Goal: Task Accomplishment & Management: Use online tool/utility

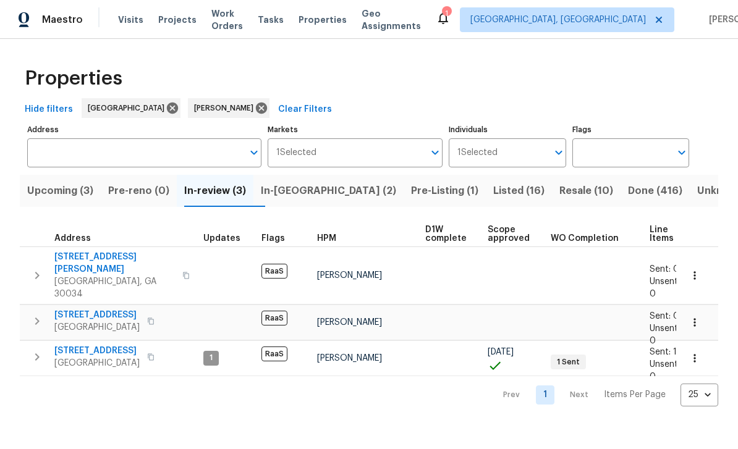
click at [77, 309] on span "250 Maple St" at bounding box center [96, 315] width 85 height 12
click at [322, 194] on span "In-reno (2)" at bounding box center [328, 190] width 135 height 17
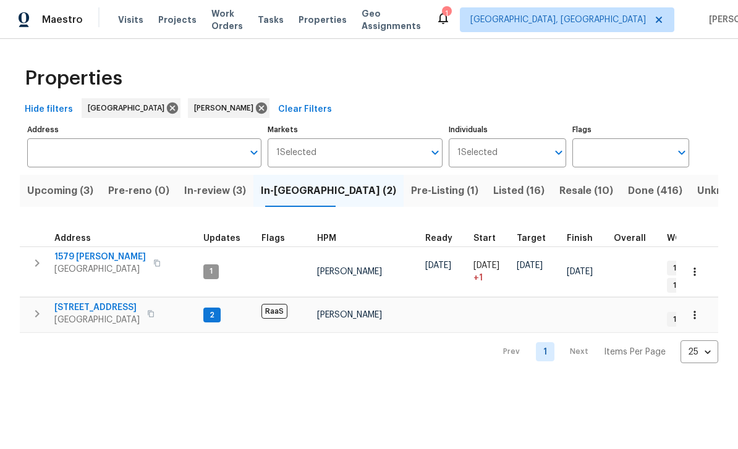
click at [80, 302] on span "4766 White Oak Path" at bounding box center [96, 308] width 85 height 12
click at [219, 191] on span "In-review (3)" at bounding box center [215, 190] width 62 height 17
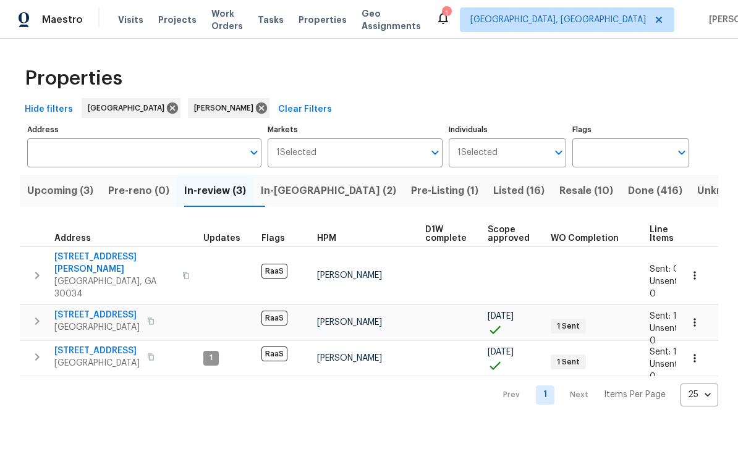
click at [67, 195] on span "Upcoming (3)" at bounding box center [60, 190] width 66 height 17
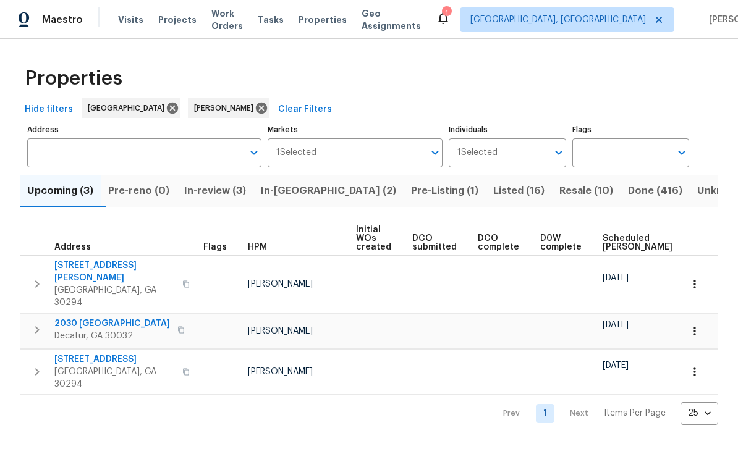
click at [613, 244] on span "Scheduled COE" at bounding box center [638, 242] width 70 height 17
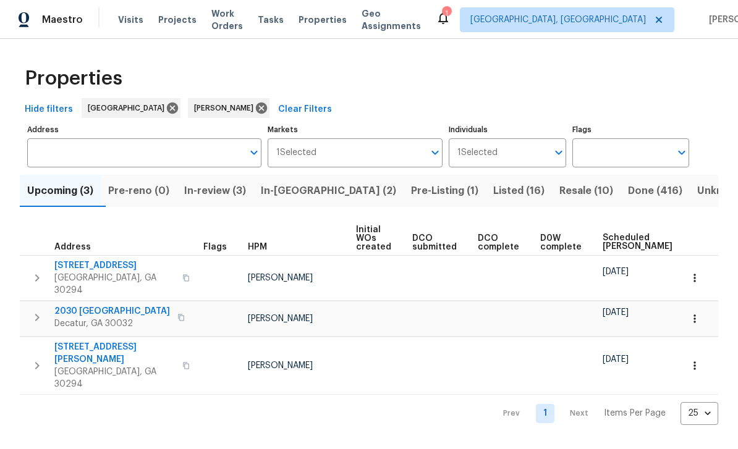
click at [222, 196] on span "In-review (3)" at bounding box center [215, 190] width 62 height 17
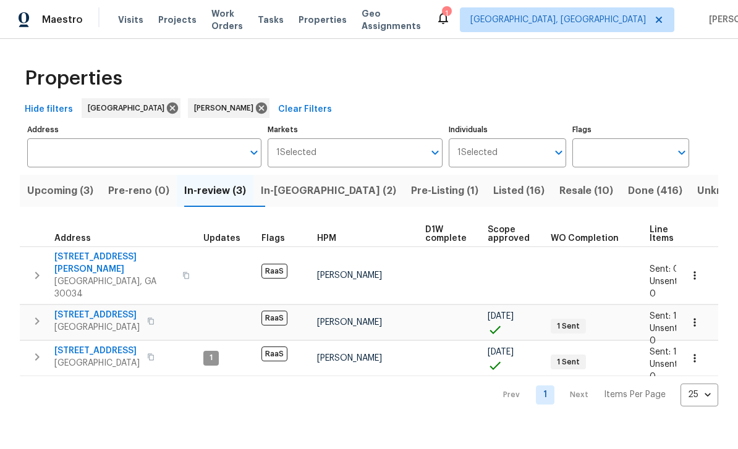
click at [411, 193] on span "Pre-Listing (1)" at bounding box center [444, 190] width 67 height 17
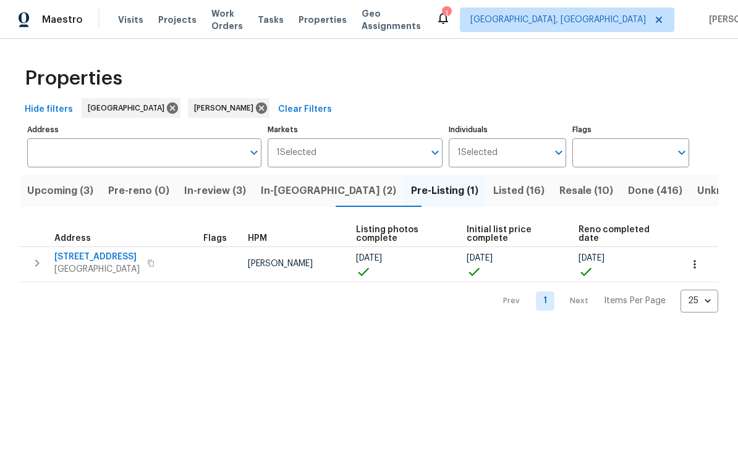
click at [493, 195] on span "Listed (16)" at bounding box center [518, 190] width 51 height 17
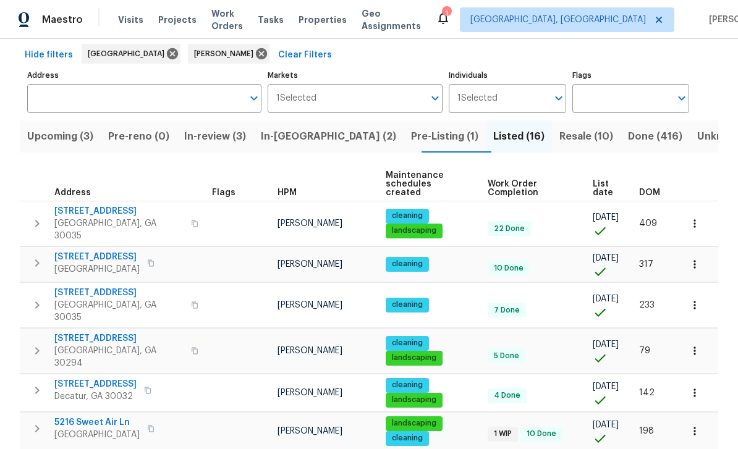
scroll to position [56, 0]
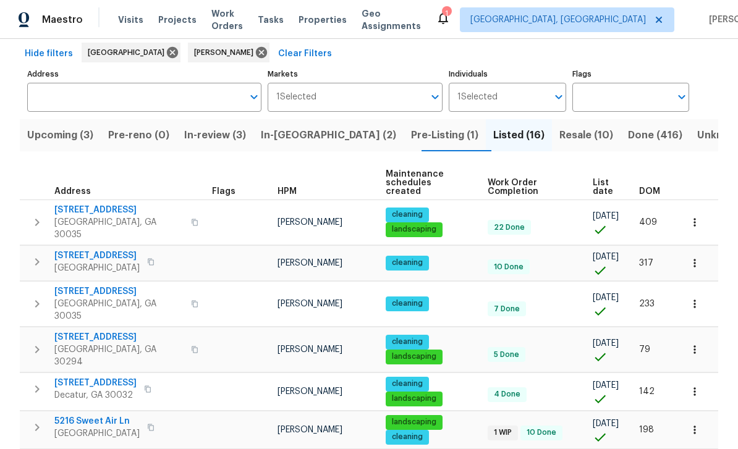
click at [552, 145] on button "Resale (10)" at bounding box center [586, 135] width 69 height 32
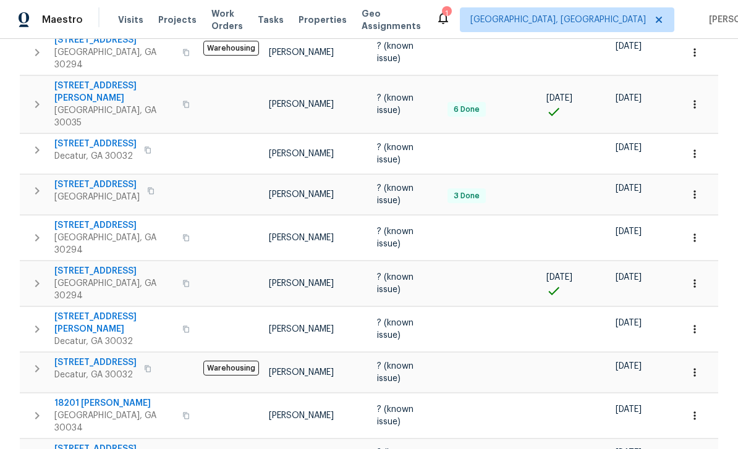
scroll to position [234, 0]
click at [91, 312] on span "2704 Ellen Way" at bounding box center [114, 324] width 121 height 25
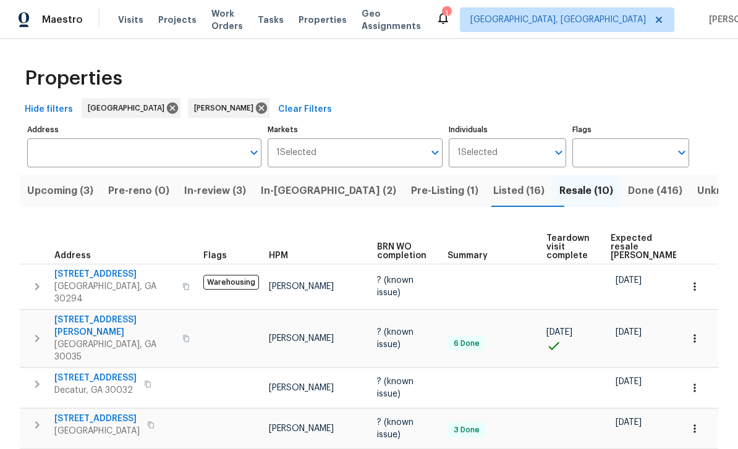
scroll to position [0, 0]
click at [234, 194] on span "In-review (3)" at bounding box center [215, 190] width 62 height 17
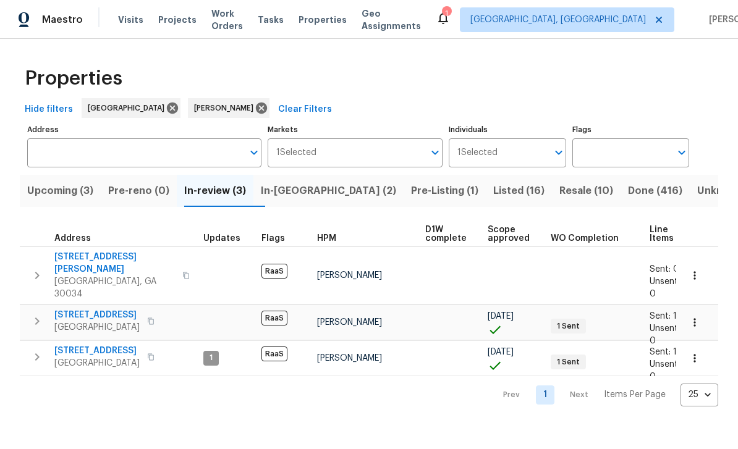
click at [320, 189] on span "In-[GEOGRAPHIC_DATA] (2)" at bounding box center [328, 190] width 135 height 17
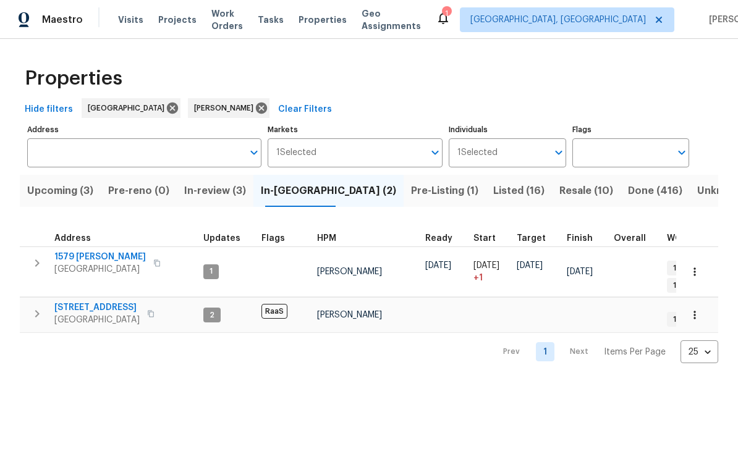
click at [411, 192] on span "Pre-Listing (1)" at bounding box center [444, 190] width 67 height 17
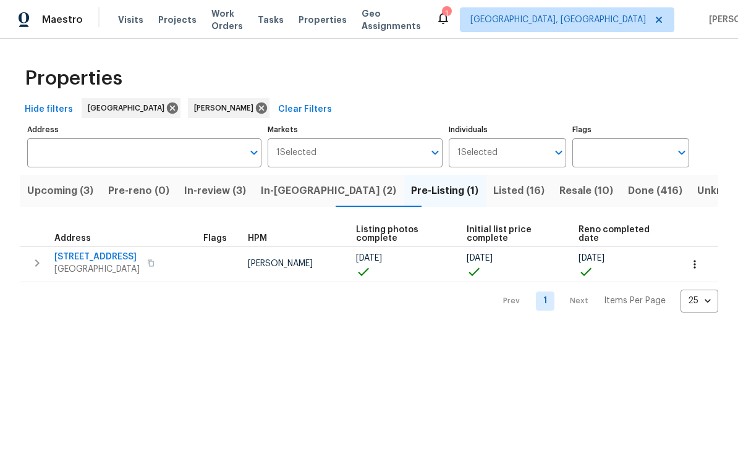
click at [493, 197] on span "Listed (16)" at bounding box center [518, 190] width 51 height 17
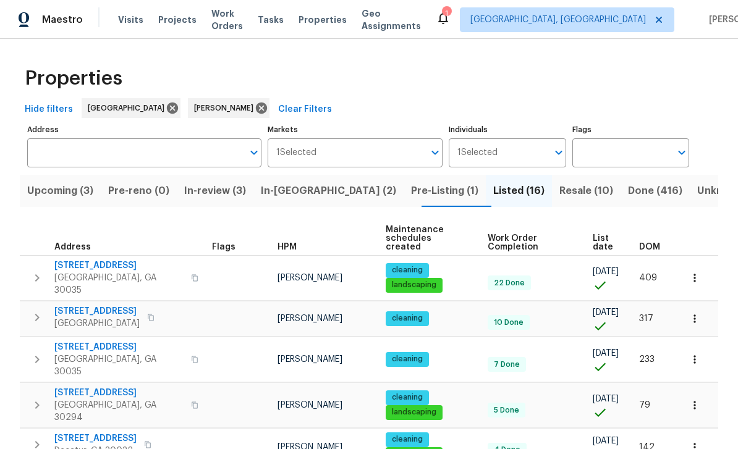
click at [560, 197] on span "Resale (10)" at bounding box center [587, 190] width 54 height 17
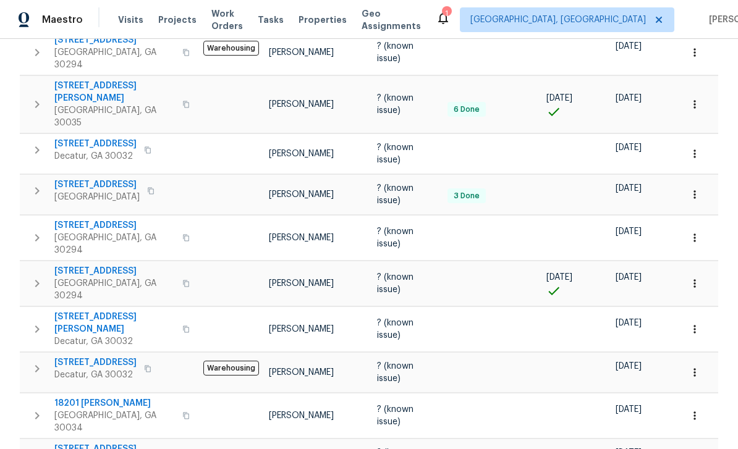
scroll to position [234, 0]
click at [183, 326] on icon "button" at bounding box center [186, 329] width 6 height 7
click at [182, 326] on icon "button" at bounding box center [185, 329] width 7 height 7
click at [240, 19] on span "Work Orders" at bounding box center [227, 19] width 32 height 25
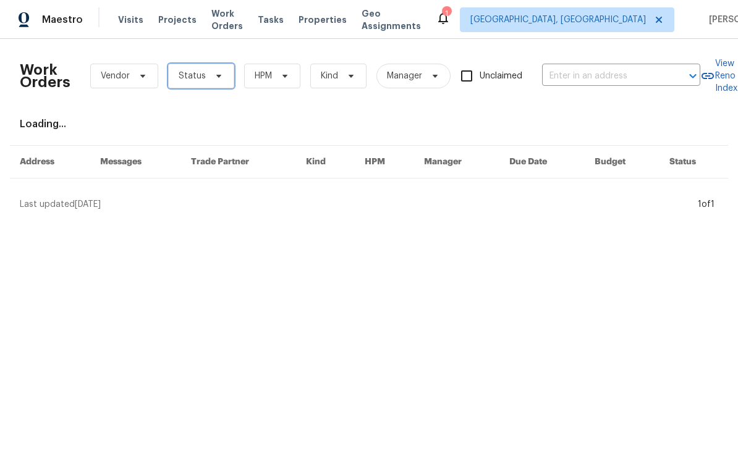
click at [210, 76] on span at bounding box center [217, 76] width 14 height 10
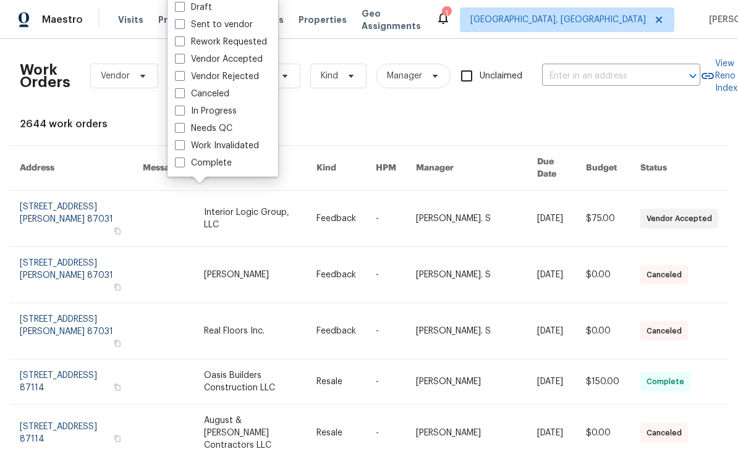
click at [185, 130] on label "Needs QC" at bounding box center [204, 128] width 58 height 12
click at [183, 130] on input "Needs QC" at bounding box center [179, 126] width 8 height 8
checkbox input "true"
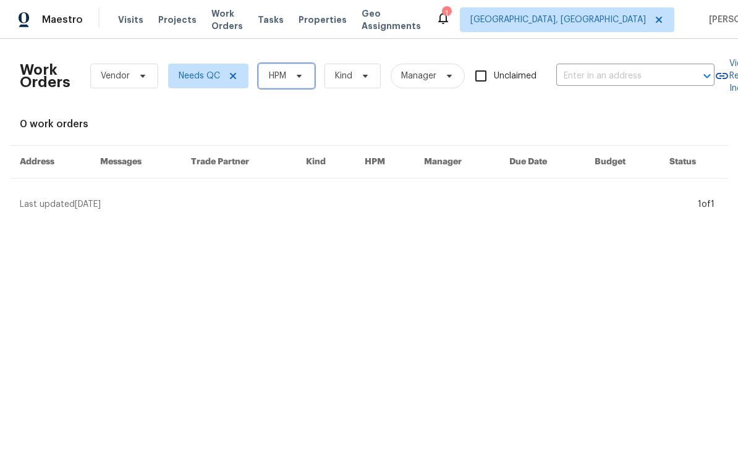
click at [305, 77] on span "HPM" at bounding box center [286, 76] width 56 height 25
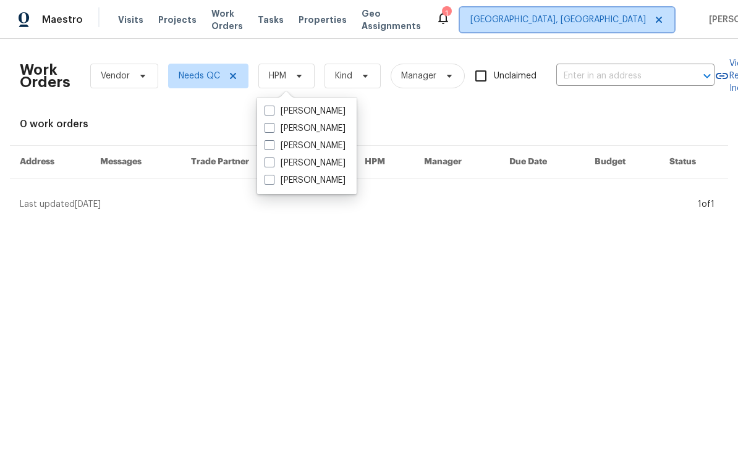
click at [573, 19] on span "[GEOGRAPHIC_DATA], [GEOGRAPHIC_DATA]" at bounding box center [559, 20] width 176 height 12
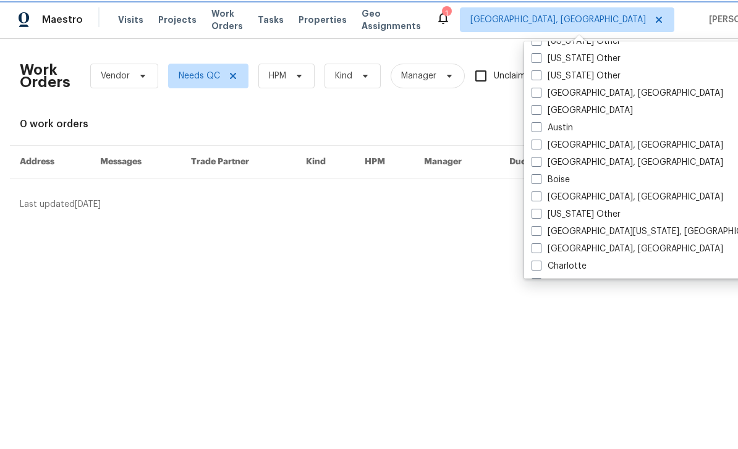
scroll to position [43, 0]
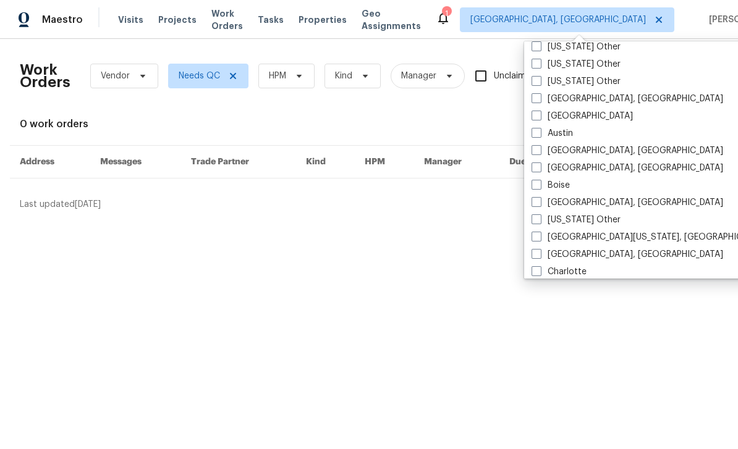
click at [555, 115] on label "Atlanta" at bounding box center [582, 116] width 101 height 12
click at [540, 115] on input "Atlanta" at bounding box center [536, 114] width 8 height 8
checkbox input "true"
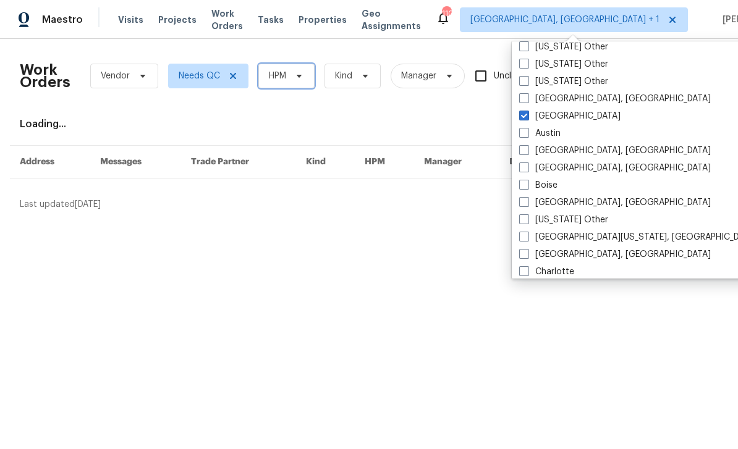
click at [305, 79] on span "HPM" at bounding box center [286, 76] width 56 height 25
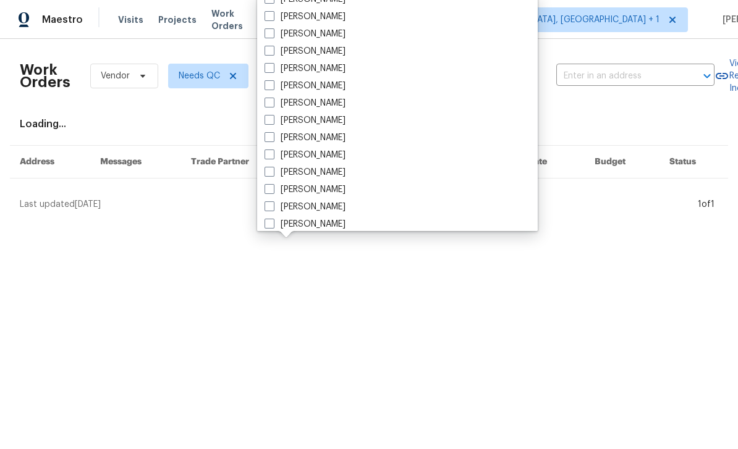
scroll to position [474, 0]
click at [323, 160] on label "[PERSON_NAME]" at bounding box center [305, 156] width 81 height 12
click at [273, 158] on input "[PERSON_NAME]" at bounding box center [269, 154] width 8 height 8
checkbox input "true"
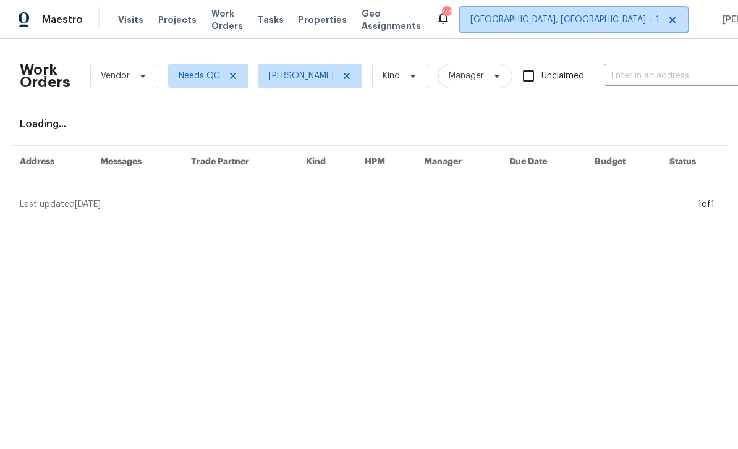
click at [565, 28] on span "Albuquerque, NM + 1" at bounding box center [574, 19] width 228 height 25
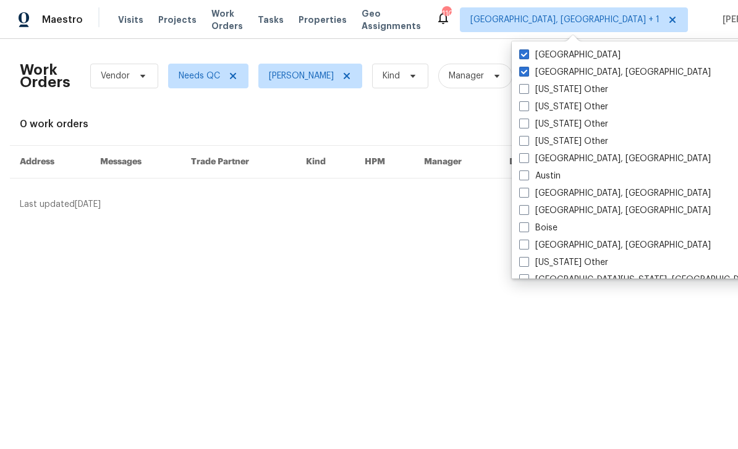
click at [531, 72] on label "[GEOGRAPHIC_DATA], [GEOGRAPHIC_DATA]" at bounding box center [615, 72] width 192 height 12
click at [527, 72] on input "[GEOGRAPHIC_DATA], [GEOGRAPHIC_DATA]" at bounding box center [523, 70] width 8 height 8
checkbox input "false"
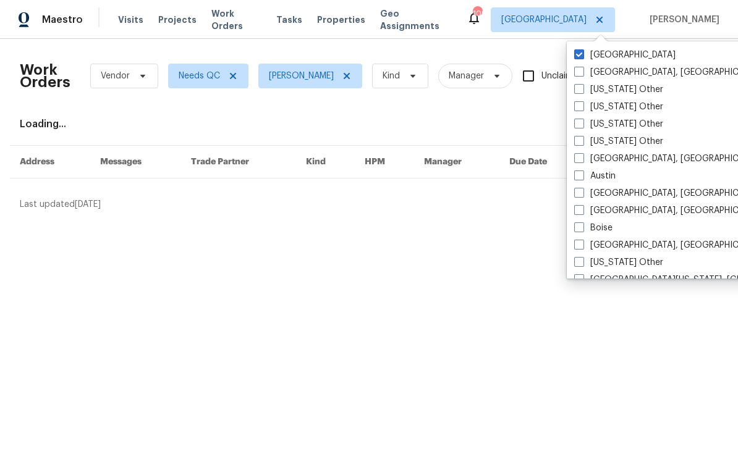
click at [540, 119] on div "Loading..." at bounding box center [369, 124] width 699 height 12
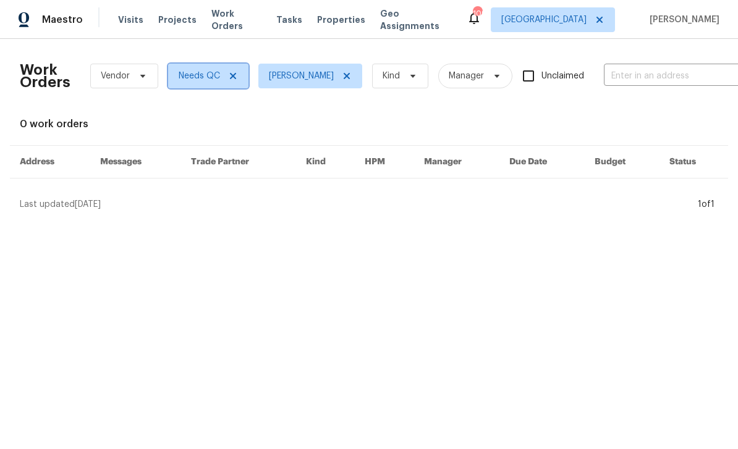
click at [200, 74] on span "Needs QC" at bounding box center [199, 76] width 41 height 12
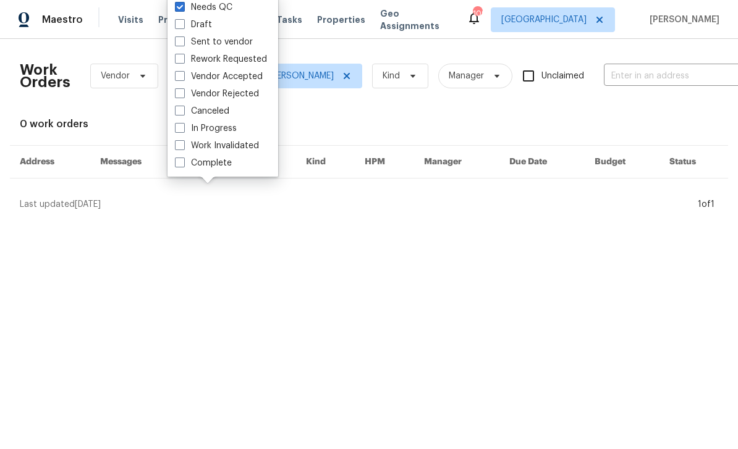
click at [185, 130] on label "In Progress" at bounding box center [206, 128] width 62 height 12
click at [183, 130] on input "In Progress" at bounding box center [179, 126] width 8 height 8
checkbox input "true"
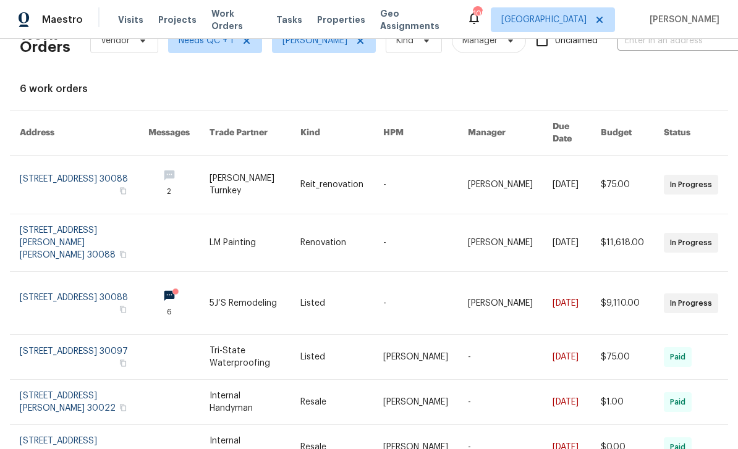
scroll to position [34, 0]
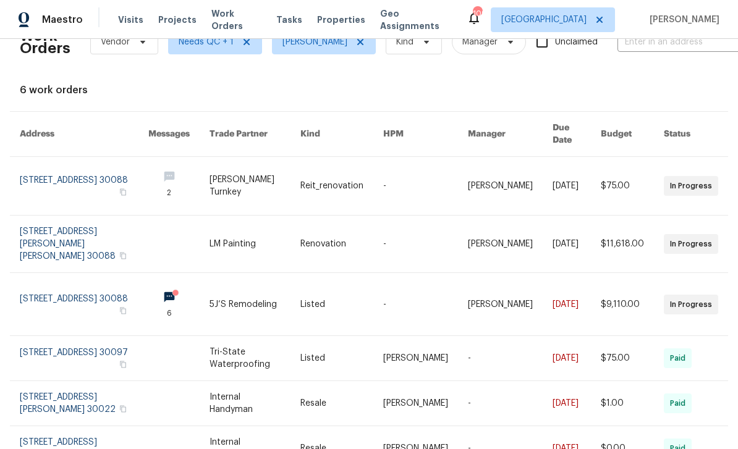
click at [62, 275] on link at bounding box center [84, 304] width 129 height 62
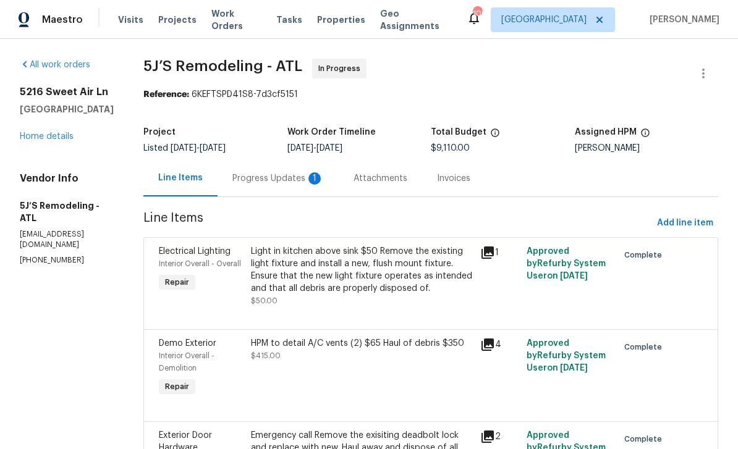
click at [313, 180] on div "1" at bounding box center [315, 179] width 12 height 12
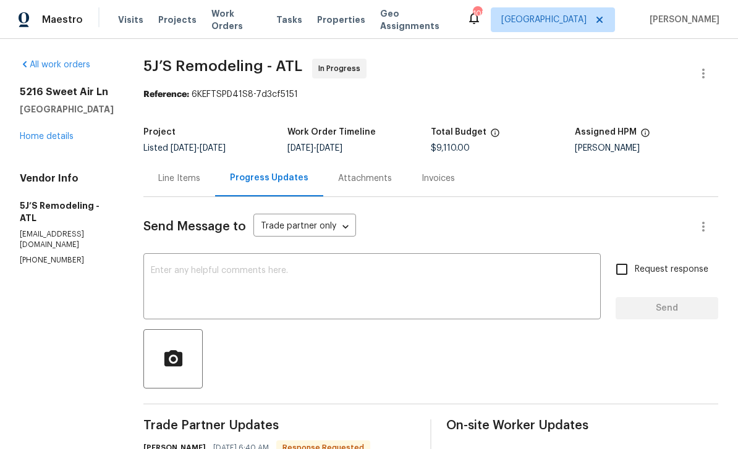
click at [181, 180] on div "Line Items" at bounding box center [179, 179] width 42 height 12
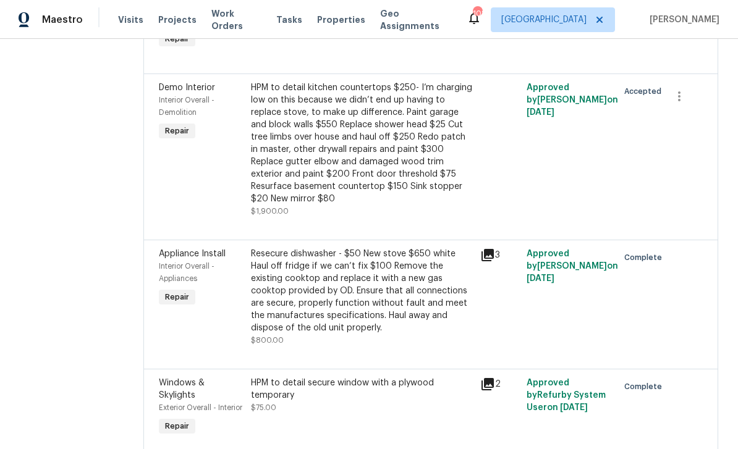
scroll to position [987, 0]
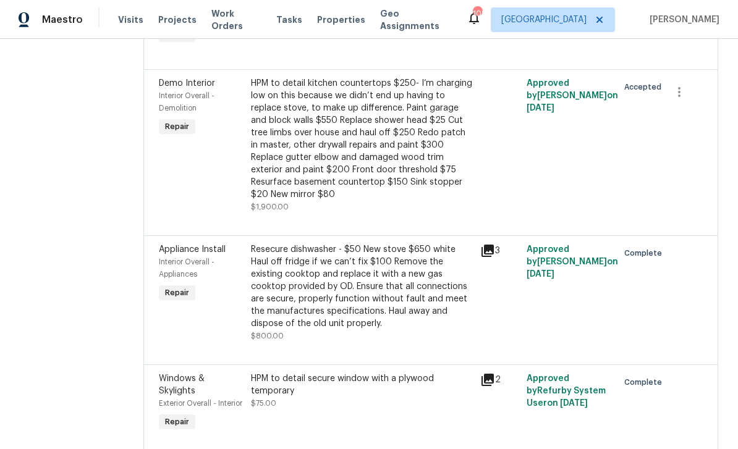
click at [449, 185] on div "HPM to detail kitchen countertops $250- I’m charging low on this because we did…" at bounding box center [362, 139] width 223 height 124
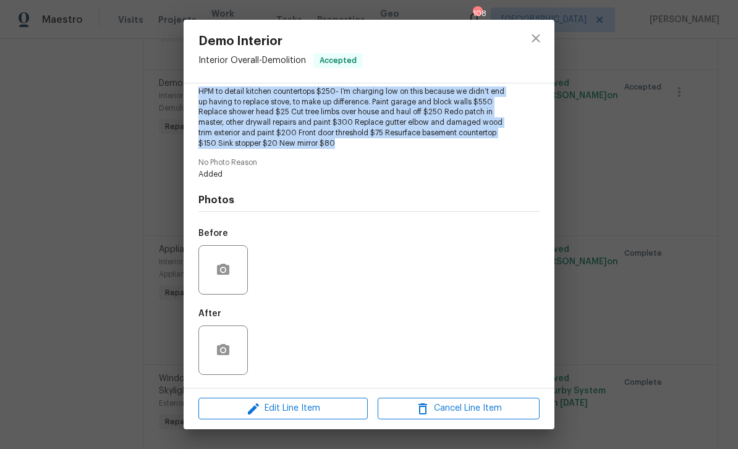
scroll to position [142, 0]
click at [317, 410] on span "Edit Line Item" at bounding box center [283, 408] width 162 height 15
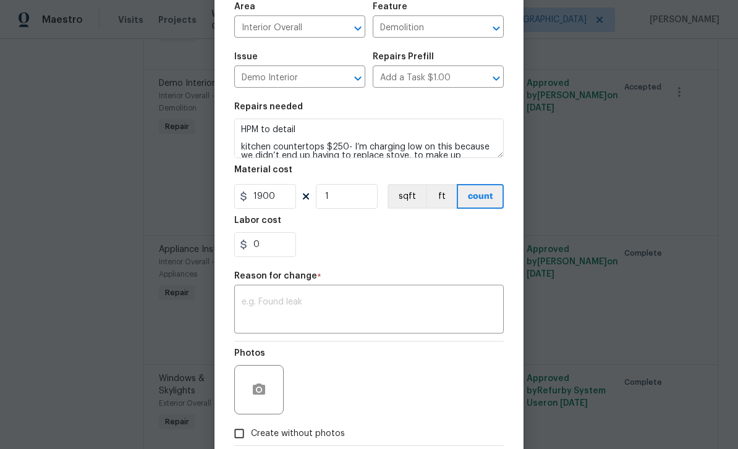
scroll to position [91, 0]
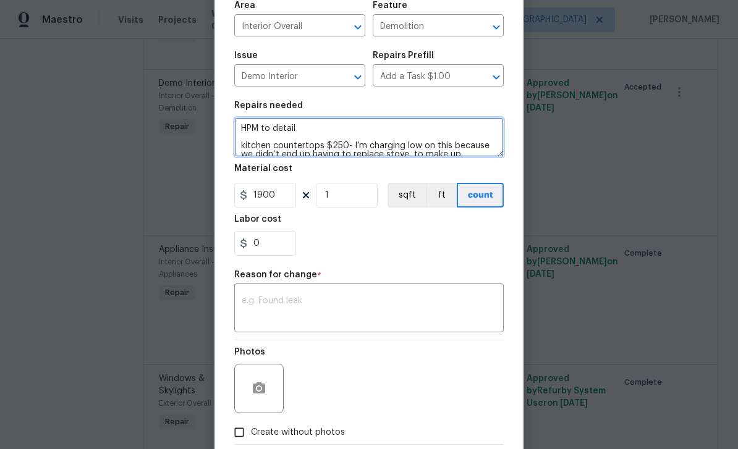
click at [345, 148] on textarea "HPM to detail kitchen countertops $250- I’m charging low on this because we did…" at bounding box center [369, 137] width 270 height 40
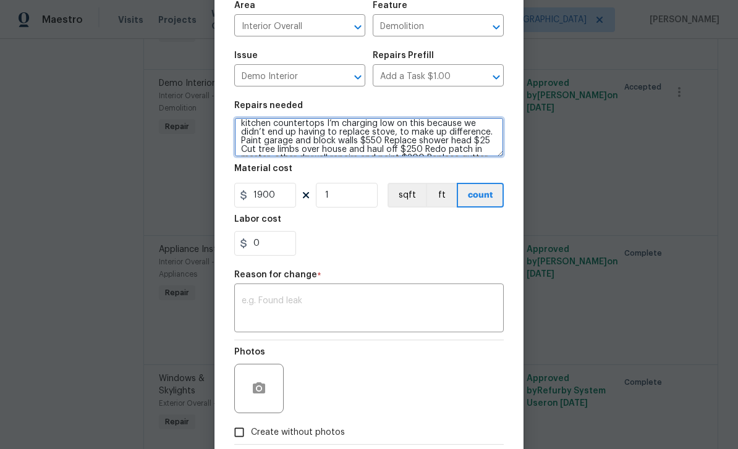
scroll to position [25, 0]
click at [373, 137] on textarea "HPM to detail kitchen countertops I’m charging low on this because we didn’t en…" at bounding box center [369, 137] width 270 height 40
click at [462, 141] on textarea "HPM to detail kitchen countertops I’m charging low on this because we didn’t en…" at bounding box center [369, 137] width 270 height 40
click at [470, 141] on textarea "HPM to detail kitchen countertops I’m charging low on this because we didn’t en…" at bounding box center [369, 137] width 270 height 40
click at [383, 148] on textarea "HPM to detail kitchen countertops I’m charging low on this because we didn’t en…" at bounding box center [369, 137] width 270 height 40
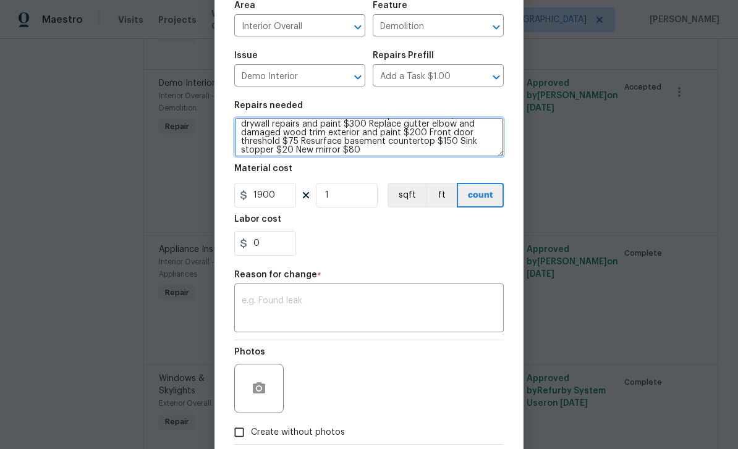
scroll to position [41, 0]
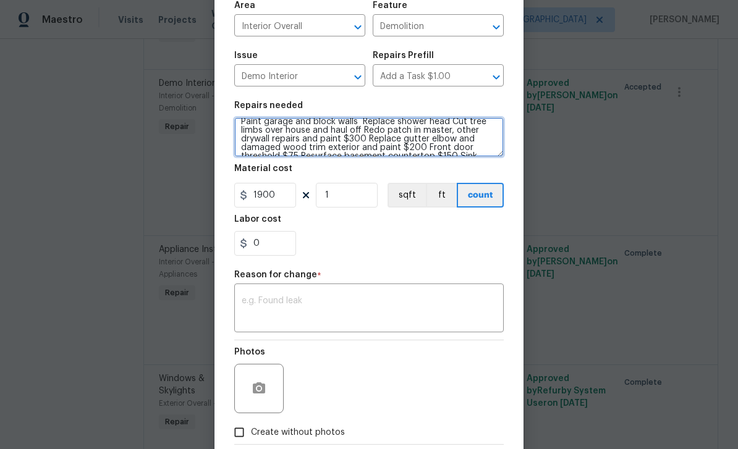
click at [361, 140] on textarea "HPM to detail kitchen countertops I’m charging low on this because we didn’t en…" at bounding box center [369, 137] width 270 height 40
click at [381, 147] on textarea "HPM to detail kitchen countertops I’m charging low on this because we didn’t en…" at bounding box center [369, 137] width 270 height 40
click at [456, 150] on textarea "HPM to detail kitchen countertops I’m charging low on this because we didn’t en…" at bounding box center [369, 137] width 270 height 40
click at [476, 149] on textarea "HPM to detail kitchen countertops I’m charging low on this because we didn’t en…" at bounding box center [369, 137] width 270 height 40
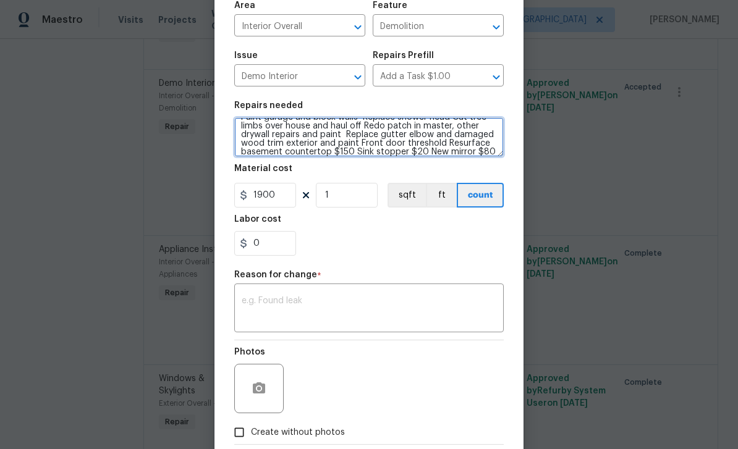
click at [424, 153] on textarea "HPM to detail kitchen countertops I’m charging low on this because we didn’t en…" at bounding box center [369, 137] width 270 height 40
click at [352, 153] on textarea "HPM to detail kitchen countertops I’m charging low on this because we didn’t en…" at bounding box center [369, 137] width 270 height 40
click at [463, 153] on textarea "HPM to detail kitchen countertops I’m charging low on this because we didn’t en…" at bounding box center [369, 137] width 270 height 40
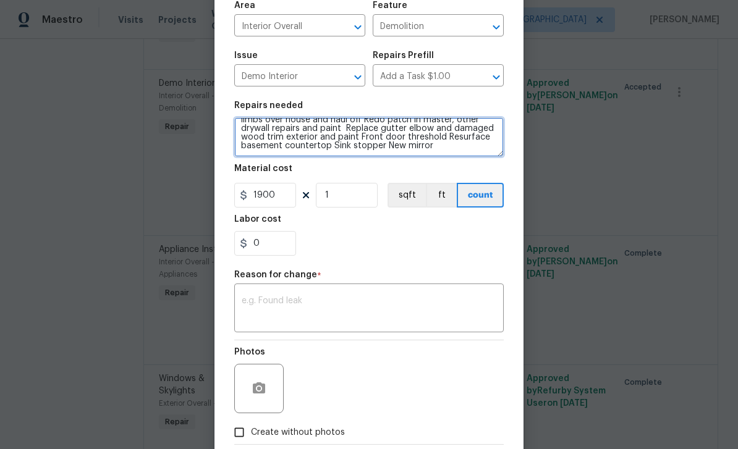
scroll to position [52, 0]
type textarea "HPM to detail kitchen countertops I’m charging low on this because we didn’t en…"
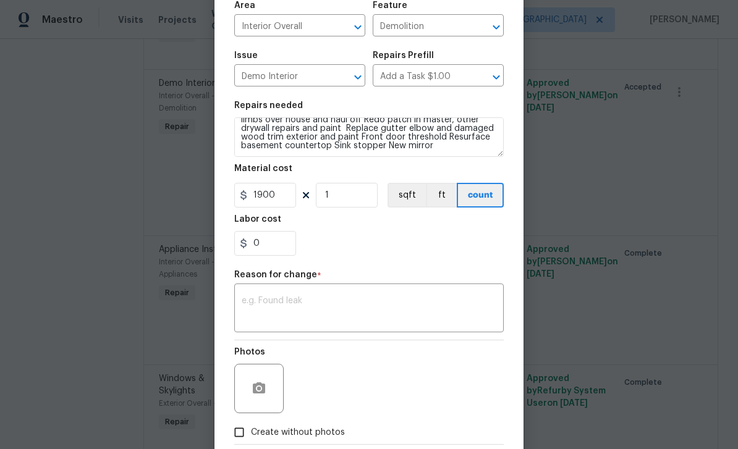
click at [360, 303] on textarea at bounding box center [369, 310] width 255 height 26
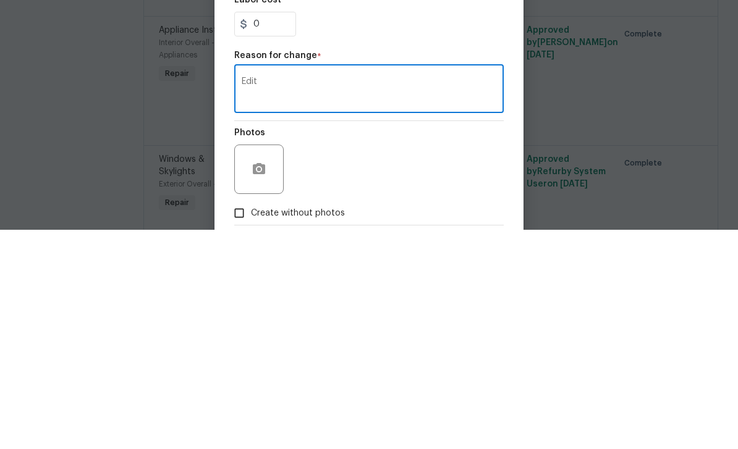
scroll to position [40, 0]
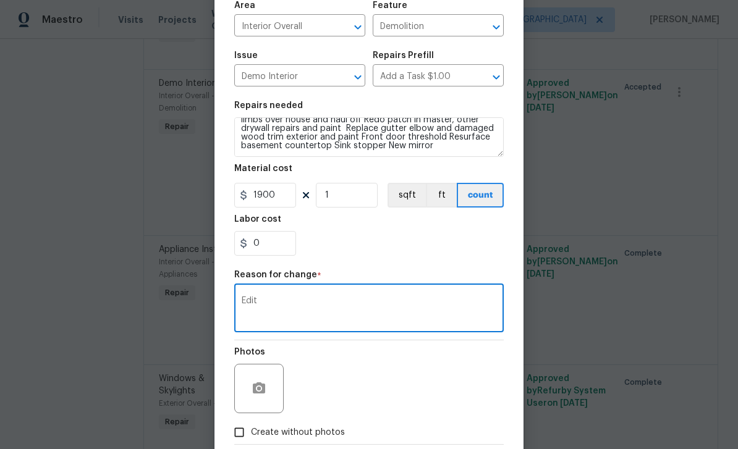
type textarea "Edit"
click at [245, 438] on input "Create without photos" at bounding box center [239, 432] width 23 height 23
checkbox input "true"
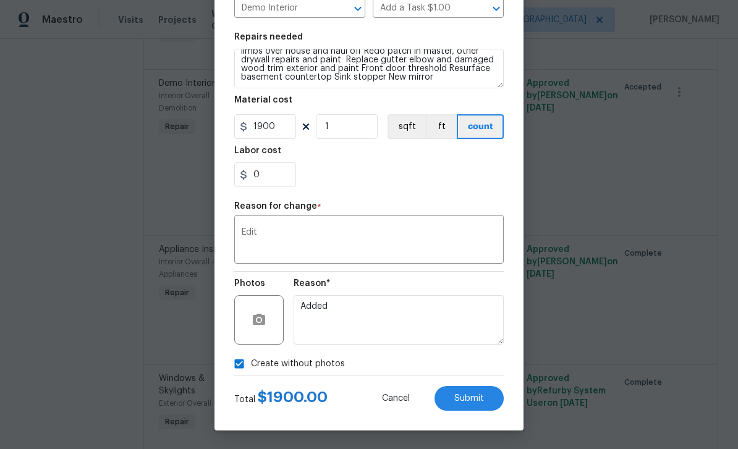
scroll to position [162, 0]
click at [493, 399] on button "Submit" at bounding box center [469, 398] width 69 height 25
type textarea "HPM to detail kitchen countertops $250- I’m charging low on this because we did…"
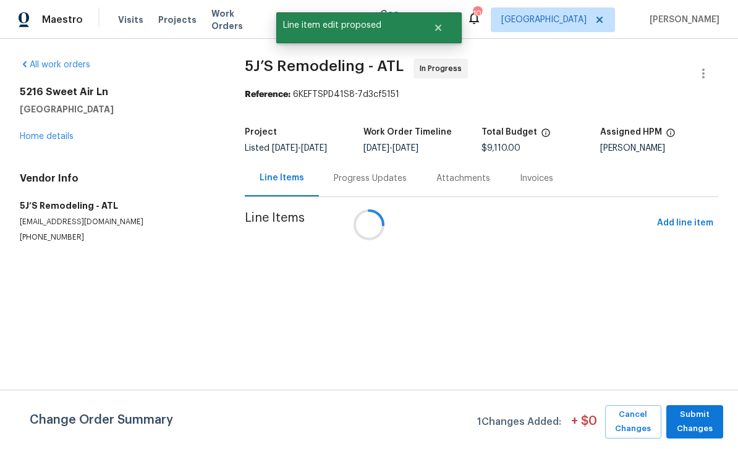
scroll to position [0, 0]
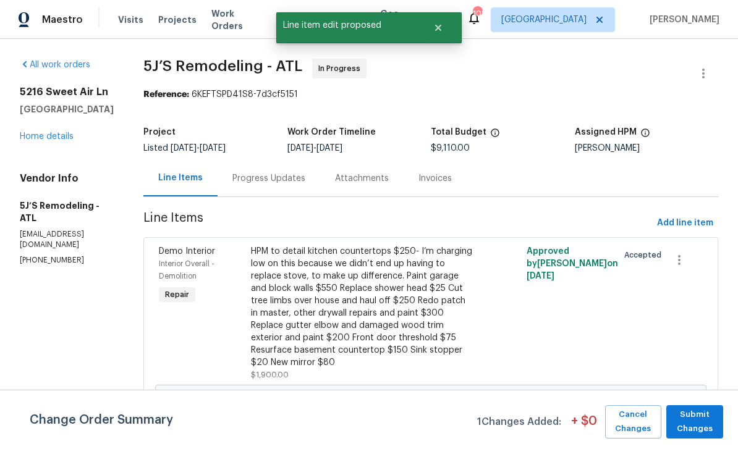
click at [706, 419] on span "Submit Changes" at bounding box center [695, 422] width 45 height 28
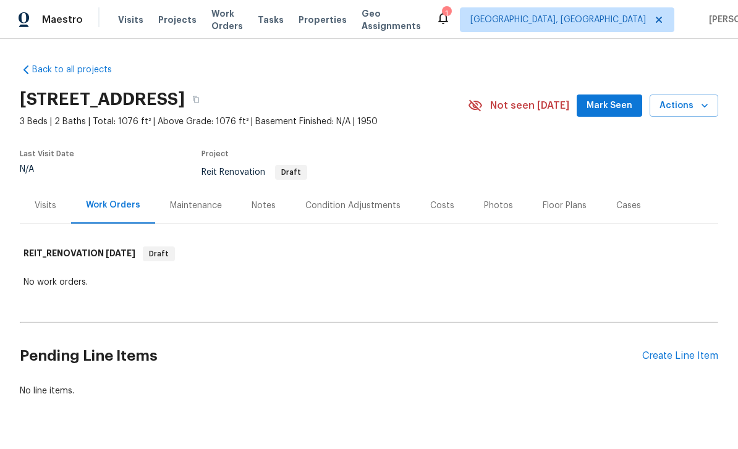
click at [684, 356] on div "Create Line Item" at bounding box center [680, 357] width 76 height 12
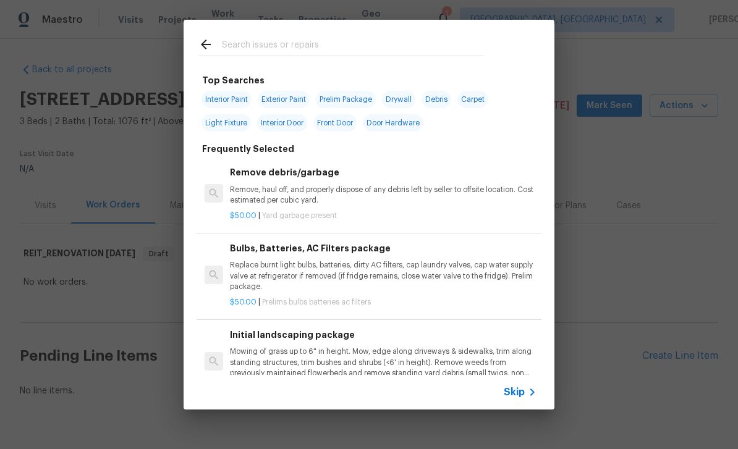
click at [527, 390] on icon at bounding box center [532, 392] width 15 height 15
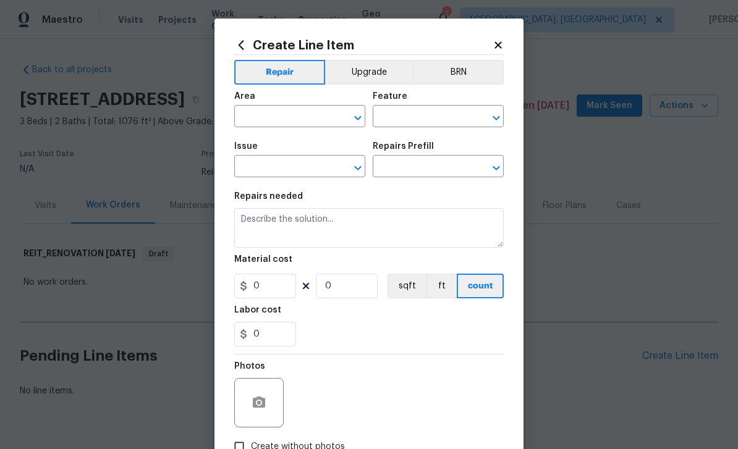
click at [326, 119] on input "text" at bounding box center [282, 117] width 96 height 19
click at [305, 165] on li "Interior Overall" at bounding box center [299, 166] width 131 height 20
type input "Interior Overall"
click at [437, 119] on input "text" at bounding box center [421, 117] width 96 height 19
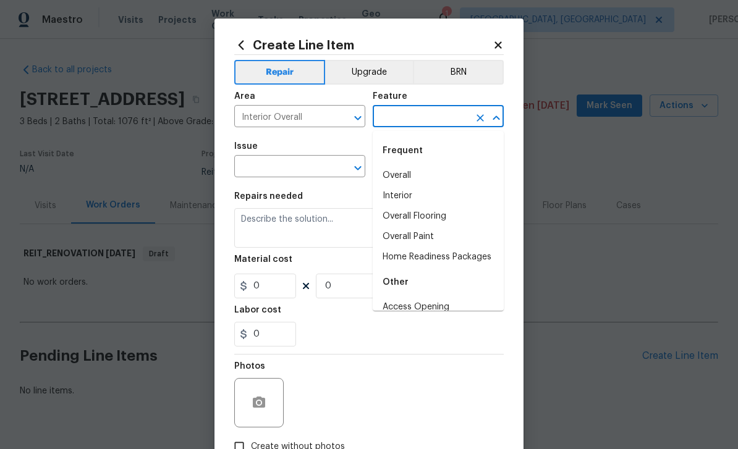
click at [423, 179] on li "Overall" at bounding box center [438, 176] width 131 height 20
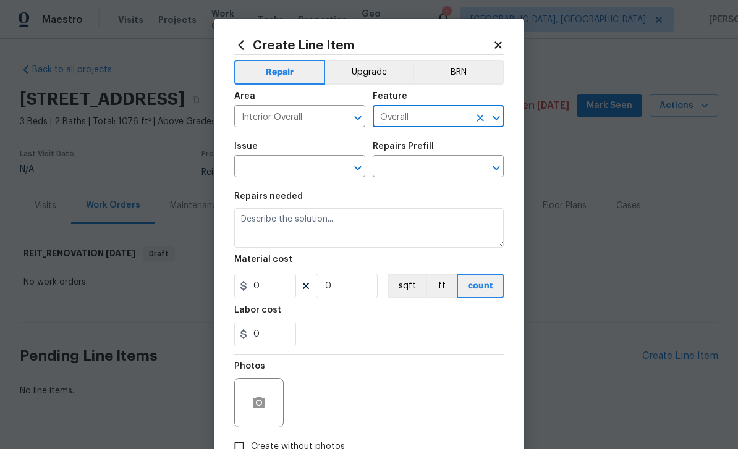
type input "Overall"
click at [312, 168] on input "text" at bounding box center [282, 167] width 96 height 19
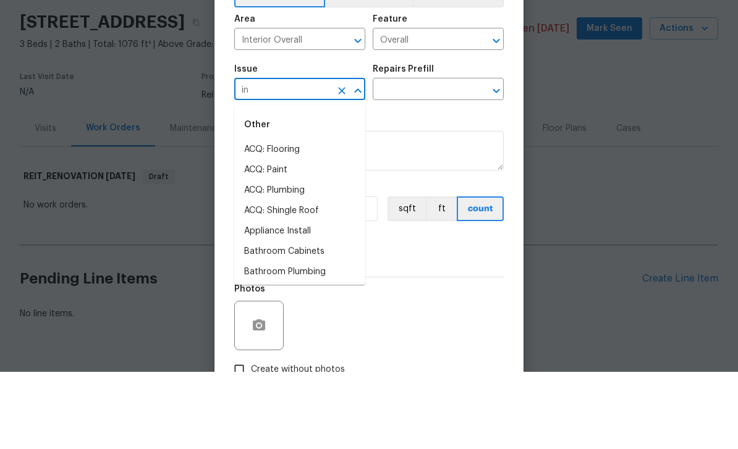
type input "int"
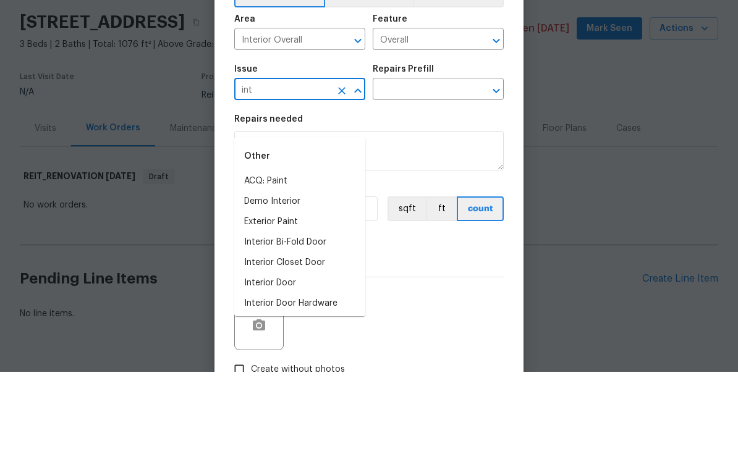
scroll to position [32, 0]
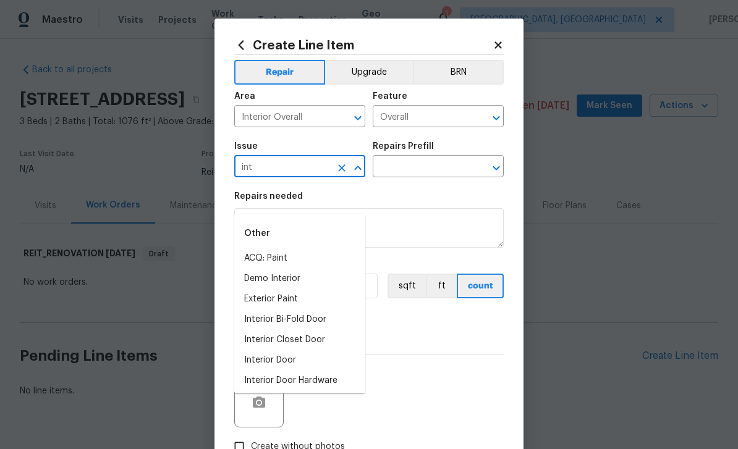
click at [314, 170] on input "int" at bounding box center [282, 167] width 96 height 19
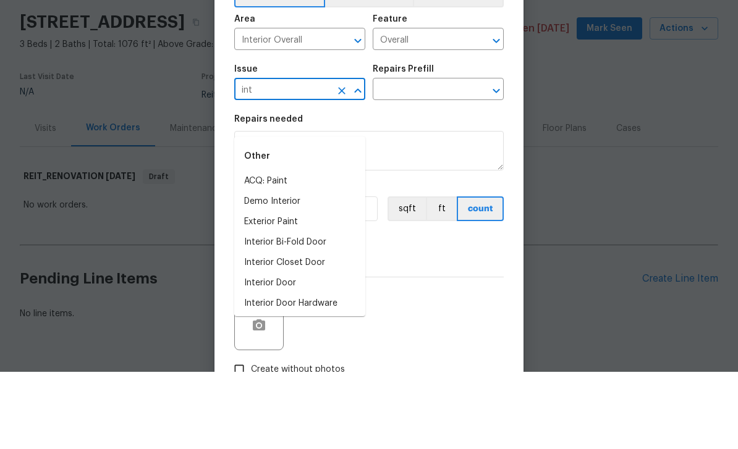
click at [340, 162] on icon "Clear" at bounding box center [342, 168] width 12 height 12
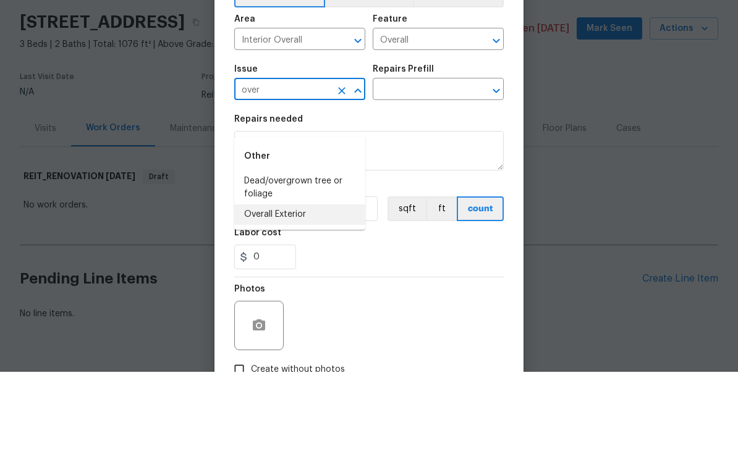
click at [312, 282] on li "Overall Exterior" at bounding box center [299, 292] width 131 height 20
type input "Overall Exterior"
click at [431, 158] on input "text" at bounding box center [421, 167] width 96 height 19
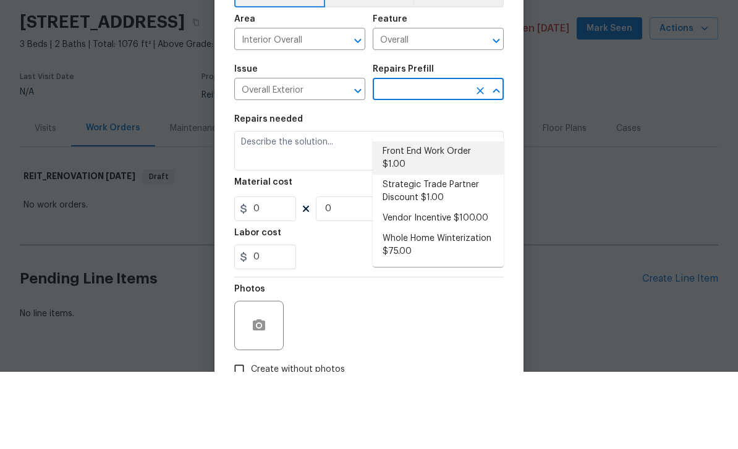
click at [448, 219] on li "Front End Work Order $1.00" at bounding box center [438, 235] width 131 height 33
type input "Front End Work Order $1.00"
type textarea "Placeholder line item for the creation of front end work orders."
type input "1"
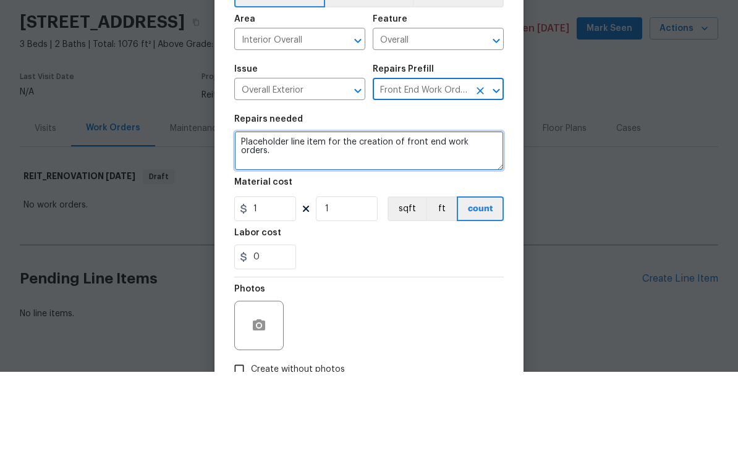
click at [496, 208] on textarea "Placeholder line item for the creation of front end work orders." at bounding box center [369, 228] width 270 height 40
click at [488, 208] on textarea "Placeholder line item for the creation of front end work orders." at bounding box center [369, 228] width 270 height 40
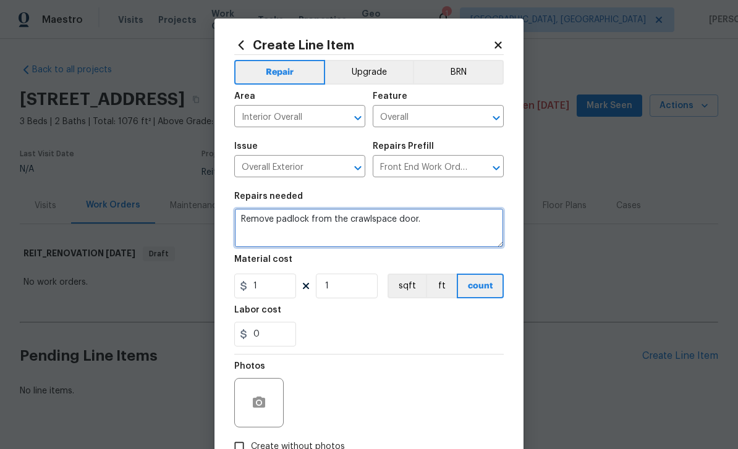
type textarea "Remove padlock from the crawlspace door."
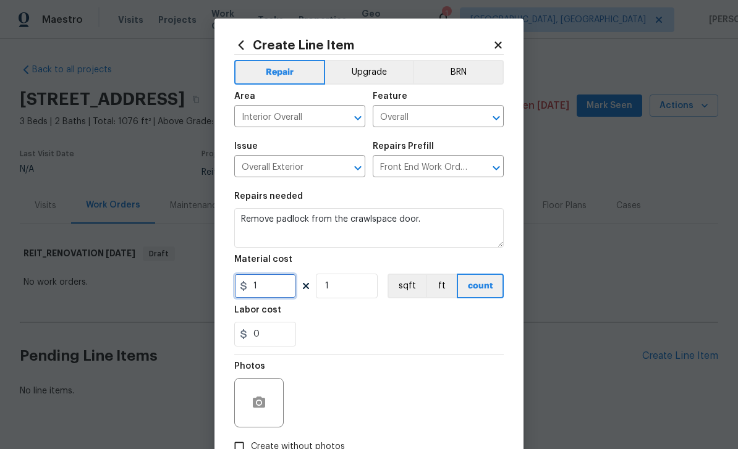
click at [293, 286] on input "1" at bounding box center [265, 286] width 62 height 25
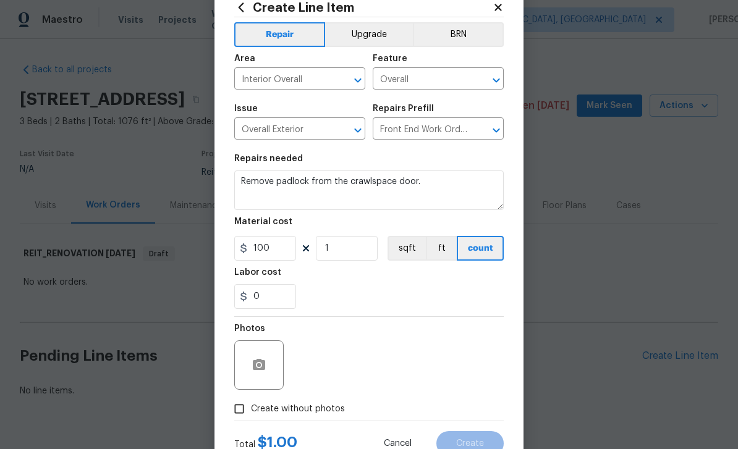
scroll to position [74, 0]
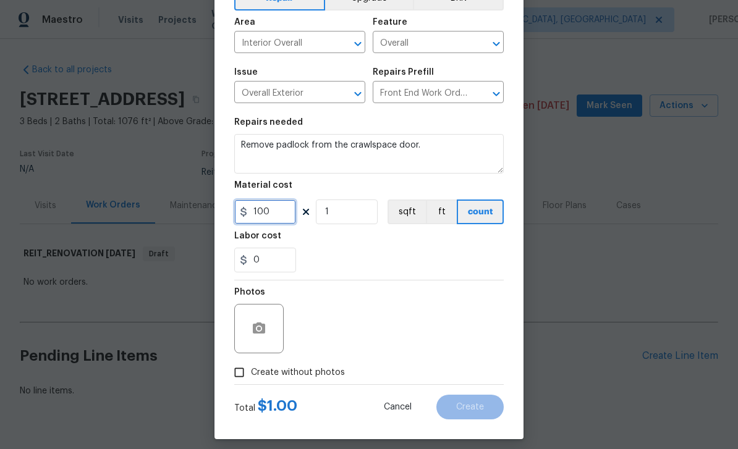
type input "100"
click at [249, 377] on input "Create without photos" at bounding box center [239, 372] width 23 height 23
checkbox input "true"
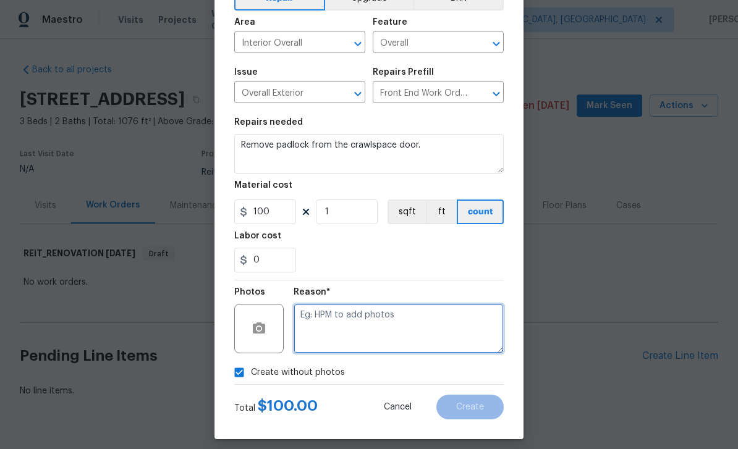
click at [368, 350] on textarea at bounding box center [399, 328] width 210 height 49
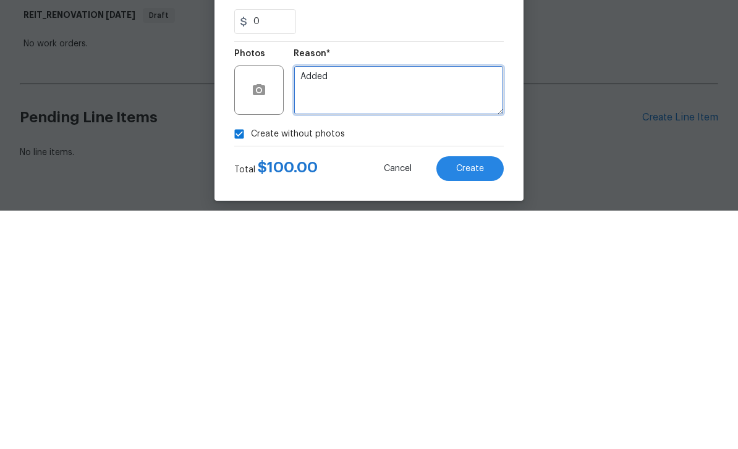
type textarea "Added"
click at [493, 395] on button "Create" at bounding box center [470, 407] width 67 height 25
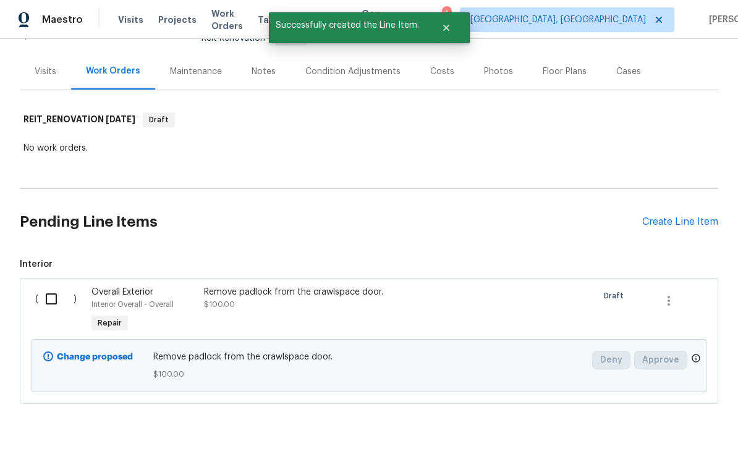
scroll to position [134, 0]
click at [57, 287] on input "checkbox" at bounding box center [55, 300] width 35 height 26
checkbox input "true"
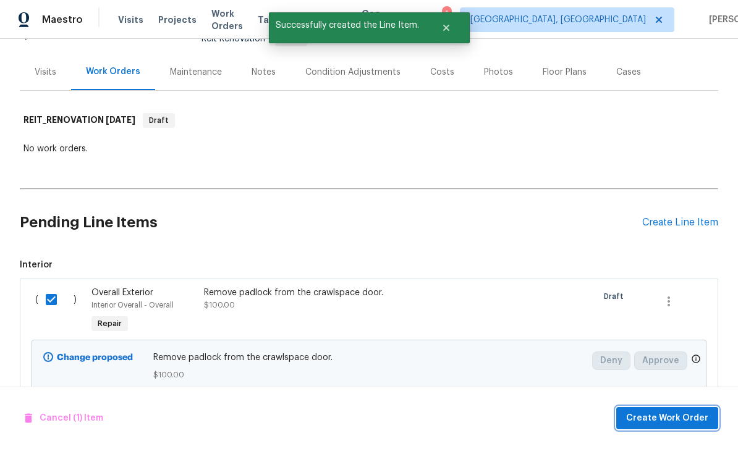
click at [690, 409] on button "Create Work Order" at bounding box center [667, 418] width 102 height 23
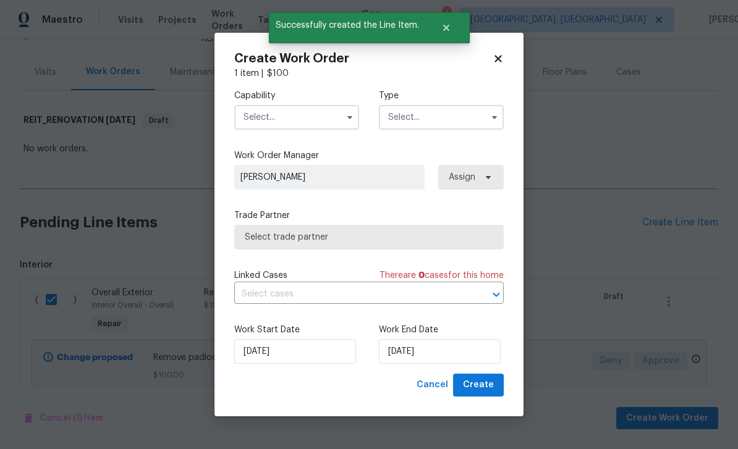
click at [325, 120] on input "text" at bounding box center [296, 117] width 125 height 25
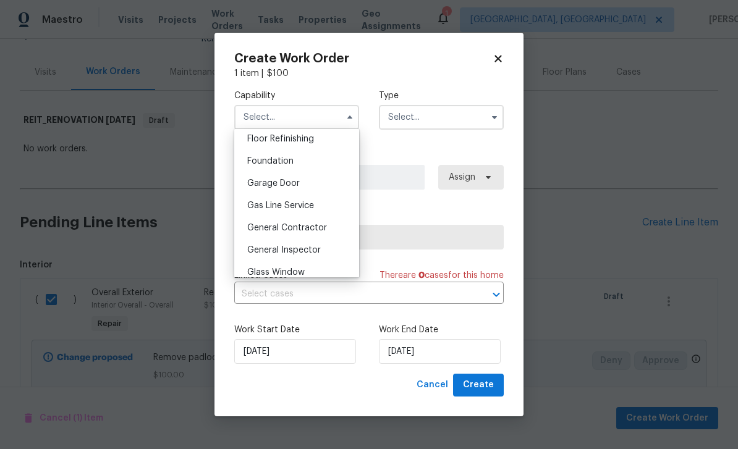
scroll to position [509, 0]
click at [331, 225] on div "General Contractor" at bounding box center [296, 226] width 119 height 22
type input "General Contractor"
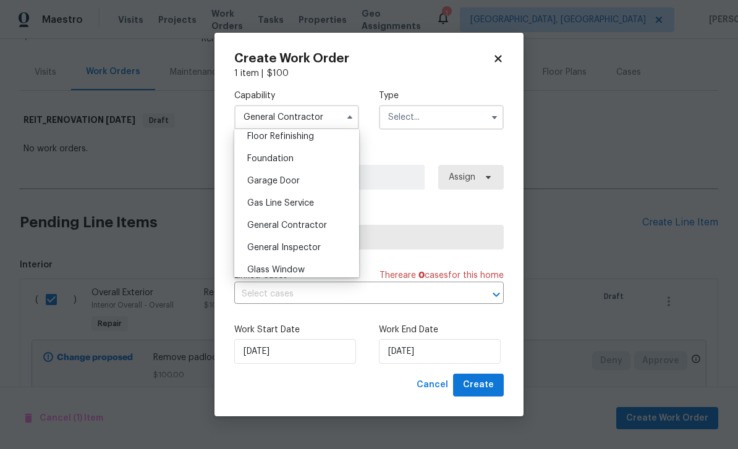
click at [428, 121] on input "text" at bounding box center [441, 117] width 125 height 25
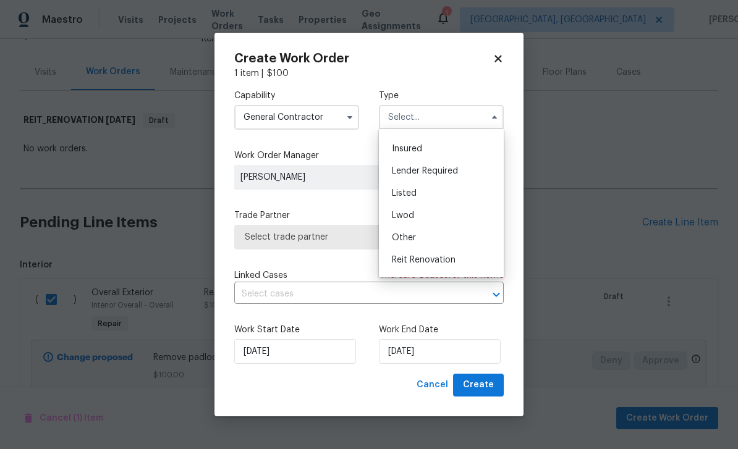
scroll to position [65, 0]
click at [459, 255] on div "Reit Renovation" at bounding box center [441, 256] width 119 height 22
type input "Reit Renovation"
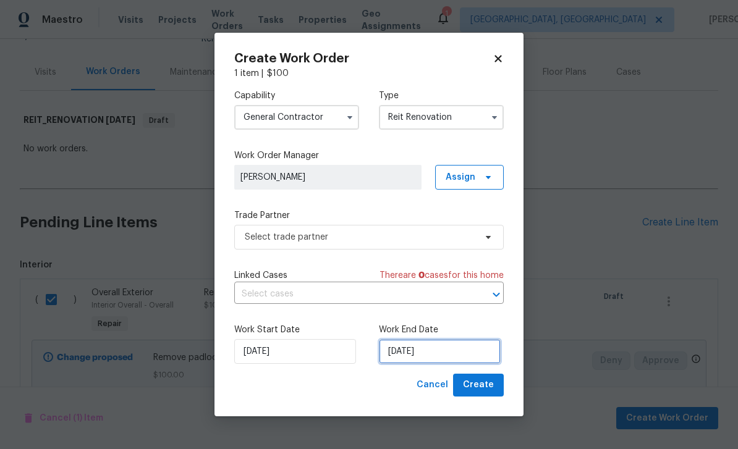
click at [452, 356] on input "[DATE]" at bounding box center [440, 351] width 122 height 25
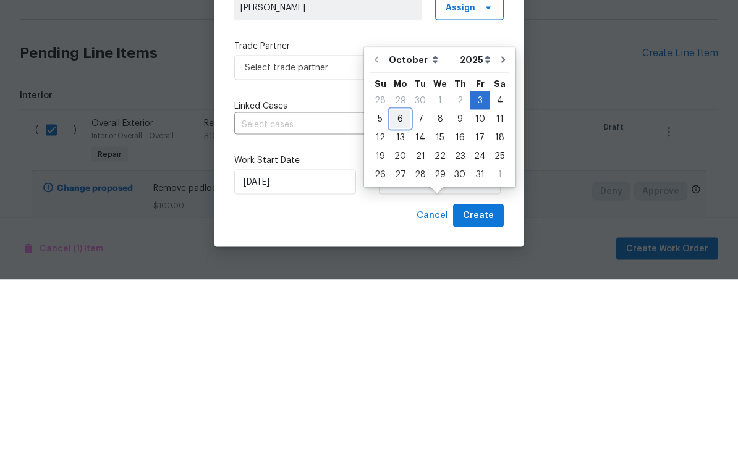
click at [398, 280] on div "6" at bounding box center [400, 288] width 20 height 17
type input "[DATE]"
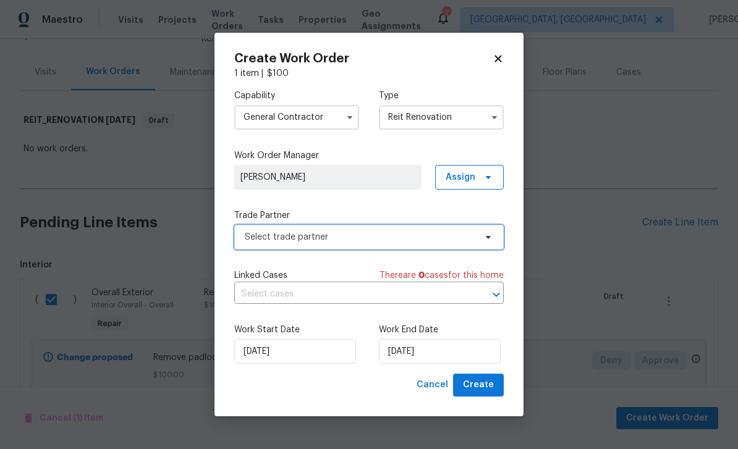
click at [462, 236] on span "Select trade partner" at bounding box center [360, 237] width 231 height 12
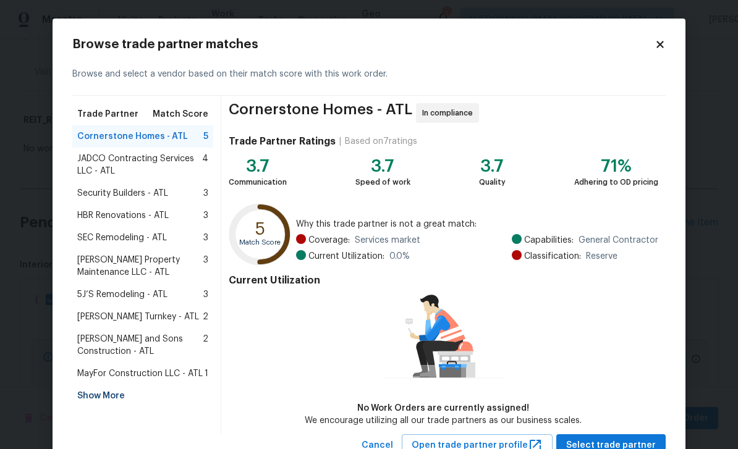
click at [101, 392] on div "Show More" at bounding box center [142, 396] width 141 height 22
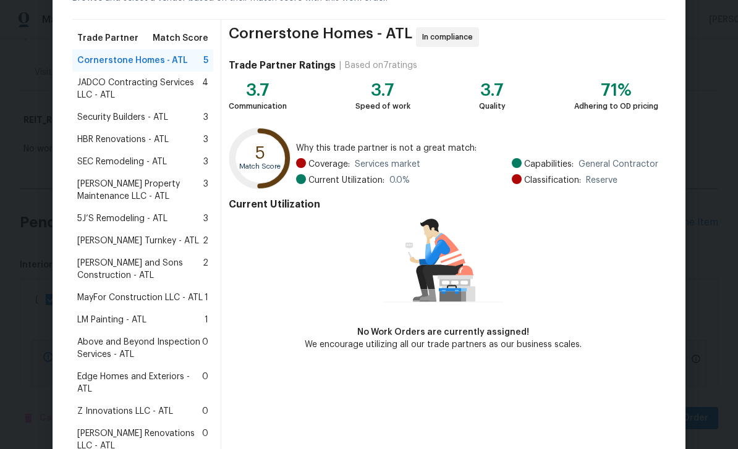
scroll to position [205, 0]
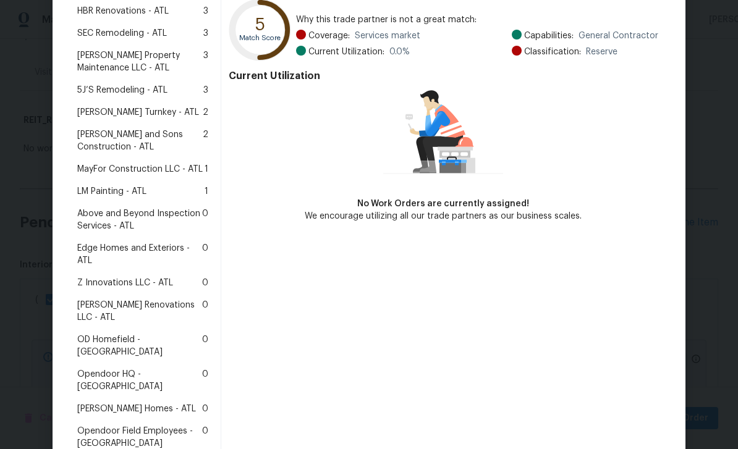
click at [93, 189] on span "LM Painting - ATL" at bounding box center [111, 191] width 69 height 12
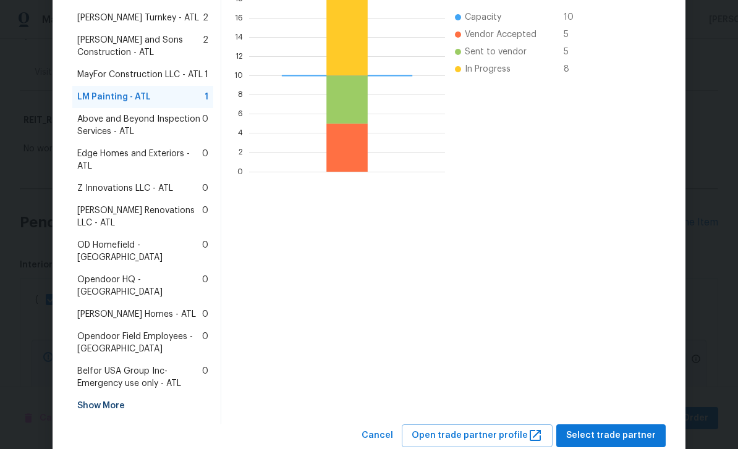
scroll to position [298, 0]
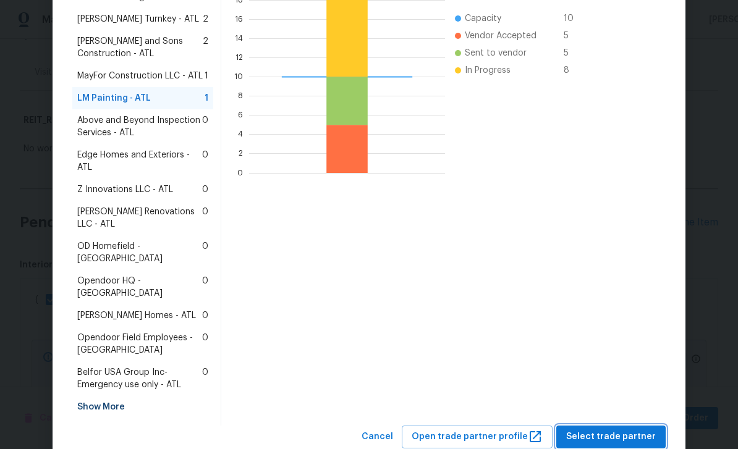
click at [630, 430] on span "Select trade partner" at bounding box center [611, 437] width 90 height 15
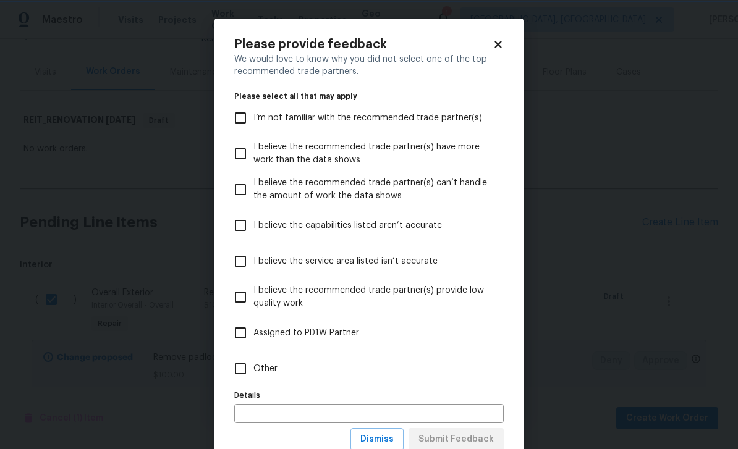
scroll to position [0, 0]
click at [454, 113] on span "I’m not familiar with the recommended trade partner(s)" at bounding box center [367, 118] width 229 height 13
click at [253, 113] on input "I’m not familiar with the recommended trade partner(s)" at bounding box center [241, 118] width 26 height 26
checkbox input "true"
click at [490, 433] on span "Submit Feedback" at bounding box center [456, 439] width 75 height 15
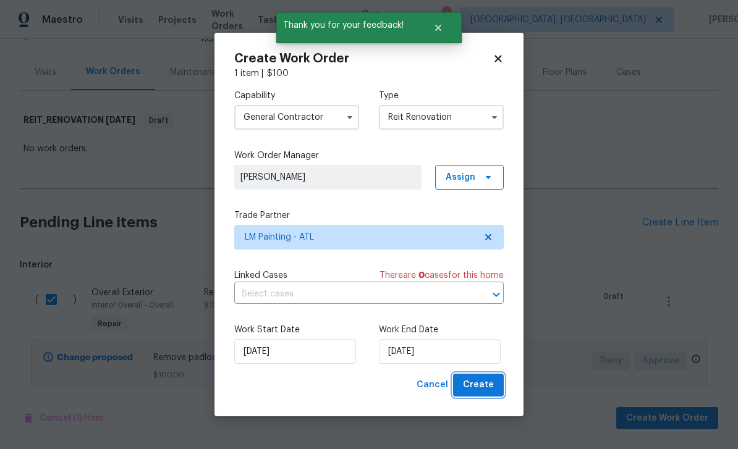
click at [501, 383] on button "Create" at bounding box center [478, 385] width 51 height 23
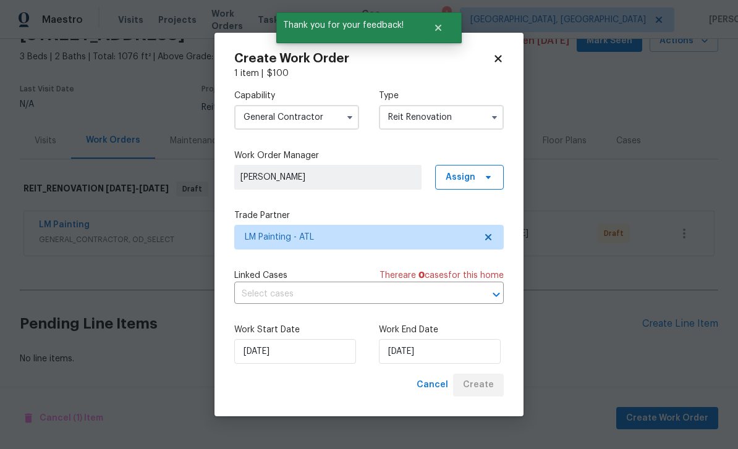
scroll to position [25, 0]
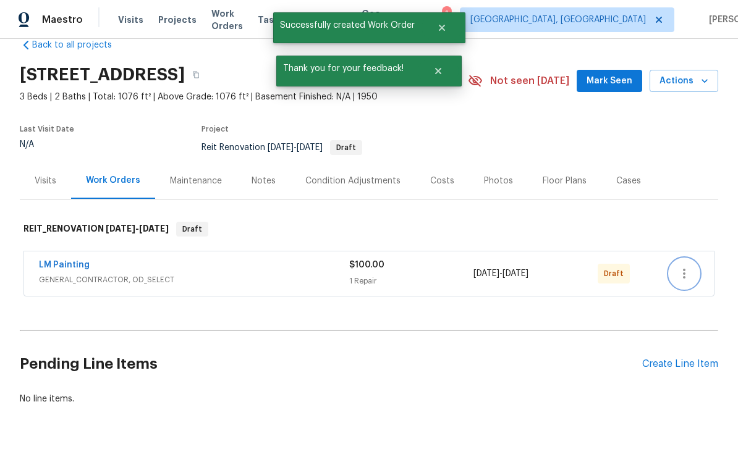
click at [683, 269] on icon "button" at bounding box center [684, 274] width 2 height 10
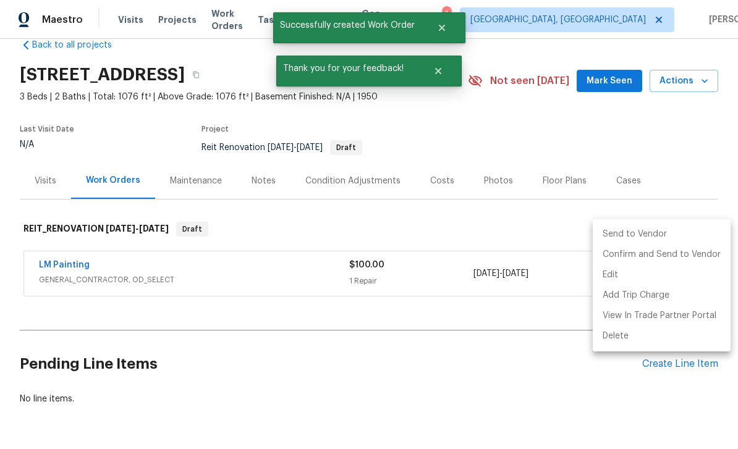
click at [647, 232] on li "Send to Vendor" at bounding box center [662, 234] width 138 height 20
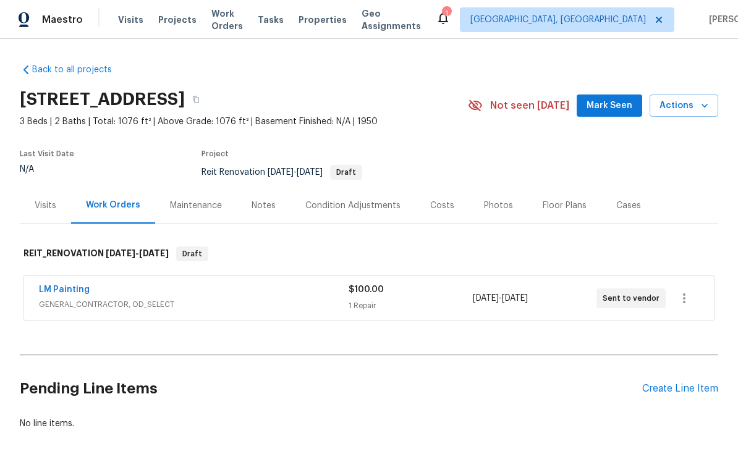
click at [83, 286] on link "LM Painting" at bounding box center [64, 290] width 51 height 9
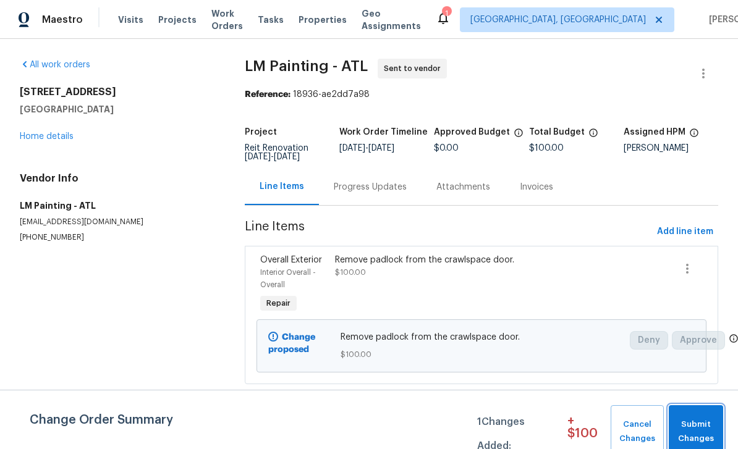
click at [699, 424] on span "Submit Changes" at bounding box center [696, 432] width 42 height 28
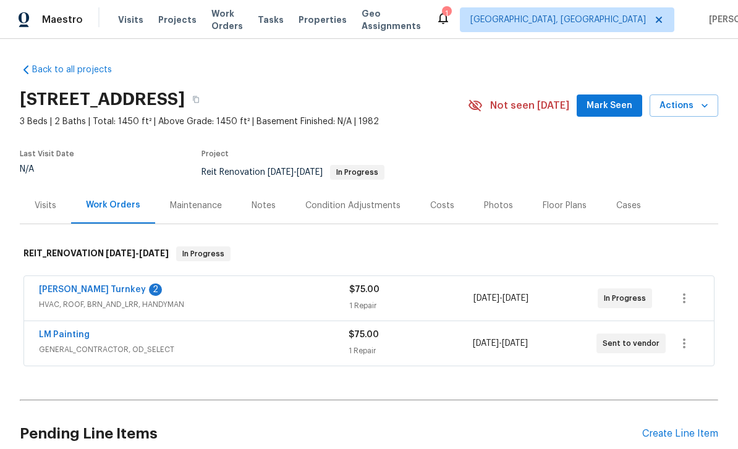
scroll to position [33, 0]
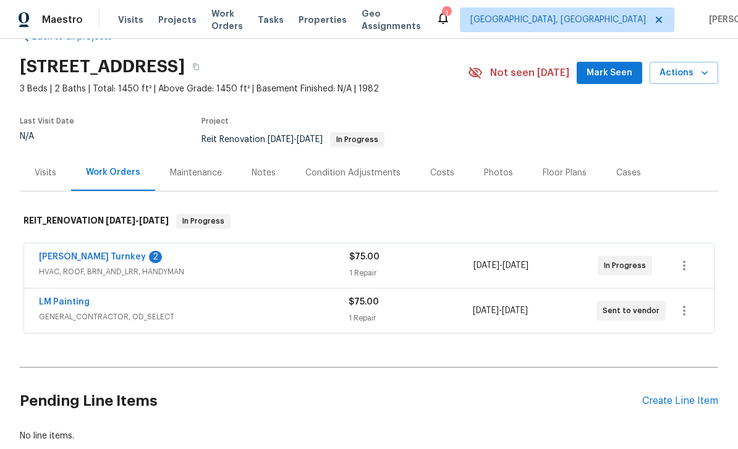
click at [67, 260] on link "[PERSON_NAME] Turnkey" at bounding box center [92, 257] width 107 height 9
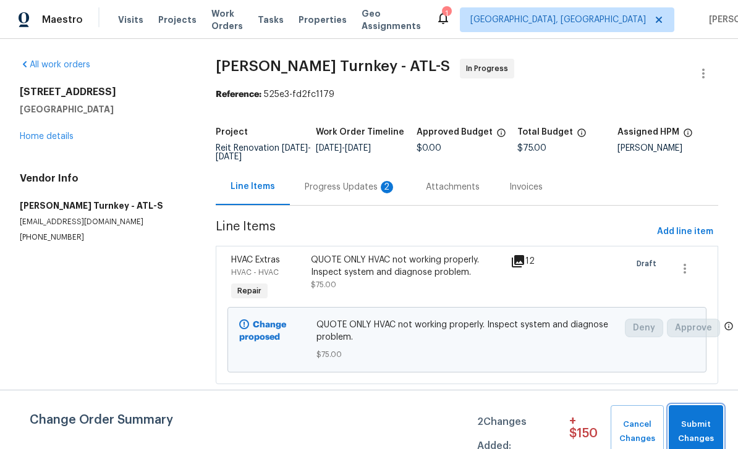
click at [696, 423] on span "Submit Changes" at bounding box center [696, 432] width 42 height 28
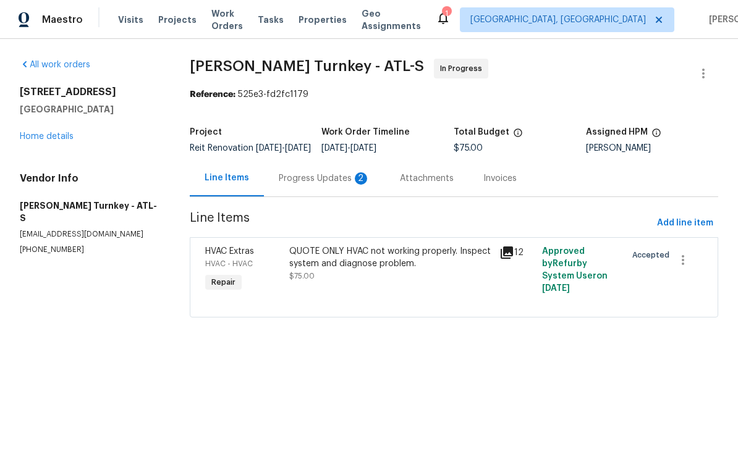
click at [368, 193] on div "Progress Updates 2" at bounding box center [324, 178] width 121 height 36
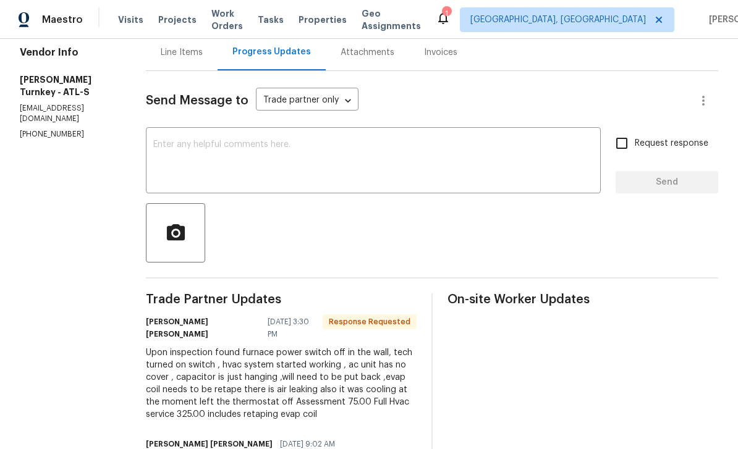
scroll to position [125, 0]
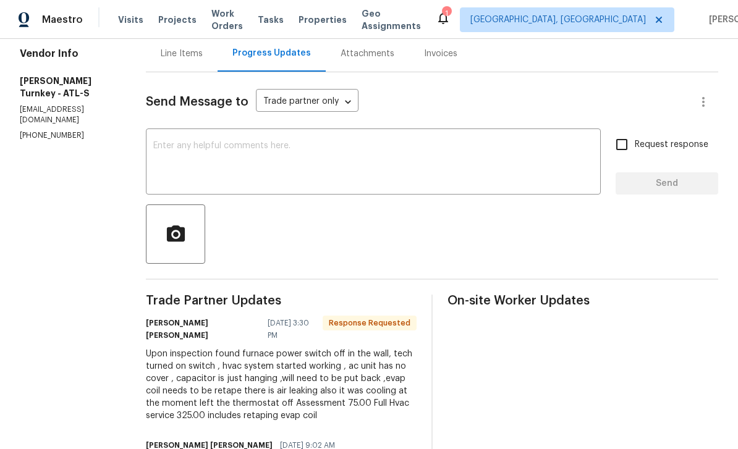
click at [500, 166] on textarea at bounding box center [373, 163] width 440 height 43
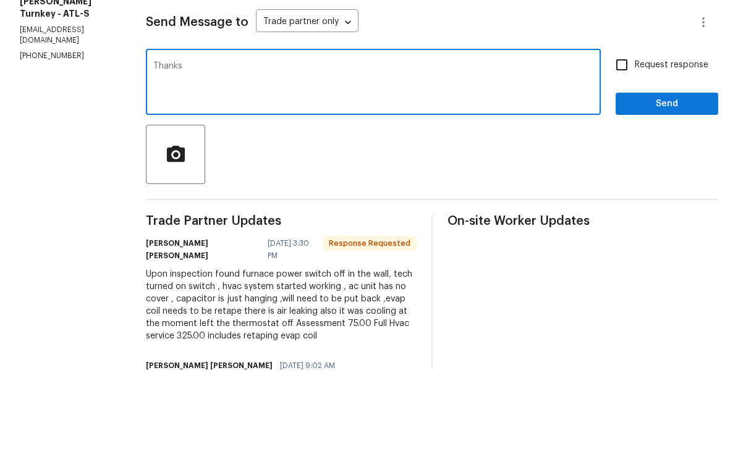
type textarea "Thanks"
click at [630, 132] on input "Request response" at bounding box center [622, 145] width 26 height 26
checkbox input "true"
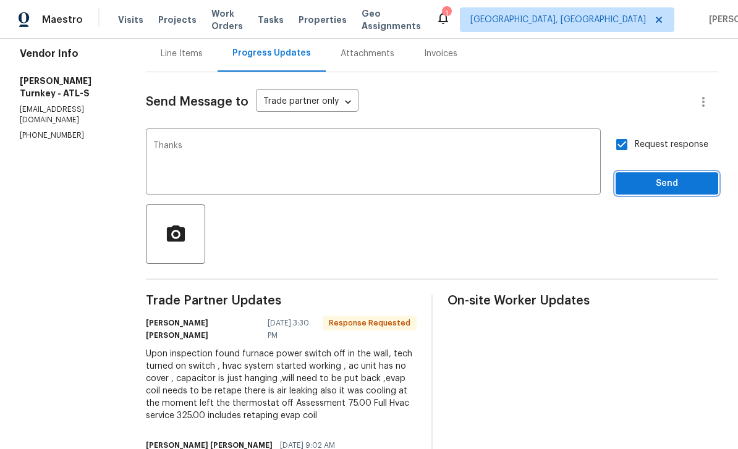
click at [658, 176] on span "Send" at bounding box center [667, 183] width 83 height 15
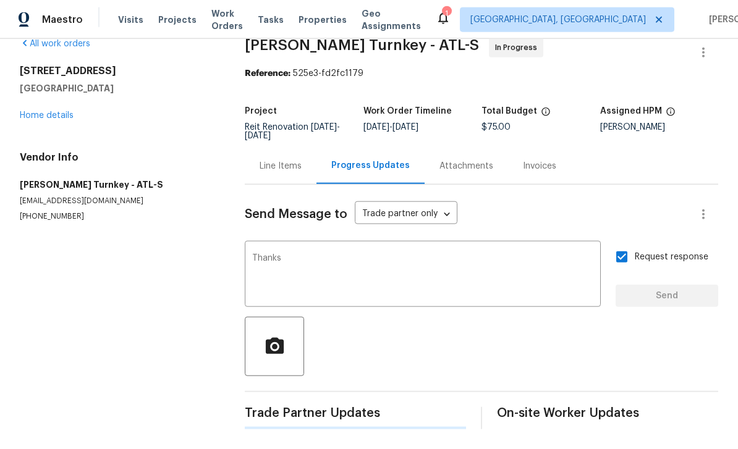
scroll to position [0, 0]
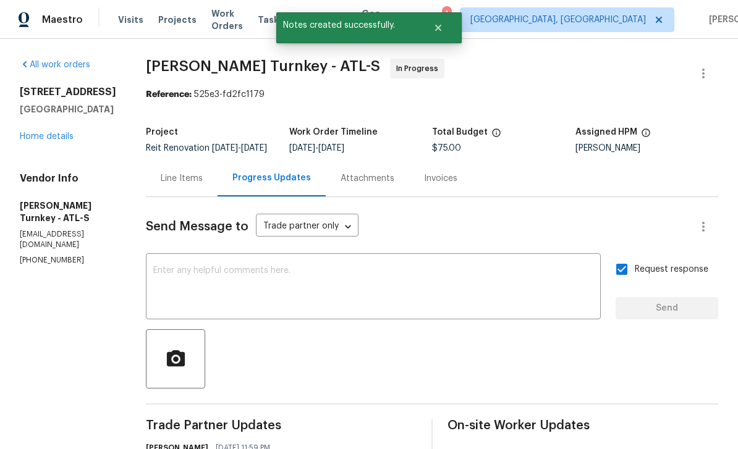
click at [49, 141] on link "Home details" at bounding box center [47, 136] width 54 height 9
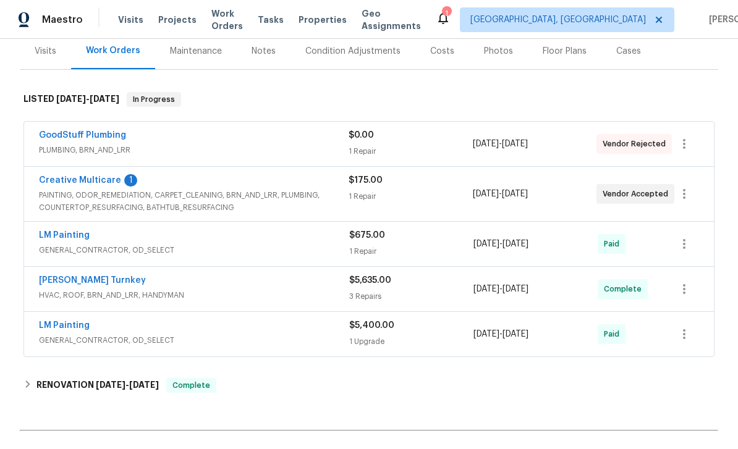
scroll to position [167, 0]
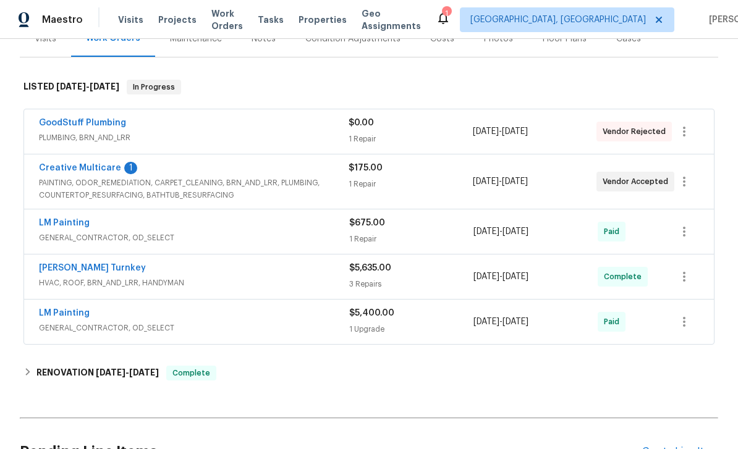
click at [84, 171] on link "Creative Multicare" at bounding box center [80, 168] width 82 height 9
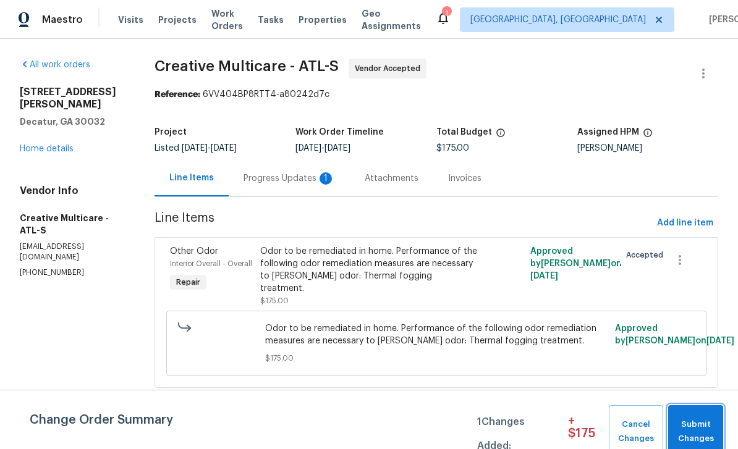
click at [702, 425] on span "Submit Changes" at bounding box center [696, 432] width 43 height 28
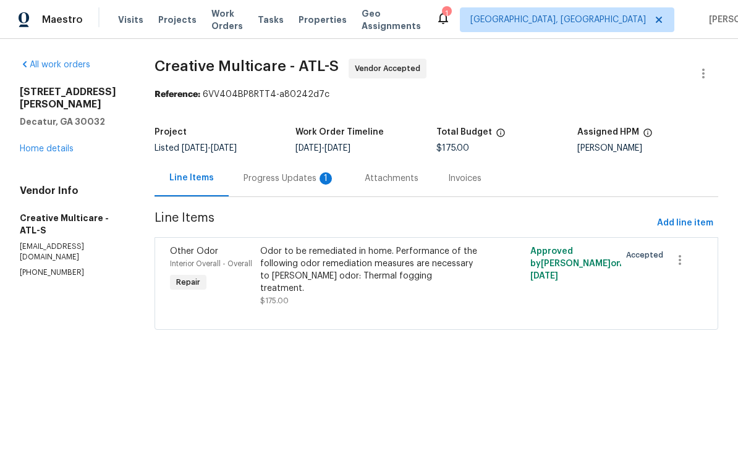
click at [331, 181] on div "Progress Updates 1" at bounding box center [290, 179] width 92 height 12
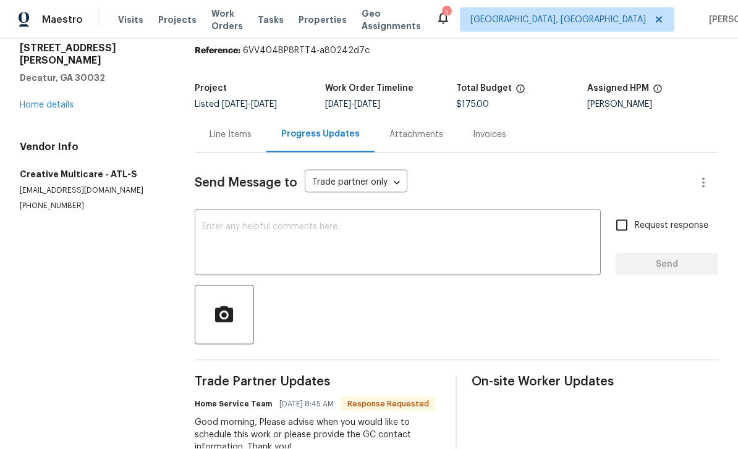
scroll to position [25, 0]
click at [529, 223] on textarea at bounding box center [398, 244] width 392 height 43
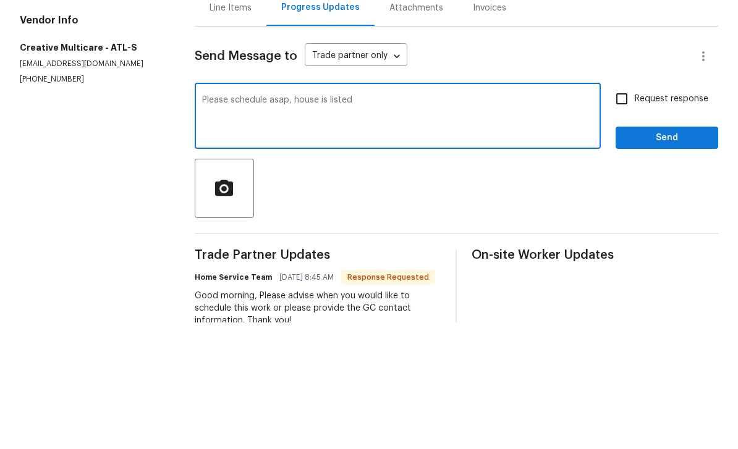
type textarea "Please schedule asap, house is listed"
click at [625, 213] on input "Request response" at bounding box center [622, 226] width 26 height 26
checkbox input "true"
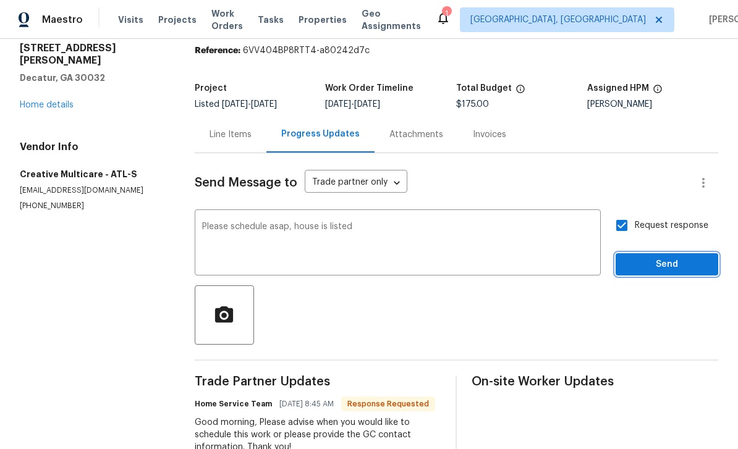
click at [648, 257] on span "Send" at bounding box center [667, 264] width 83 height 15
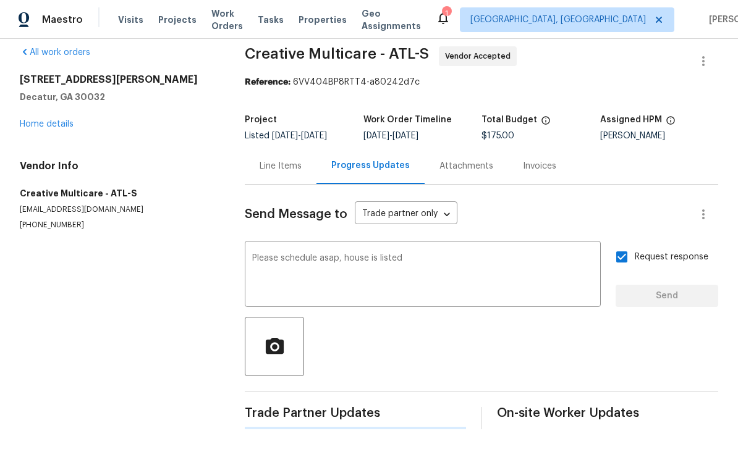
scroll to position [0, 0]
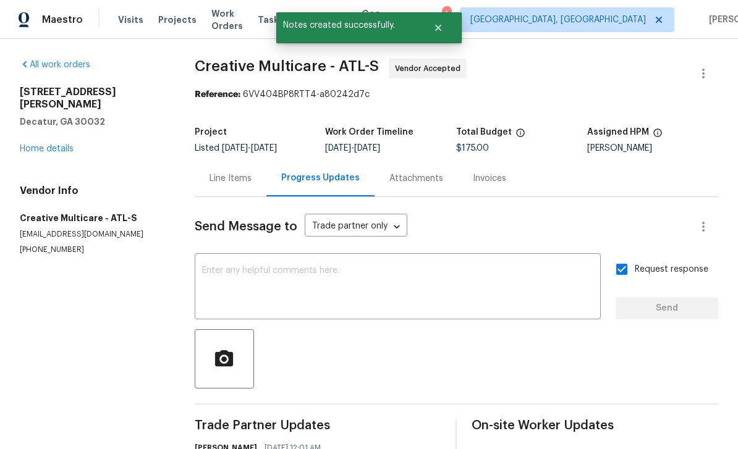
click at [43, 145] on link "Home details" at bounding box center [47, 149] width 54 height 9
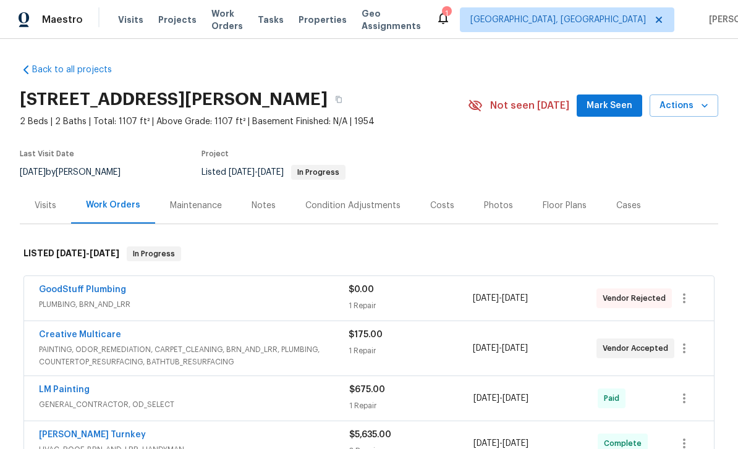
click at [386, 200] on div "Condition Adjustments" at bounding box center [352, 206] width 95 height 12
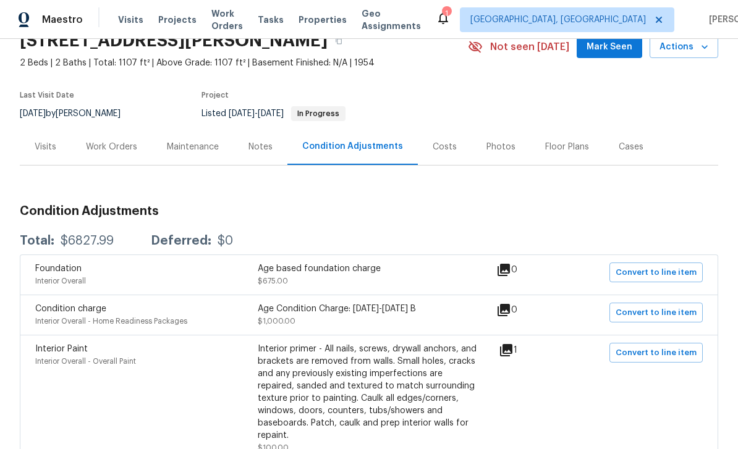
click at [446, 150] on div "Costs" at bounding box center [445, 147] width 24 height 12
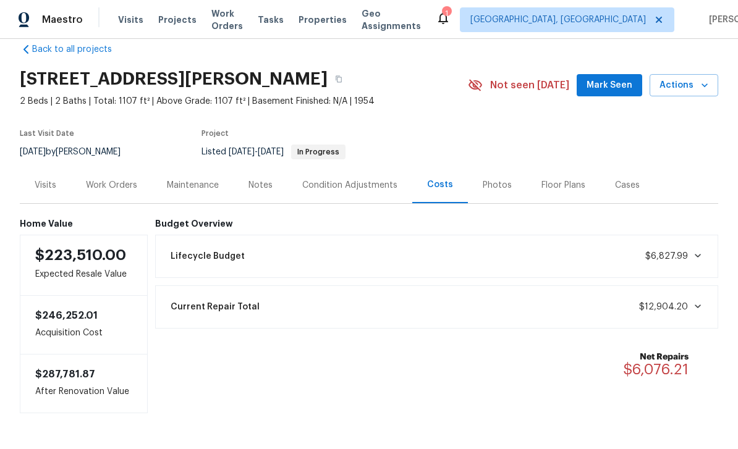
scroll to position [20, 0]
click at [657, 255] on span "$6,827.99" at bounding box center [666, 256] width 43 height 9
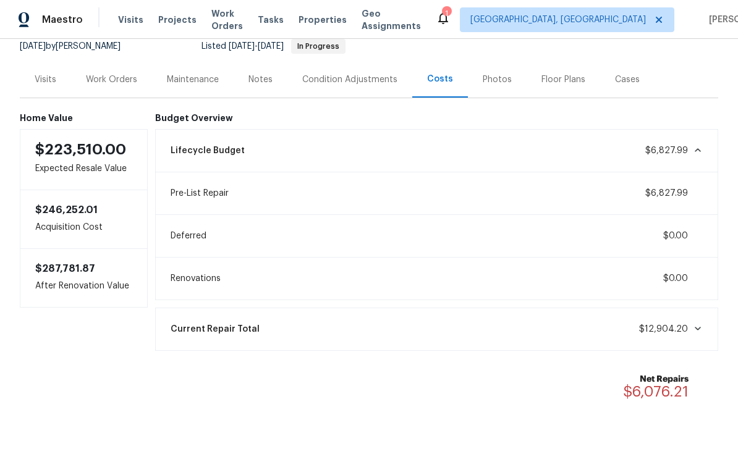
scroll to position [40, 0]
click at [665, 325] on span "$12,904.20" at bounding box center [663, 329] width 49 height 9
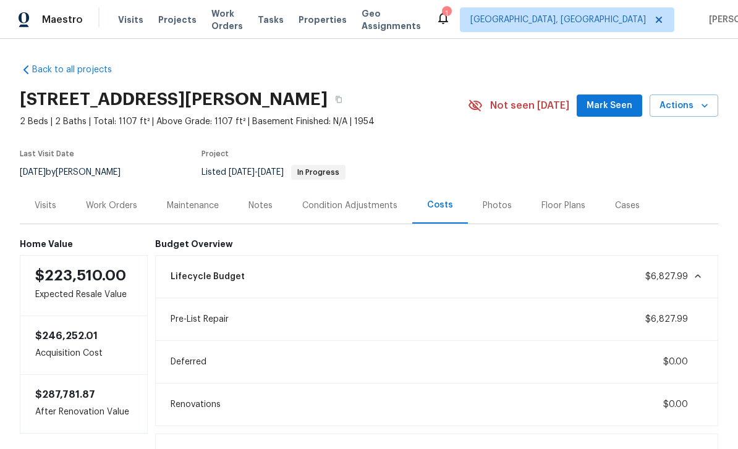
scroll to position [0, 0]
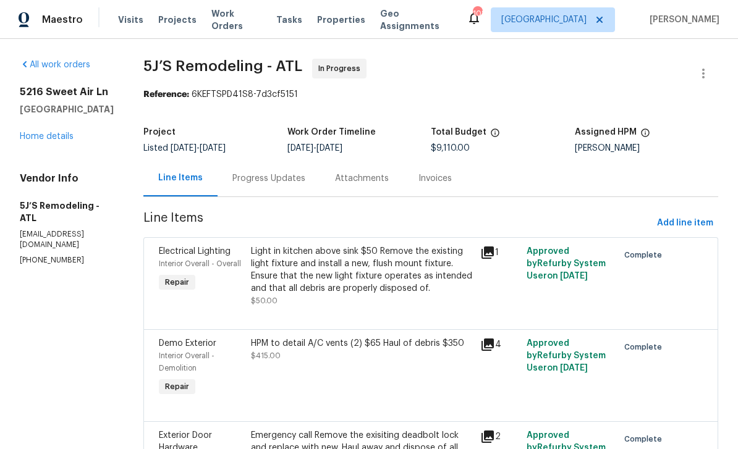
click at [299, 177] on div "Progress Updates" at bounding box center [268, 179] width 73 height 12
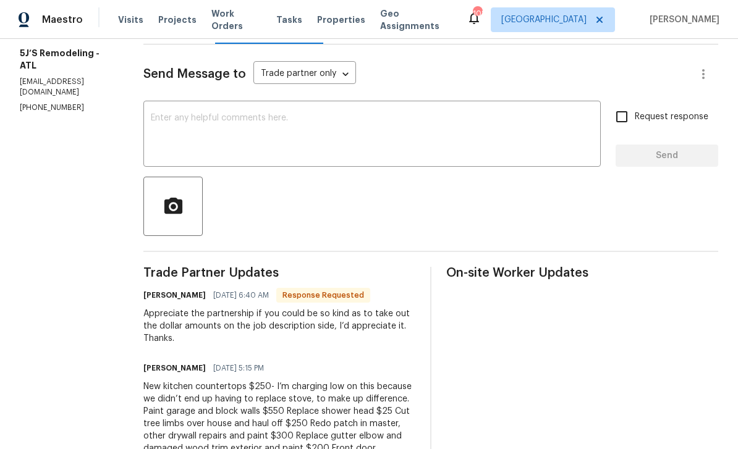
scroll to position [220, 0]
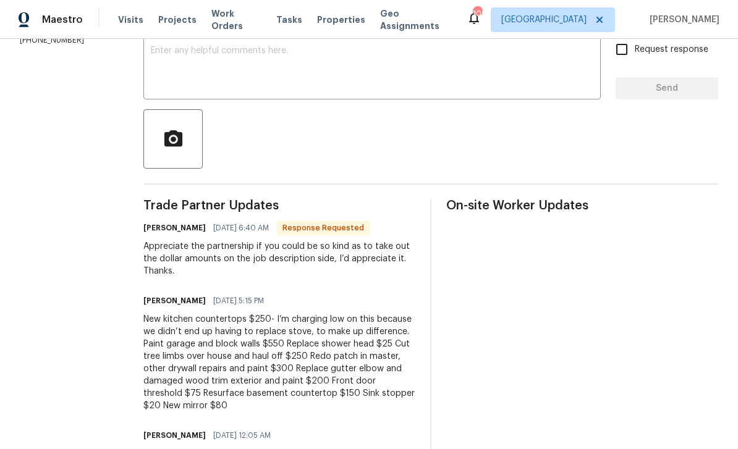
click at [538, 62] on textarea at bounding box center [372, 67] width 443 height 43
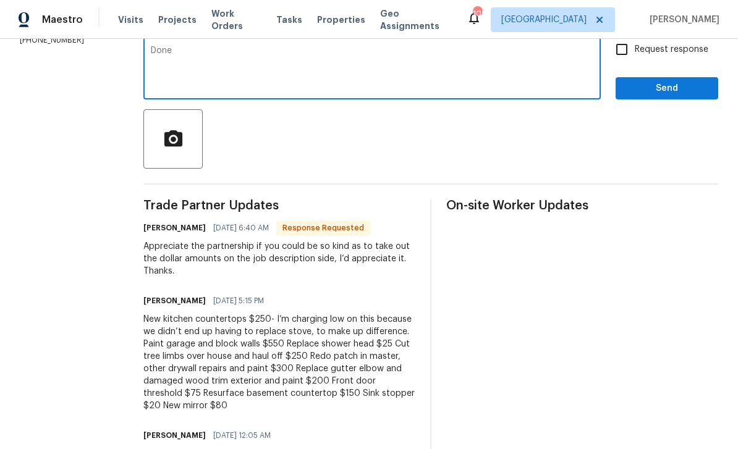
type textarea "Done"
click at [624, 52] on input "Request response" at bounding box center [622, 49] width 26 height 26
checkbox input "true"
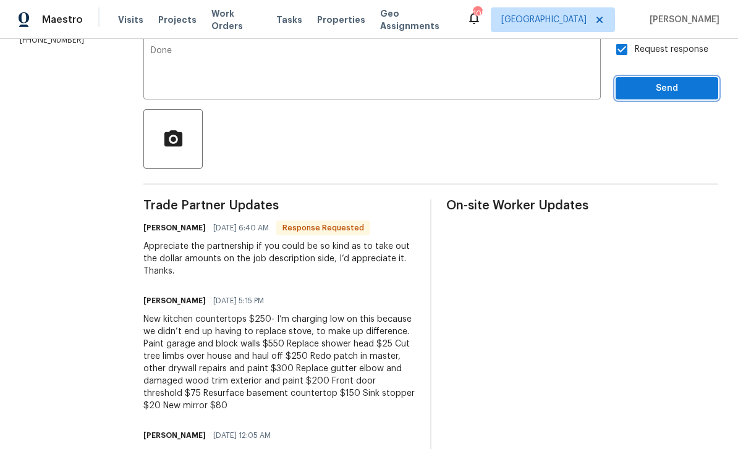
click at [656, 93] on span "Send" at bounding box center [667, 88] width 83 height 15
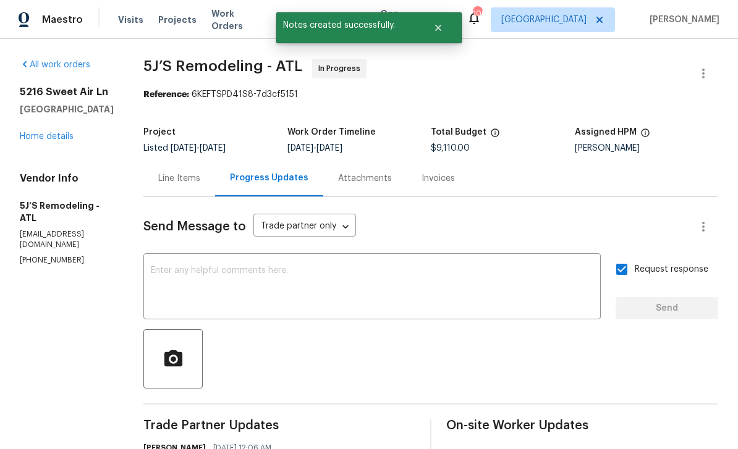
click at [218, 21] on span "Work Orders" at bounding box center [236, 19] width 50 height 25
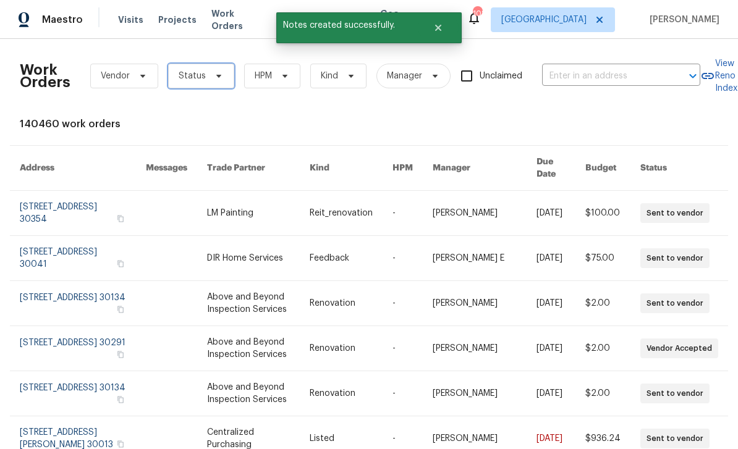
click at [202, 74] on span "Status" at bounding box center [192, 76] width 27 height 12
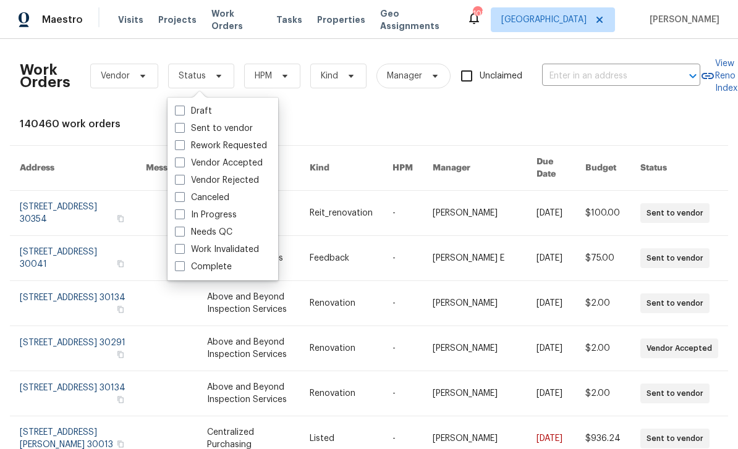
click at [184, 215] on span at bounding box center [180, 215] width 10 height 10
click at [183, 215] on input "In Progress" at bounding box center [179, 213] width 8 height 8
checkbox input "true"
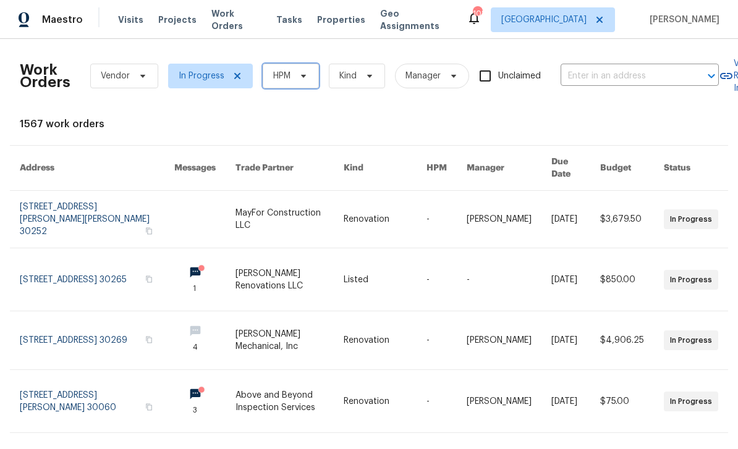
click at [304, 82] on span "HPM" at bounding box center [291, 76] width 56 height 25
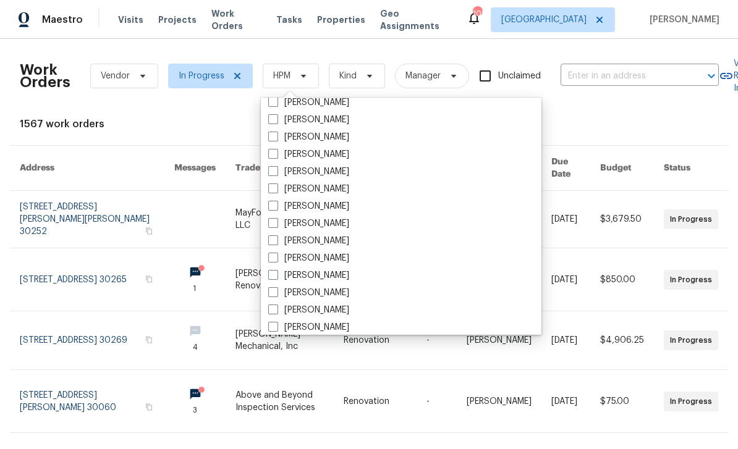
scroll to position [356, 0]
click at [331, 323] on label "[PERSON_NAME]" at bounding box center [308, 326] width 81 height 12
click at [276, 323] on input "[PERSON_NAME]" at bounding box center [272, 324] width 8 height 8
checkbox input "true"
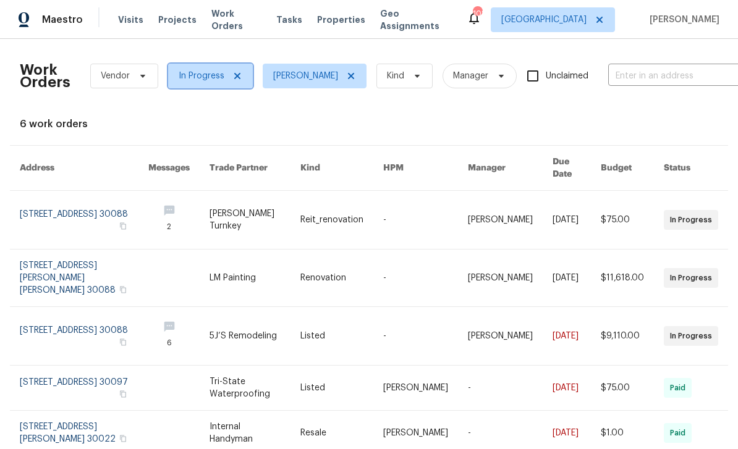
click at [208, 70] on span "In Progress" at bounding box center [202, 76] width 46 height 12
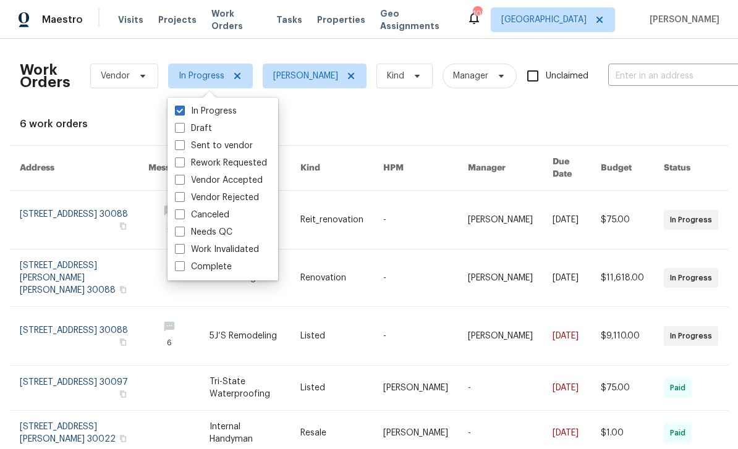
click at [211, 105] on label "In Progress" at bounding box center [206, 111] width 62 height 12
click at [183, 105] on input "In Progress" at bounding box center [179, 109] width 8 height 8
checkbox input "false"
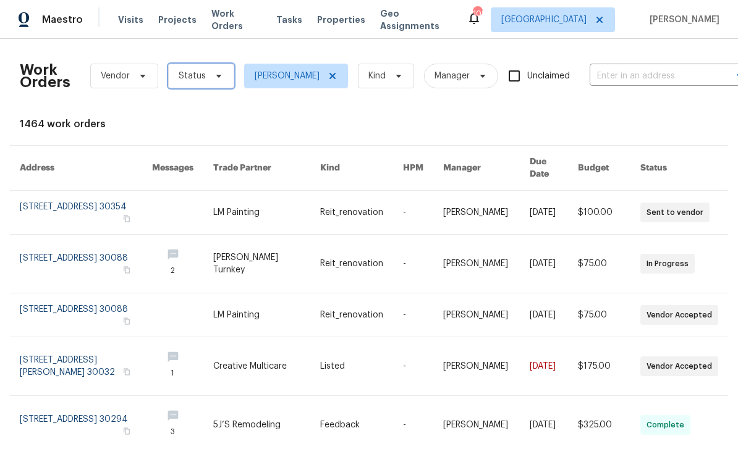
click at [206, 69] on span "Status" at bounding box center [201, 76] width 66 height 25
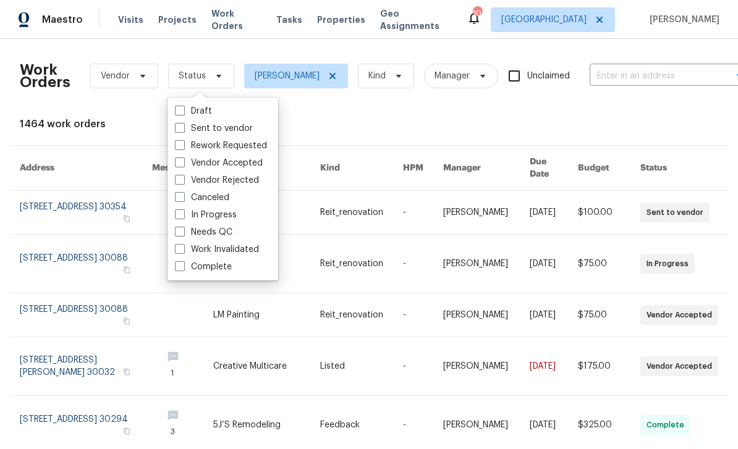
click at [222, 231] on label "Needs QC" at bounding box center [204, 232] width 58 height 12
click at [183, 231] on input "Needs QC" at bounding box center [179, 230] width 8 height 8
checkbox input "true"
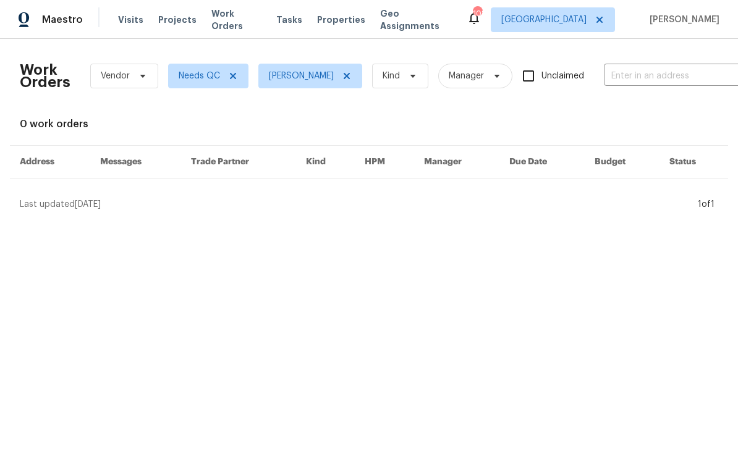
click at [130, 17] on span "Visits" at bounding box center [130, 20] width 25 height 12
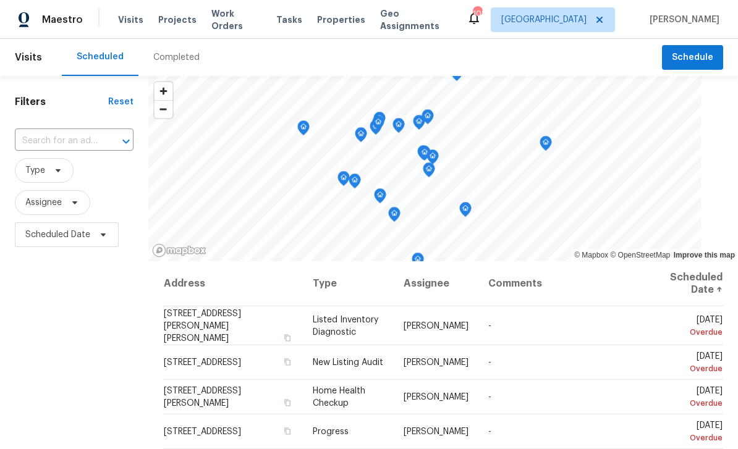
click at [64, 140] on input "text" at bounding box center [57, 141] width 84 height 19
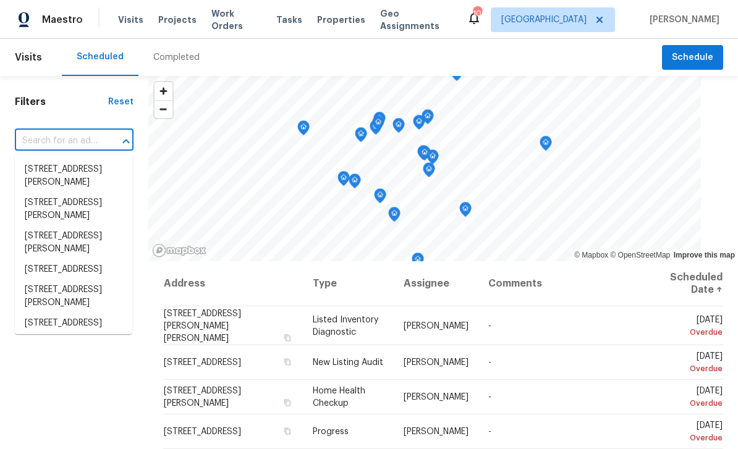
paste input "[STREET_ADDRESS]"
type input "[STREET_ADDRESS]"
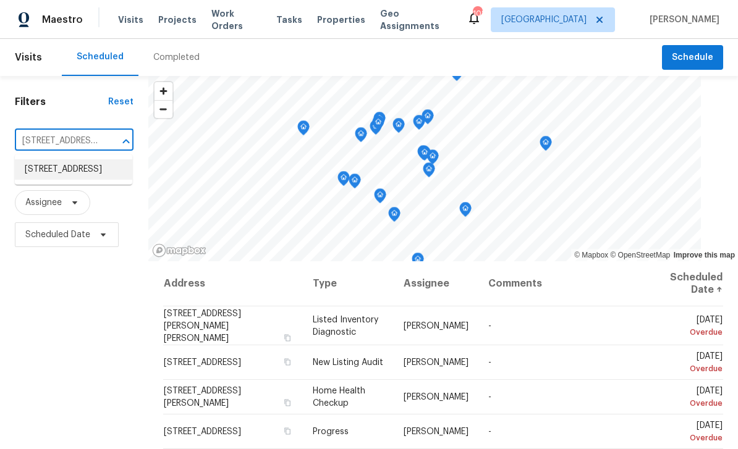
click at [53, 171] on li "[STREET_ADDRESS]" at bounding box center [73, 170] width 117 height 20
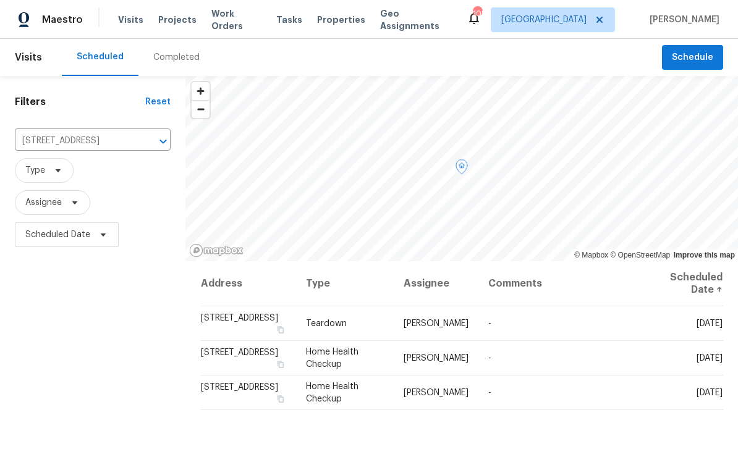
click at [0, 0] on icon at bounding box center [0, 0] width 0 height 0
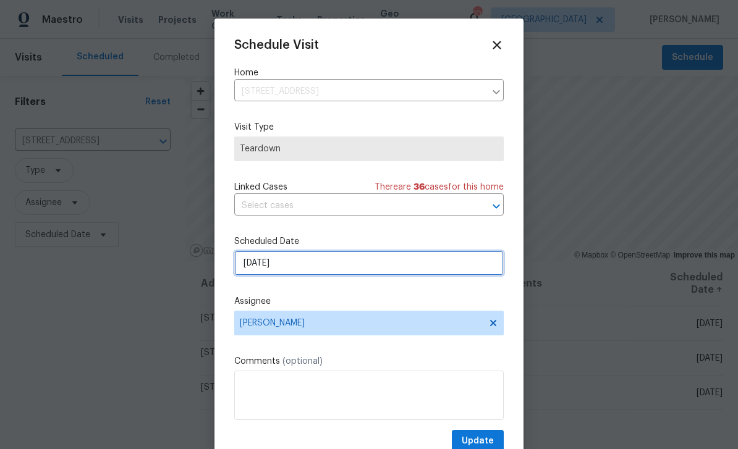
click at [454, 268] on input "[DATE]" at bounding box center [369, 263] width 270 height 25
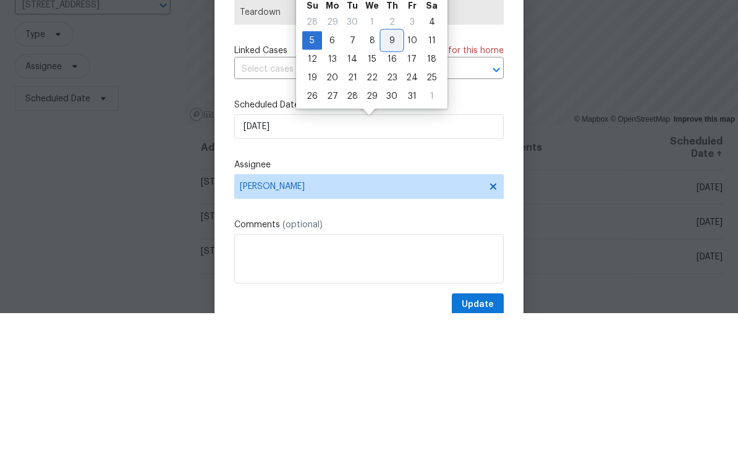
click at [391, 168] on div "9" at bounding box center [392, 176] width 20 height 17
type input "[DATE]"
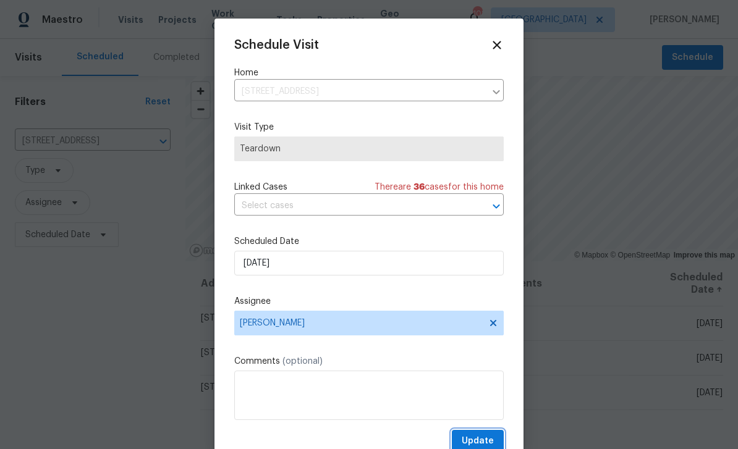
click at [489, 440] on span "Update" at bounding box center [478, 441] width 32 height 15
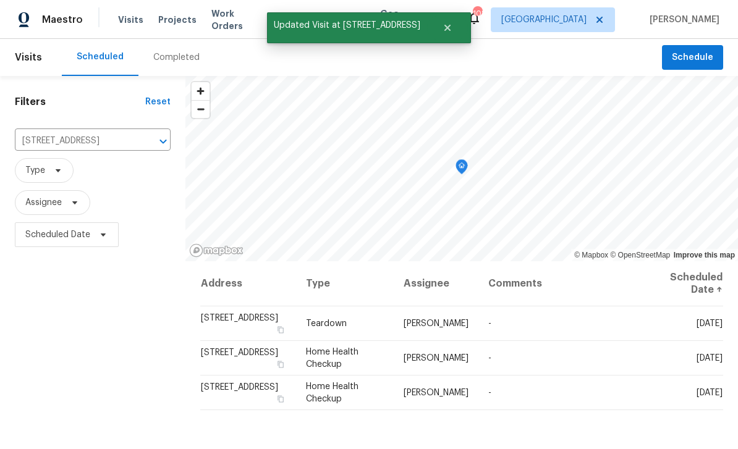
click at [0, 0] on icon at bounding box center [0, 0] width 0 height 0
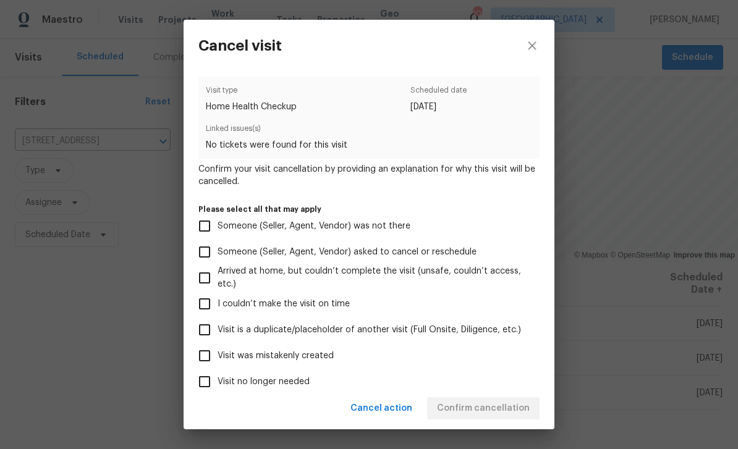
scroll to position [11, 0]
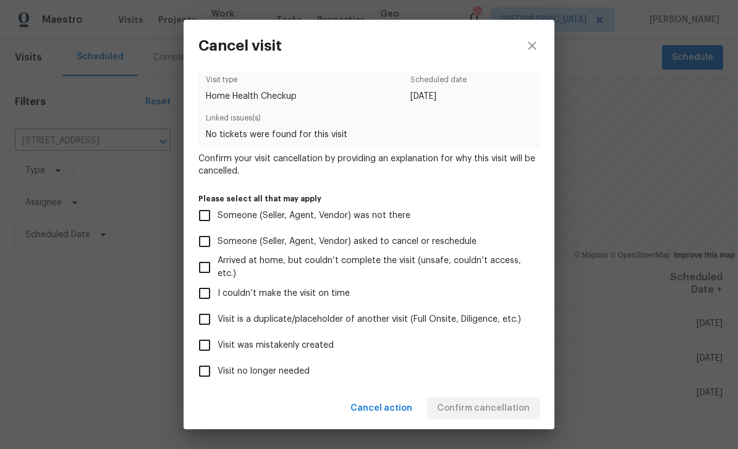
click at [202, 375] on input "Visit no longer needed" at bounding box center [205, 372] width 26 height 26
checkbox input "true"
click at [519, 409] on div "Cancel action Confirm cancellation" at bounding box center [369, 409] width 371 height 43
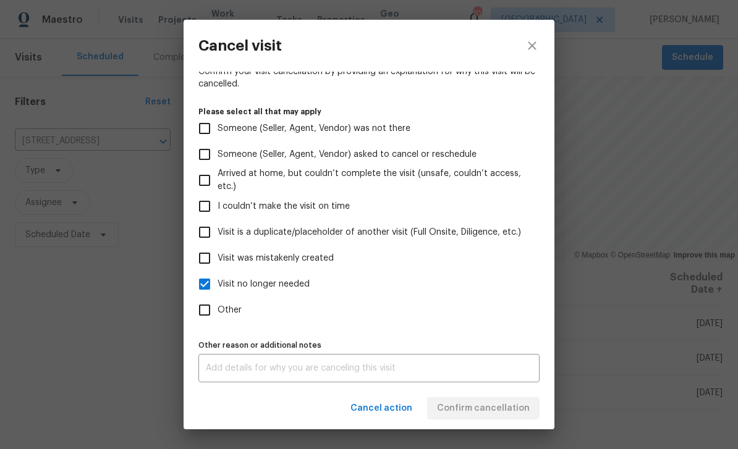
scroll to position [103, 0]
click at [481, 371] on textarea at bounding box center [369, 368] width 326 height 9
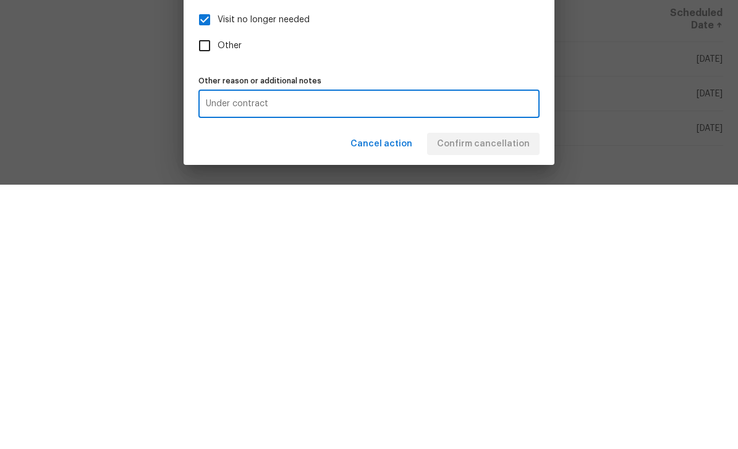
type textarea "Under contract"
click at [508, 388] on div "Cancel action Confirm cancellation" at bounding box center [369, 409] width 371 height 43
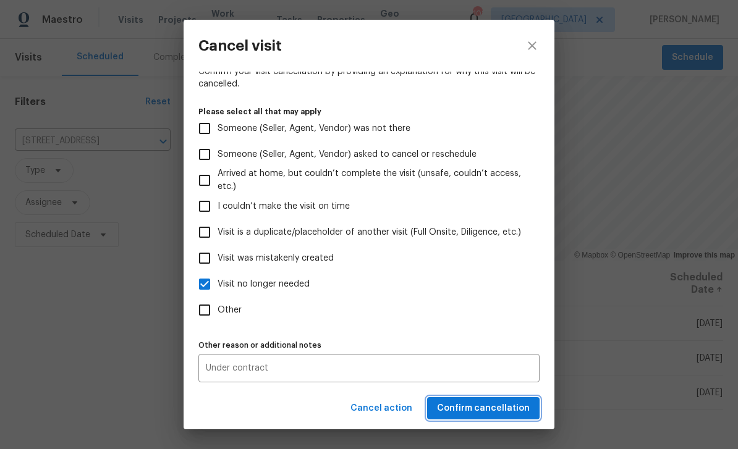
click at [526, 406] on span "Confirm cancellation" at bounding box center [483, 408] width 93 height 15
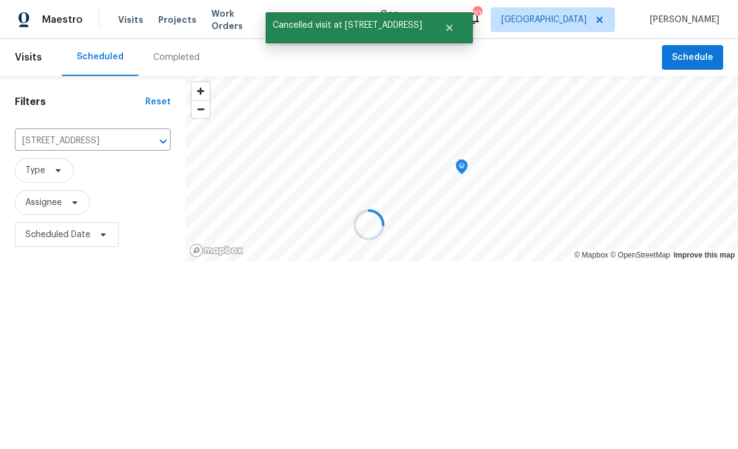
scroll to position [0, 0]
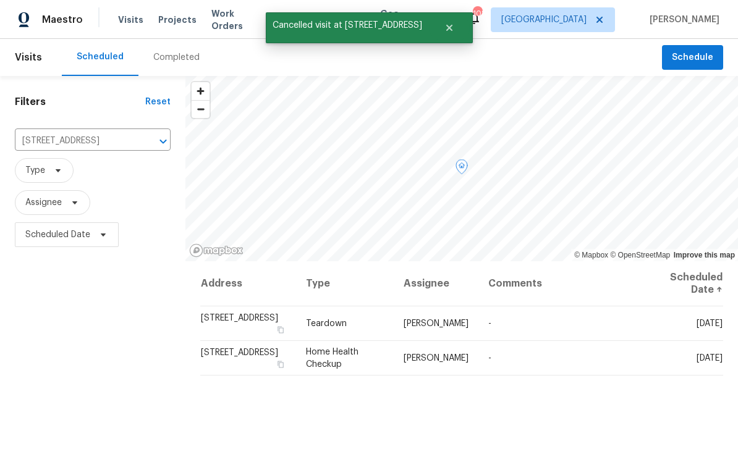
click at [0, 0] on icon at bounding box center [0, 0] width 0 height 0
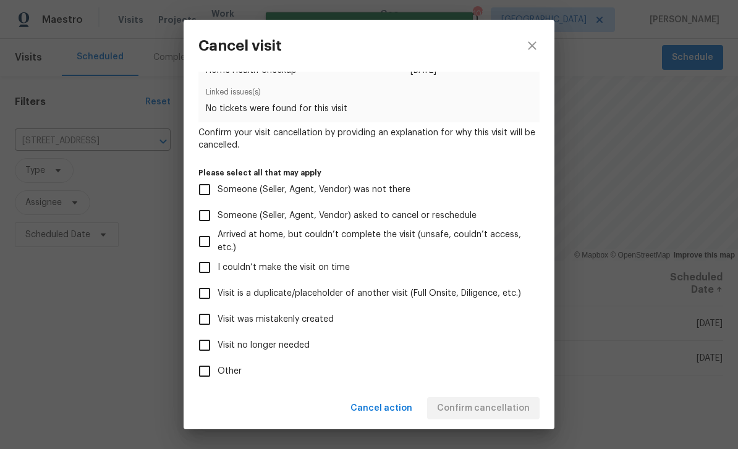
scroll to position [86, 0]
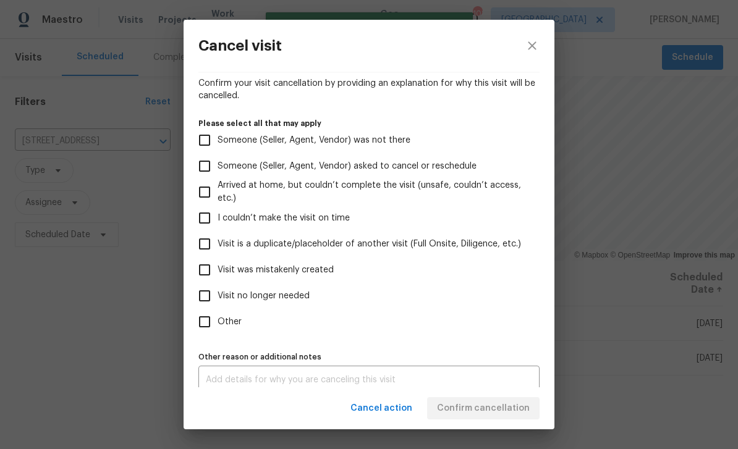
click at [306, 301] on span "Visit no longer needed" at bounding box center [264, 296] width 92 height 13
click at [218, 301] on input "Visit no longer needed" at bounding box center [205, 296] width 26 height 26
checkbox input "true"
click at [352, 377] on div "x Other reason or additional notes" at bounding box center [368, 380] width 341 height 28
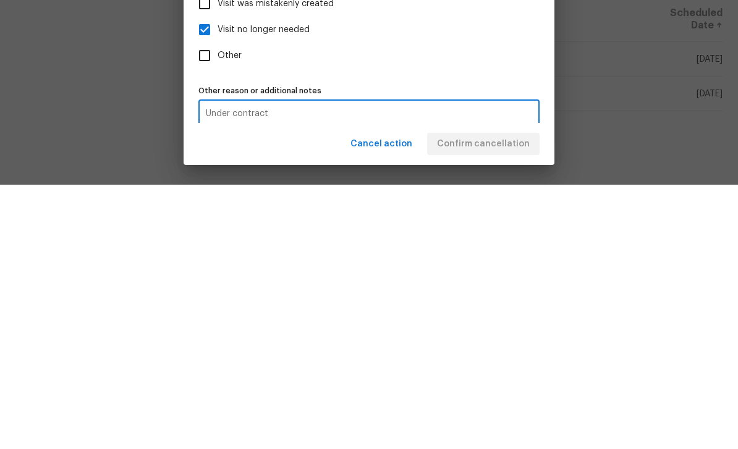
type textarea "Under contract"
click at [506, 388] on div "Cancel action Confirm cancellation" at bounding box center [369, 409] width 371 height 43
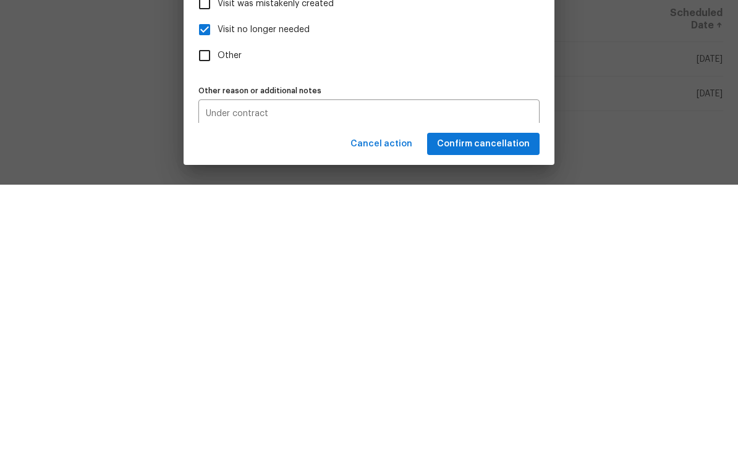
scroll to position [40, 0]
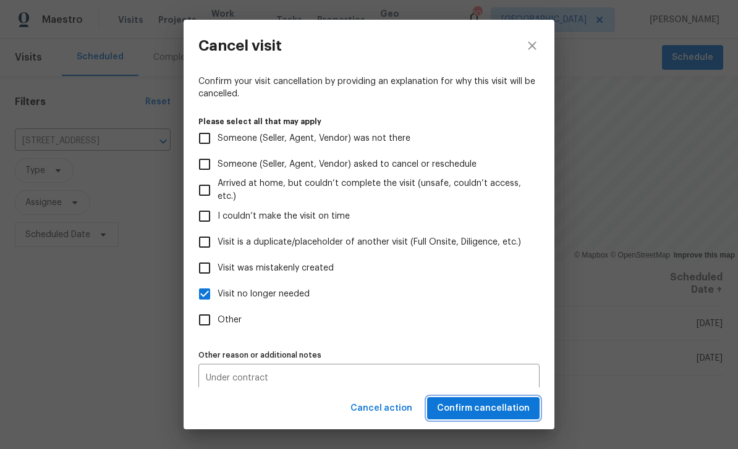
click at [522, 409] on span "Confirm cancellation" at bounding box center [483, 408] width 93 height 15
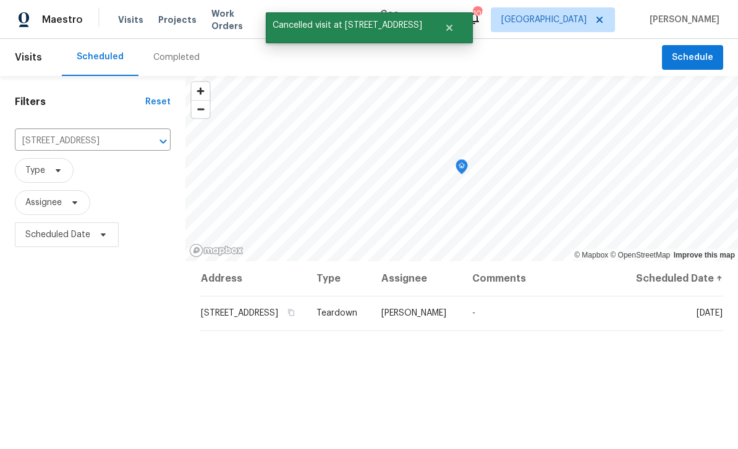
click at [152, 137] on icon "Clear" at bounding box center [147, 141] width 12 height 12
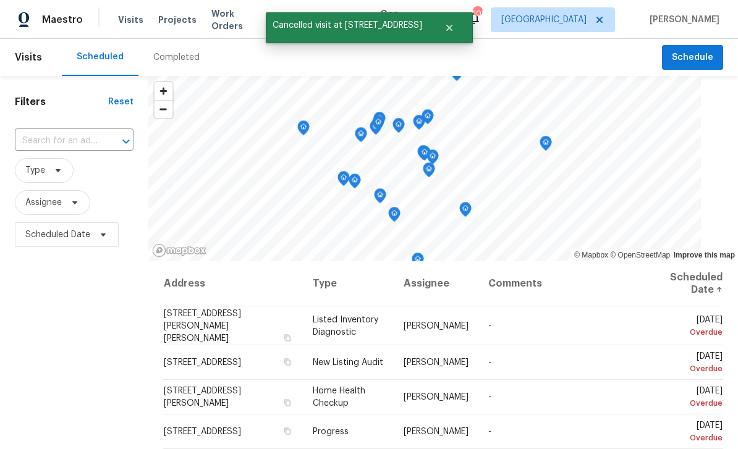
click at [56, 142] on input "text" at bounding box center [57, 141] width 84 height 19
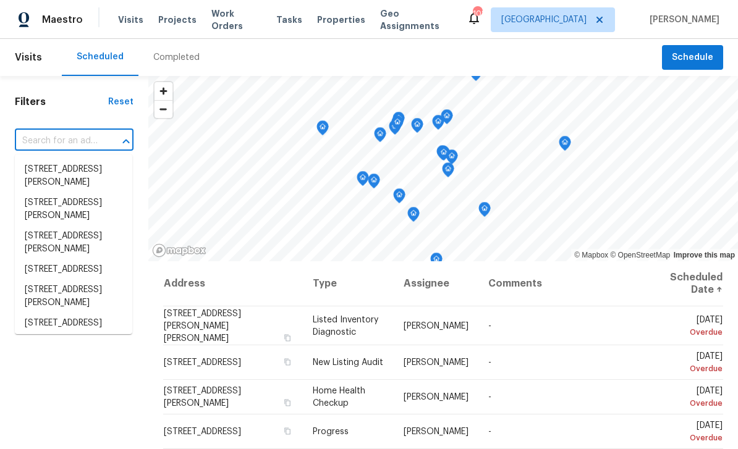
click at [53, 137] on input "text" at bounding box center [57, 141] width 84 height 19
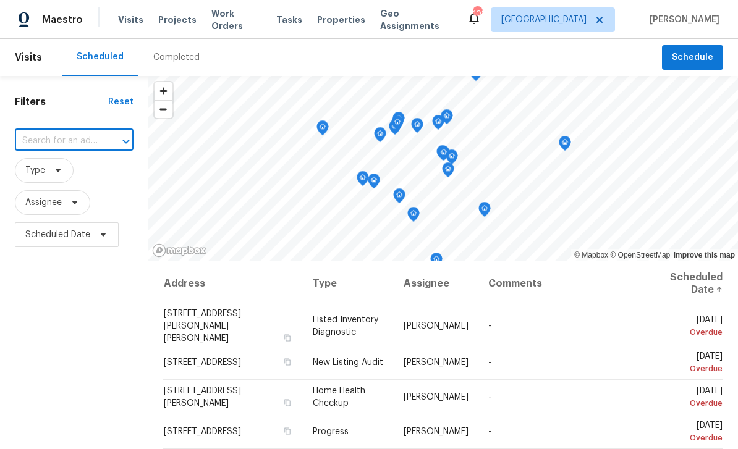
paste input "[STREET_ADDRESS][PERSON_NAME]"
type input "[STREET_ADDRESS][PERSON_NAME]"
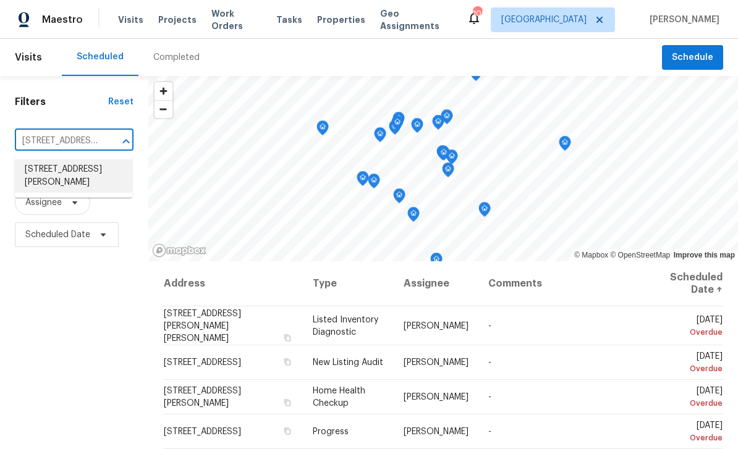
click at [53, 172] on li "[STREET_ADDRESS][PERSON_NAME]" at bounding box center [73, 176] width 117 height 33
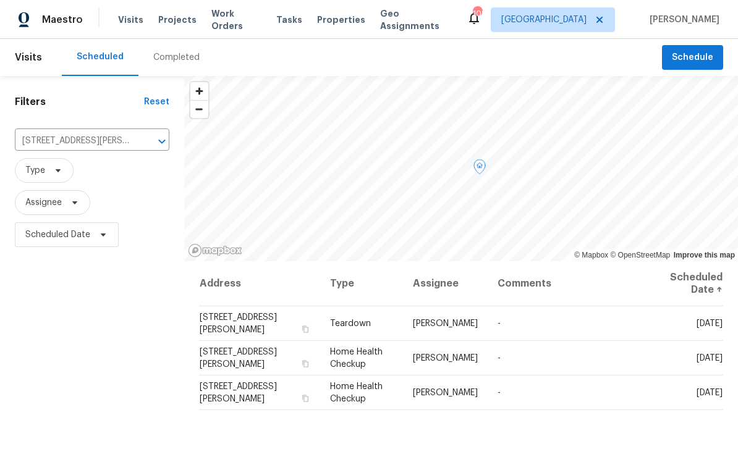
click at [0, 0] on span at bounding box center [0, 0] width 0 height 0
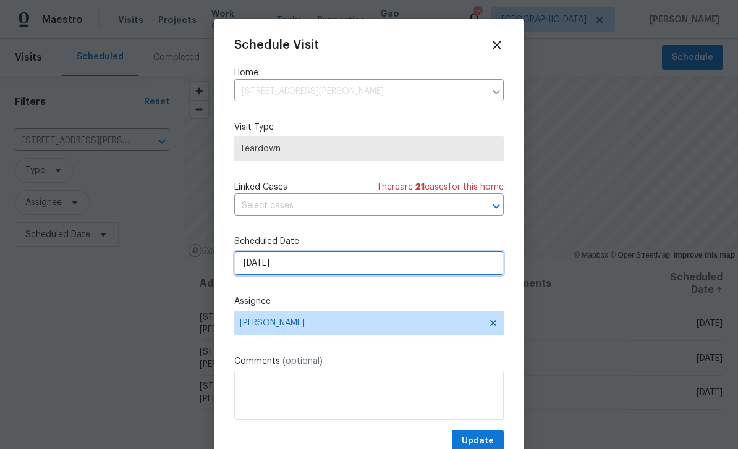
click at [408, 270] on input "[DATE]" at bounding box center [369, 263] width 270 height 25
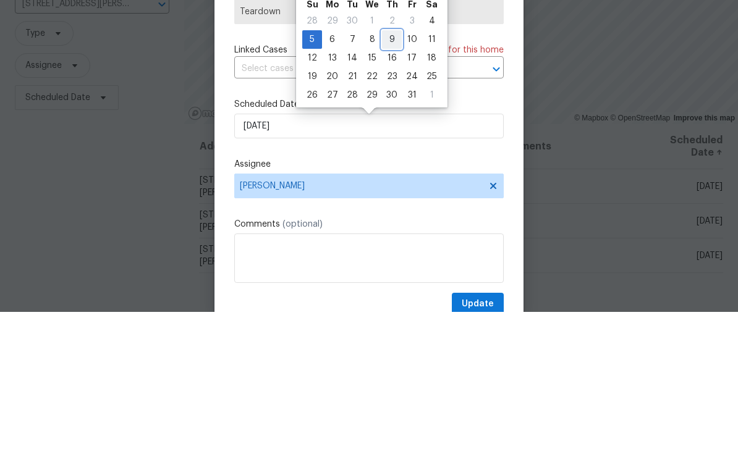
click at [392, 168] on div "9" at bounding box center [392, 176] width 20 height 17
type input "[DATE]"
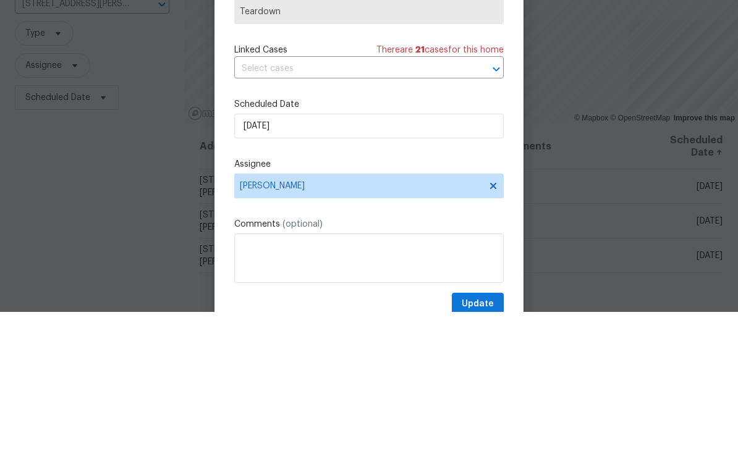
scroll to position [40, 0]
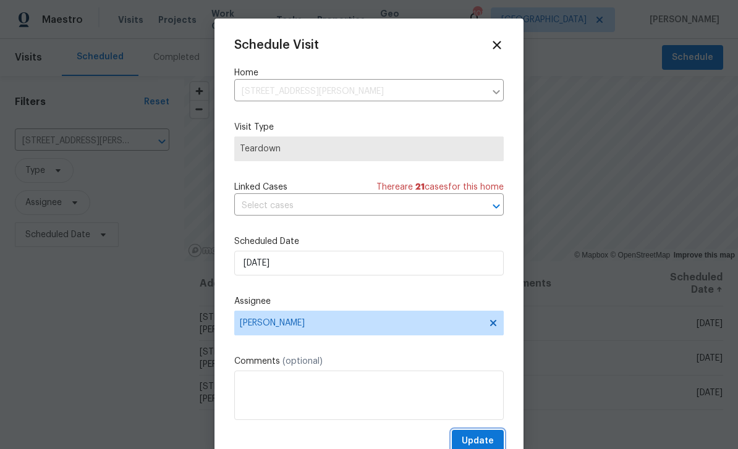
click at [487, 438] on span "Update" at bounding box center [478, 441] width 32 height 15
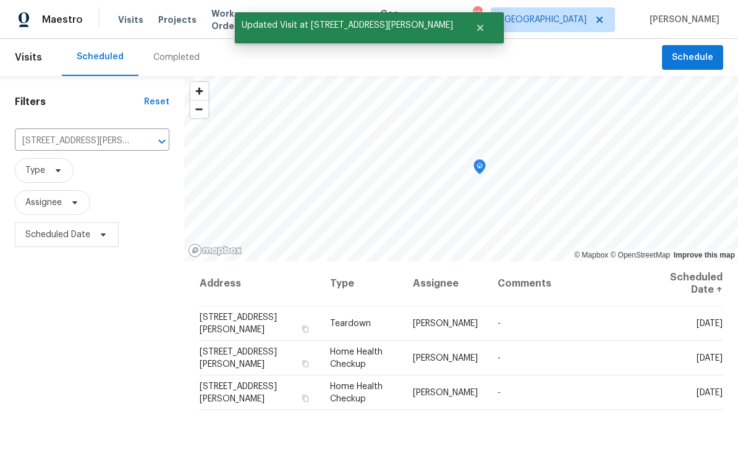
click at [0, 0] on icon at bounding box center [0, 0] width 0 height 0
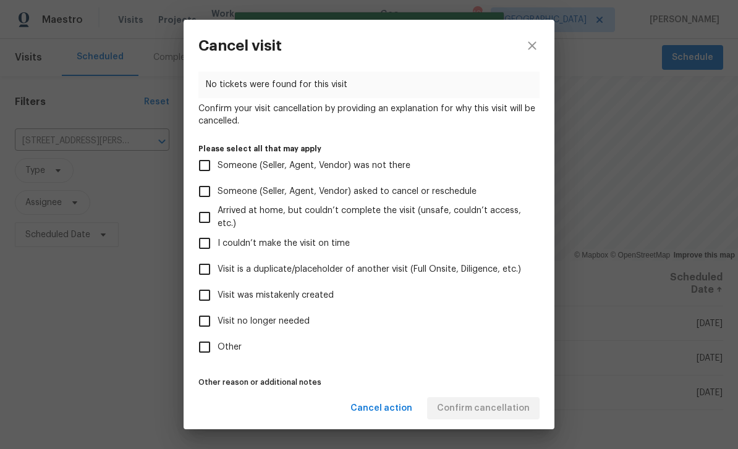
click at [211, 325] on input "Visit no longer needed" at bounding box center [205, 322] width 26 height 26
checkbox input "true"
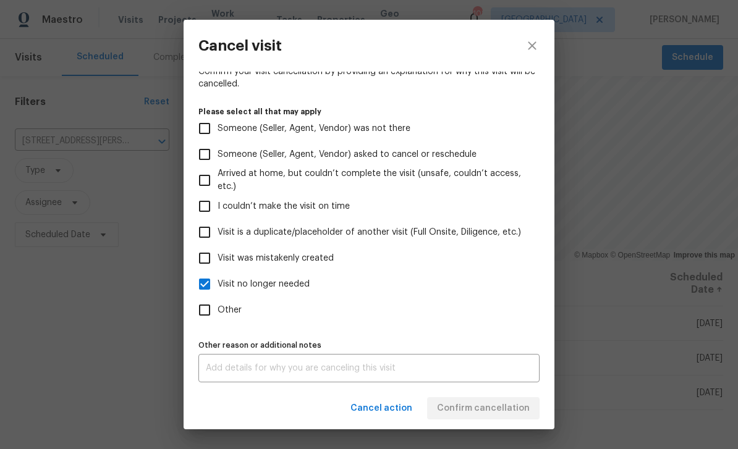
scroll to position [103, 0]
click at [360, 369] on textarea at bounding box center [369, 368] width 326 height 9
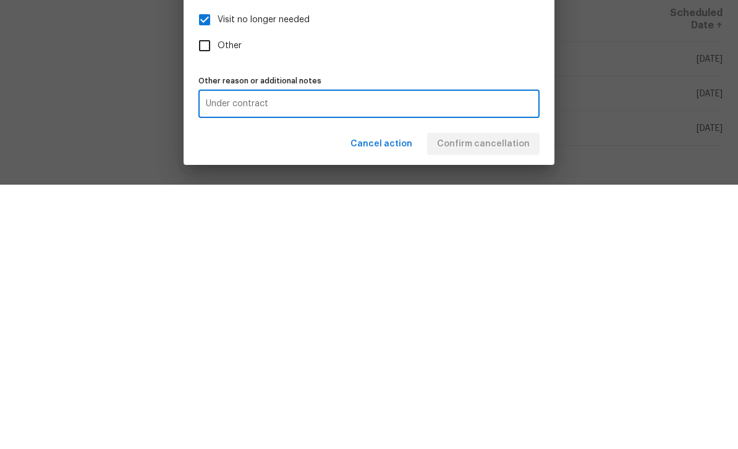
type textarea "Under contract"
click at [505, 388] on div "Cancel action Confirm cancellation" at bounding box center [369, 409] width 371 height 43
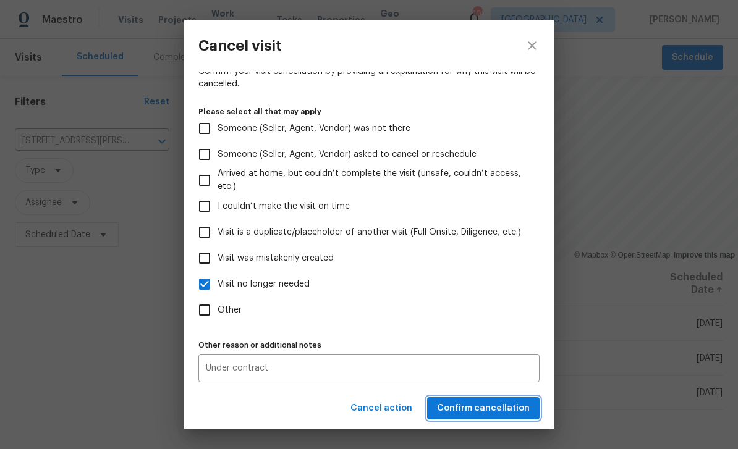
click at [519, 405] on span "Confirm cancellation" at bounding box center [483, 408] width 93 height 15
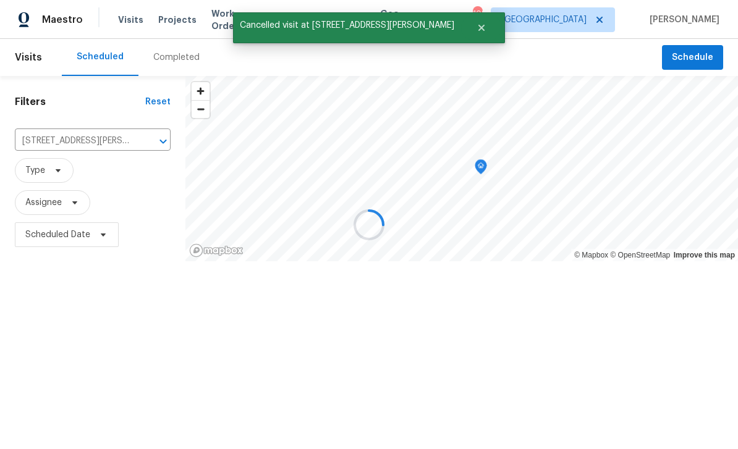
scroll to position [0, 0]
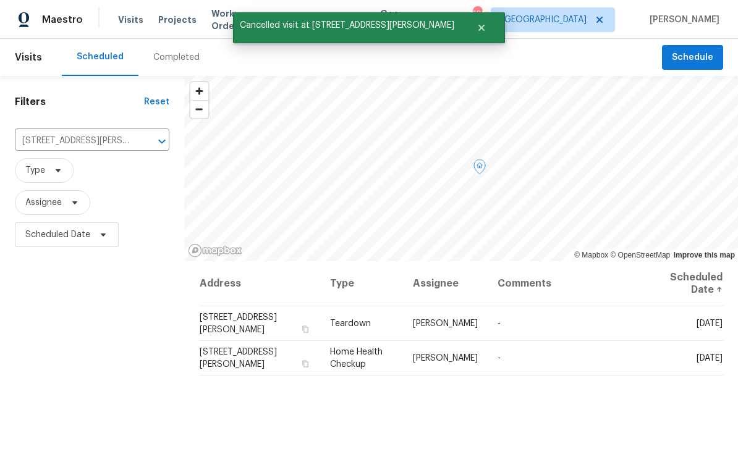
click at [0, 0] on icon at bounding box center [0, 0] width 0 height 0
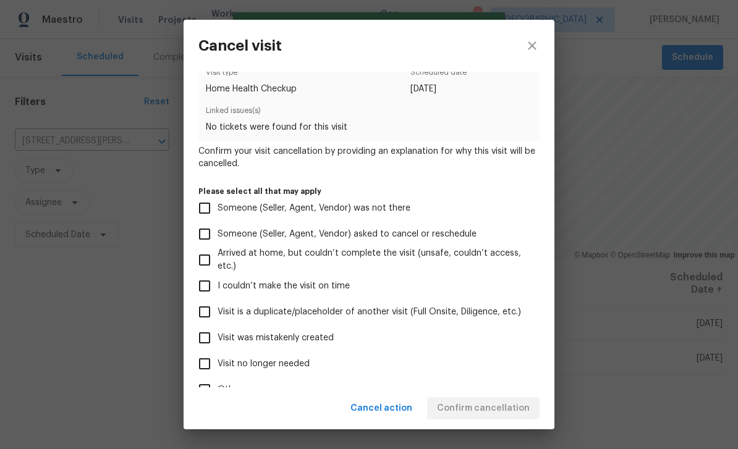
scroll to position [28, 0]
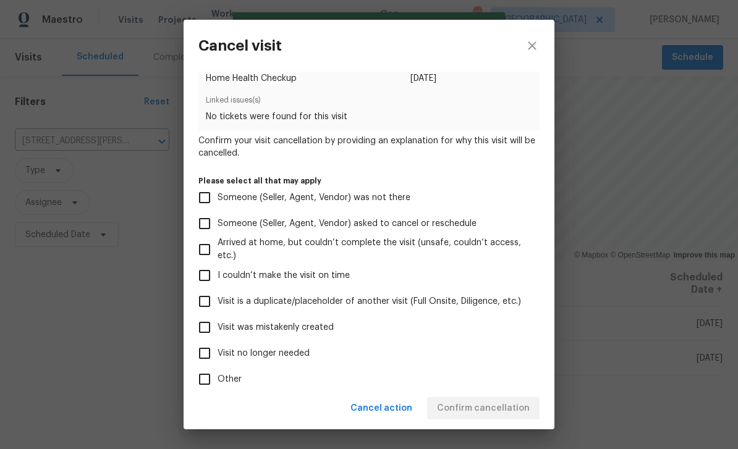
click at [297, 360] on span "Visit no longer needed" at bounding box center [264, 353] width 92 height 13
click at [218, 360] on input "Visit no longer needed" at bounding box center [205, 354] width 26 height 26
checkbox input "true"
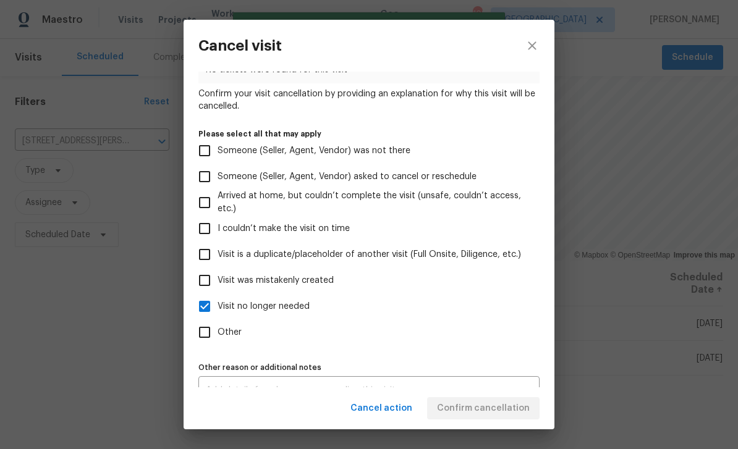
scroll to position [87, 0]
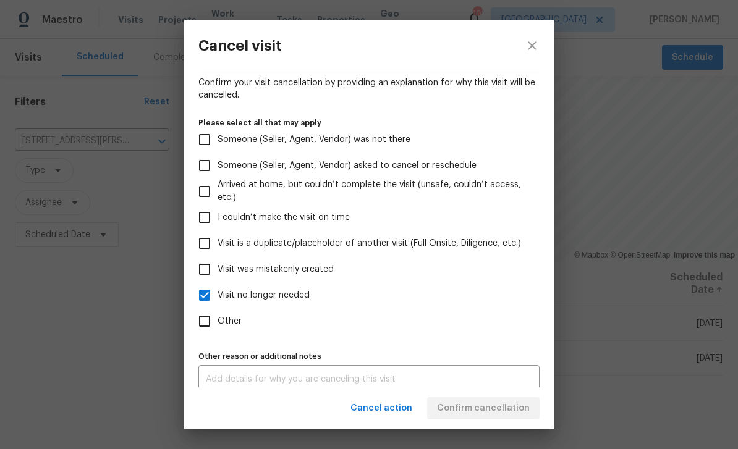
click at [474, 380] on textarea at bounding box center [369, 379] width 326 height 9
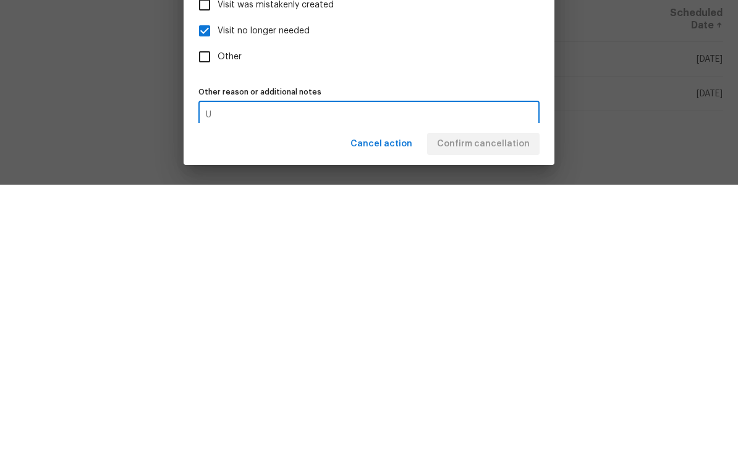
scroll to position [88, 0]
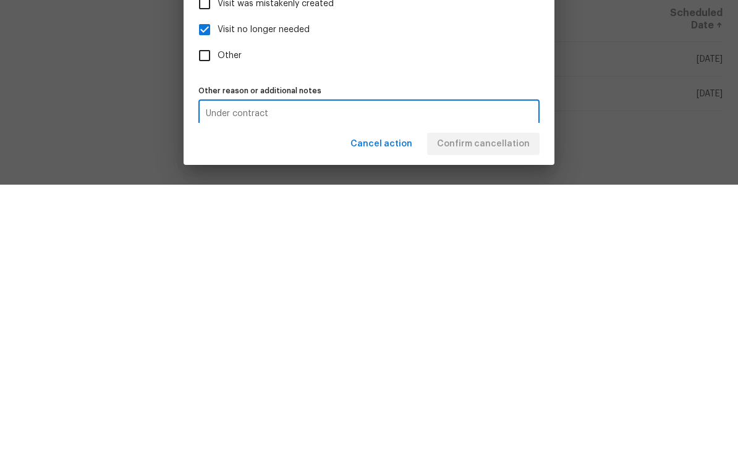
type textarea "Under contract"
click at [506, 388] on div "Cancel action Confirm cancellation" at bounding box center [369, 409] width 371 height 43
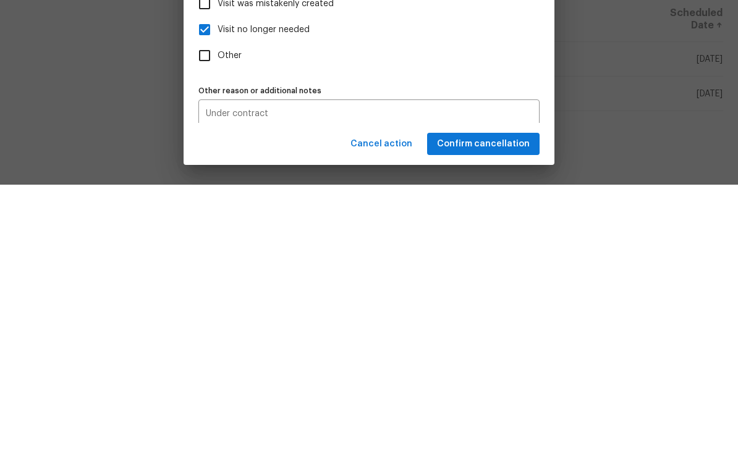
scroll to position [40, 0]
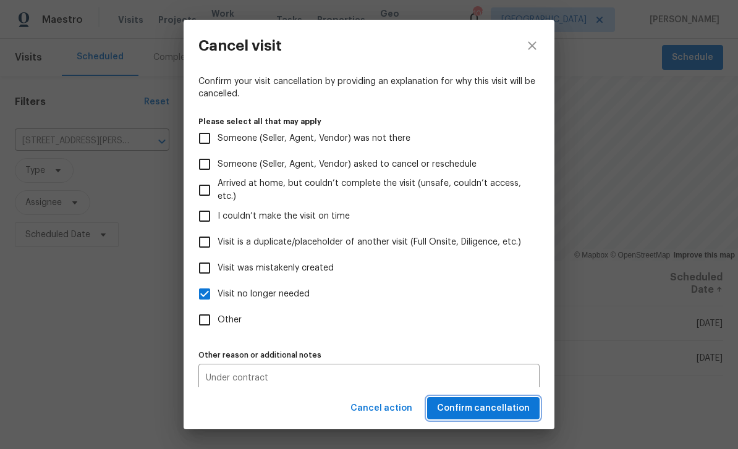
click at [519, 408] on span "Confirm cancellation" at bounding box center [483, 408] width 93 height 15
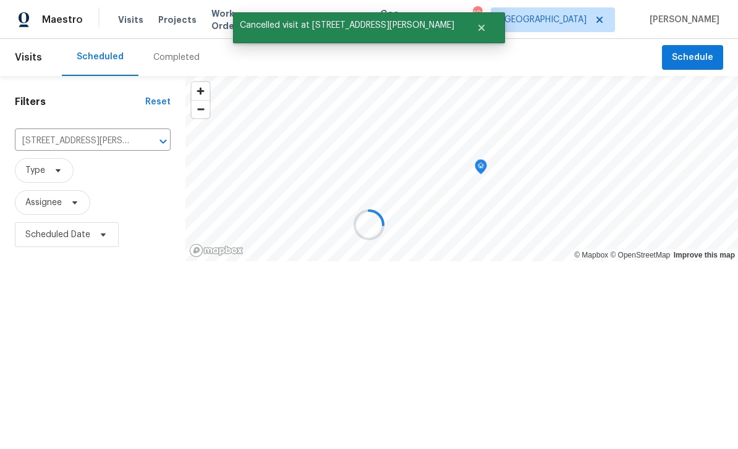
scroll to position [0, 0]
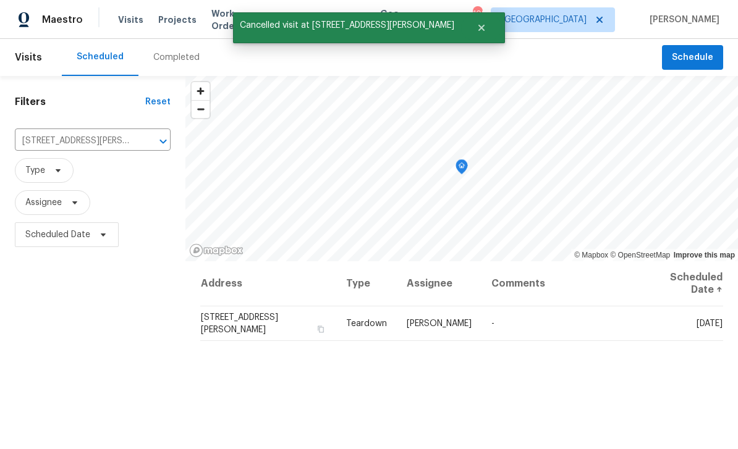
click at [151, 146] on icon "Clear" at bounding box center [147, 141] width 12 height 12
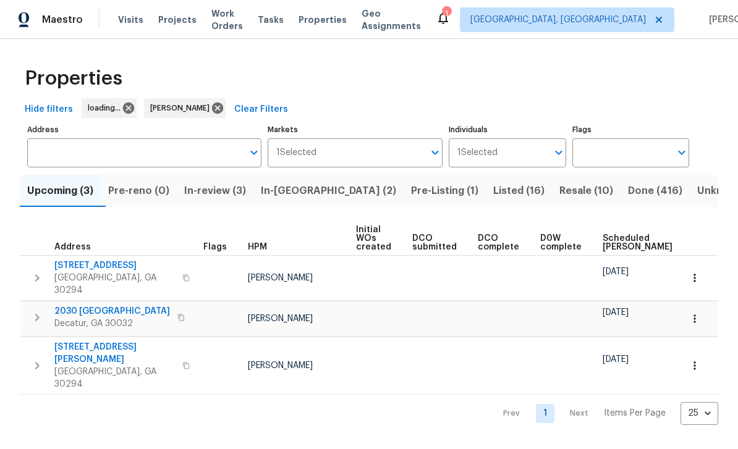
click at [319, 195] on span "In-[GEOGRAPHIC_DATA] (2)" at bounding box center [328, 190] width 135 height 17
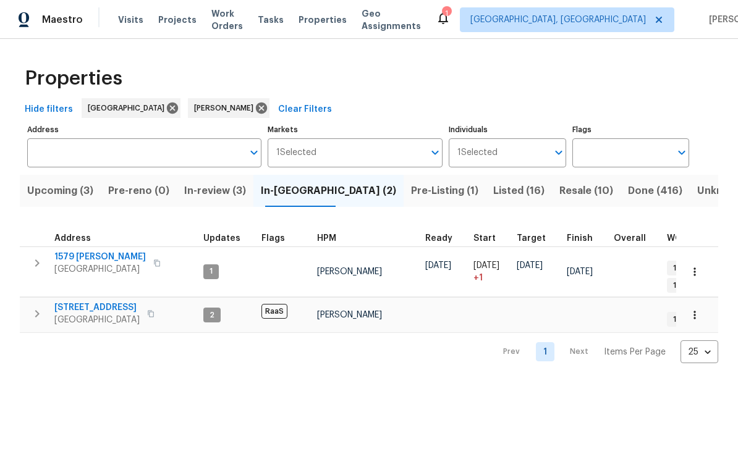
click at [80, 264] on span "[GEOGRAPHIC_DATA]" at bounding box center [100, 269] width 92 height 12
click at [67, 184] on span "Upcoming (3)" at bounding box center [60, 190] width 66 height 17
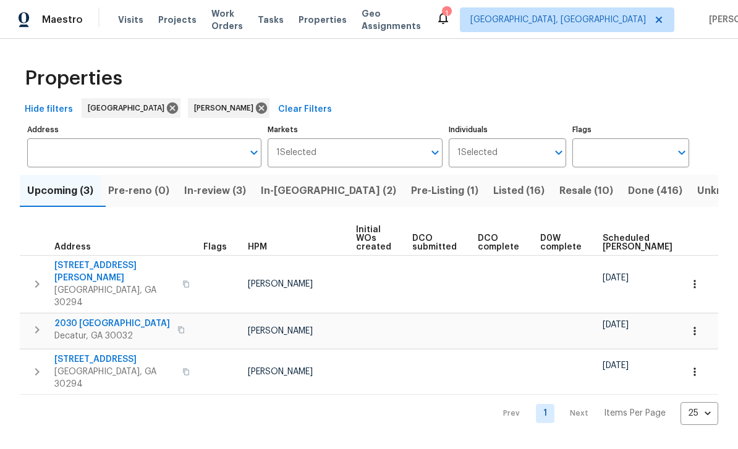
click at [81, 330] on span "Decatur, GA 30032" at bounding box center [112, 336] width 116 height 12
click at [77, 354] on span "[STREET_ADDRESS]" at bounding box center [114, 360] width 121 height 12
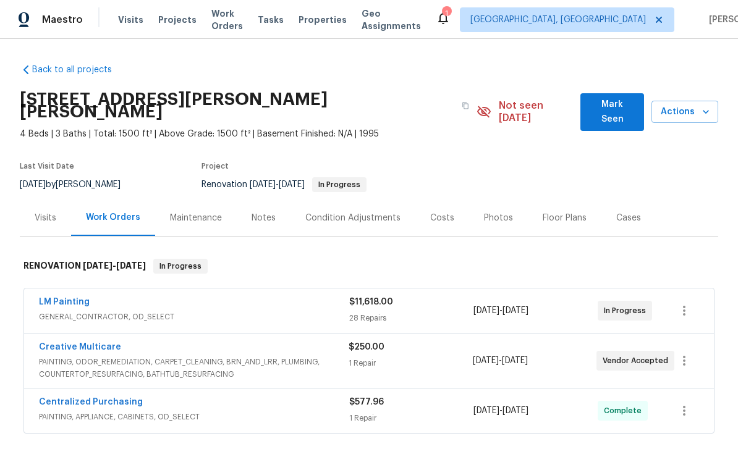
click at [260, 212] on div "Notes" at bounding box center [264, 218] width 24 height 12
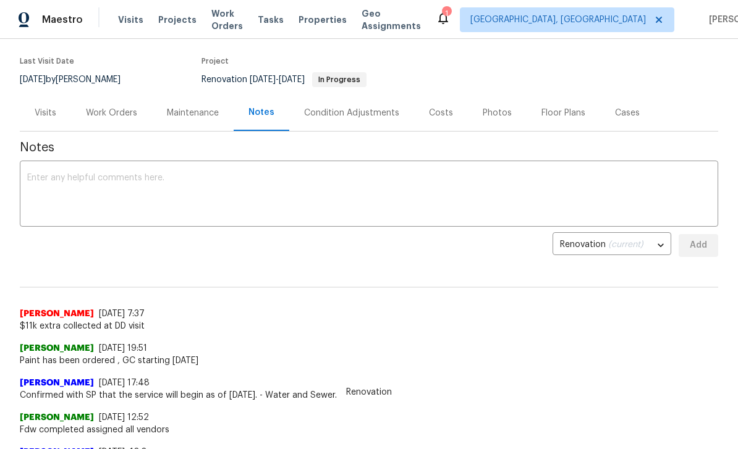
scroll to position [106, 0]
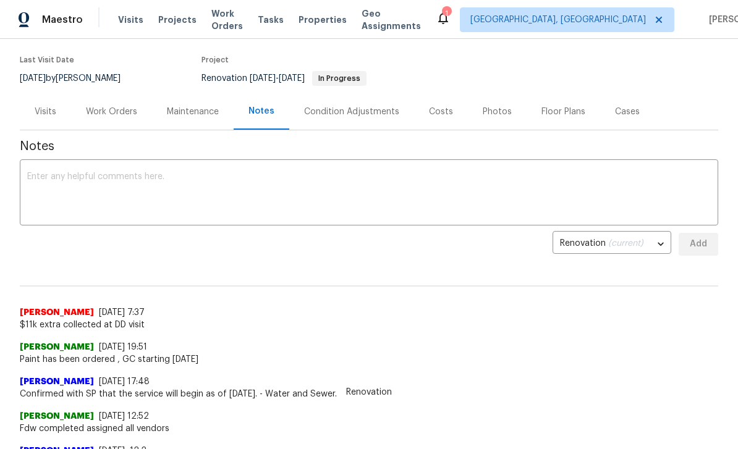
click at [526, 173] on textarea at bounding box center [369, 194] width 684 height 43
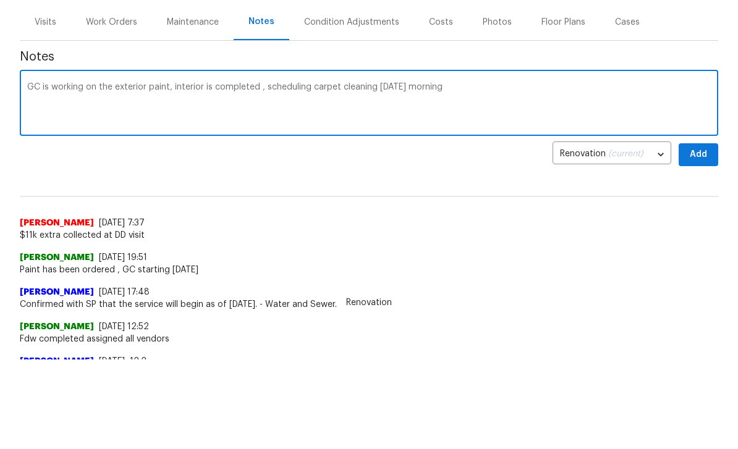
click at [264, 173] on textarea "GC is working on the exterior paint, interior is completed , scheduling carpet …" at bounding box center [369, 194] width 684 height 43
click at [627, 173] on textarea "GC is working on the exterior paint, interior is completed , cleaning schedule …" at bounding box center [369, 194] width 684 height 43
type textarea "GC is working on the exterior paint, interior is completed , cleaning schedule …"
click at [686, 233] on button "Add" at bounding box center [699, 244] width 40 height 23
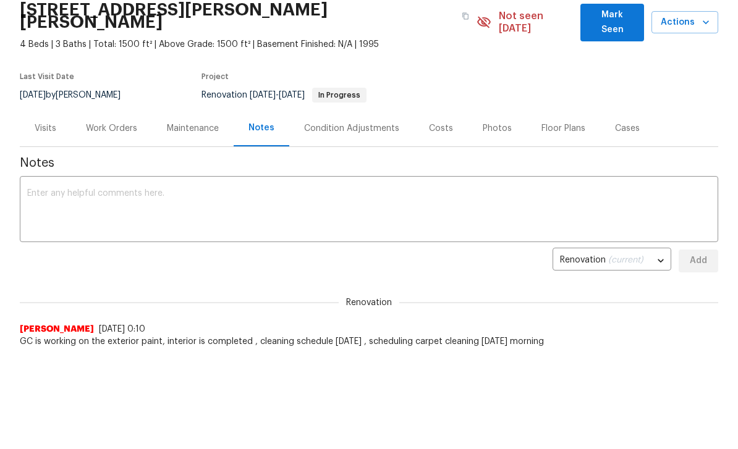
scroll to position [0, 0]
click at [115, 122] on div "Work Orders" at bounding box center [111, 128] width 51 height 12
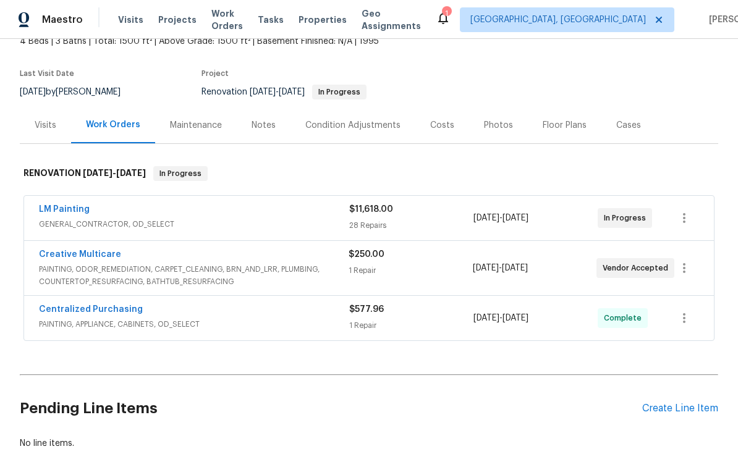
scroll to position [100, 0]
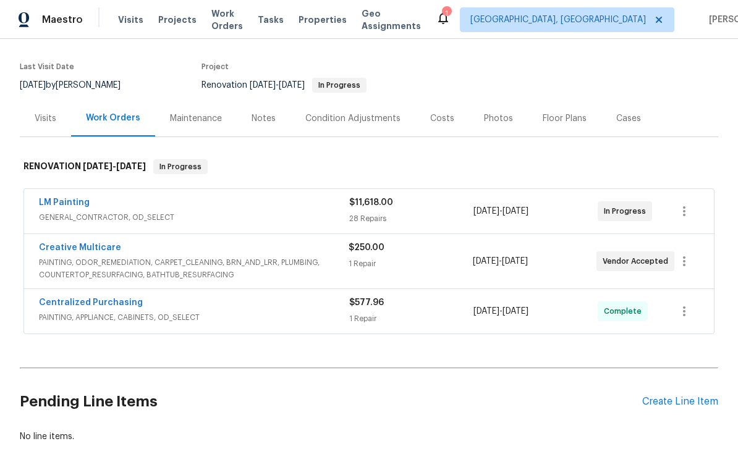
click at [74, 244] on link "Creative Multicare" at bounding box center [80, 248] width 82 height 9
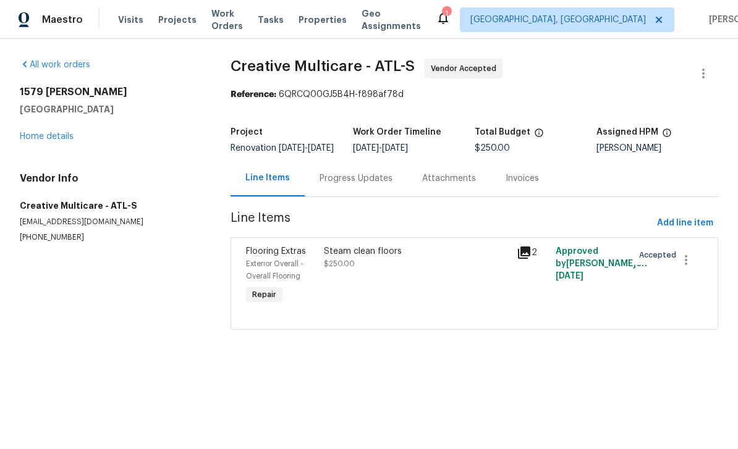
click at [380, 185] on div "Progress Updates" at bounding box center [356, 179] width 73 height 12
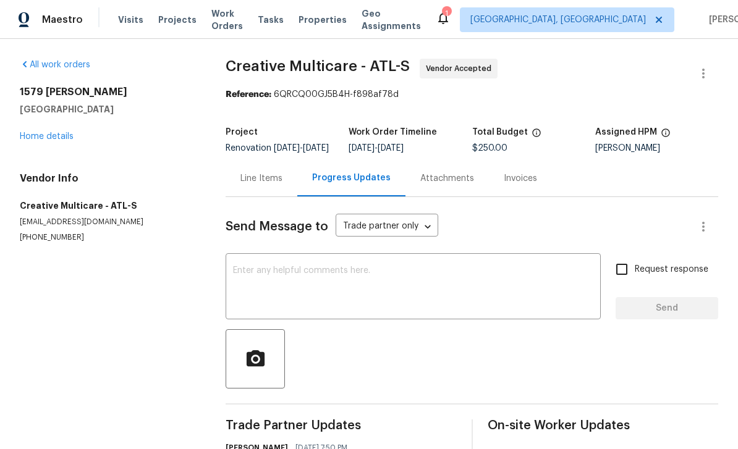
click at [482, 287] on textarea at bounding box center [413, 287] width 360 height 43
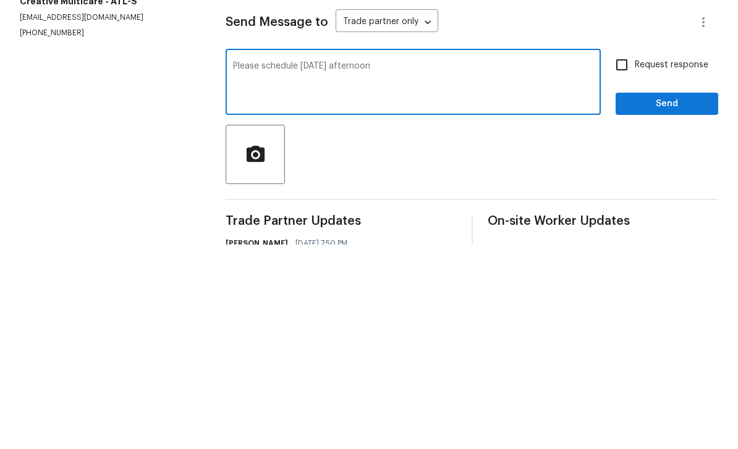
type textarea "Please schedule Tuesday afternoon"
click at [619, 257] on input "Request response" at bounding box center [622, 270] width 26 height 26
checkbox input "true"
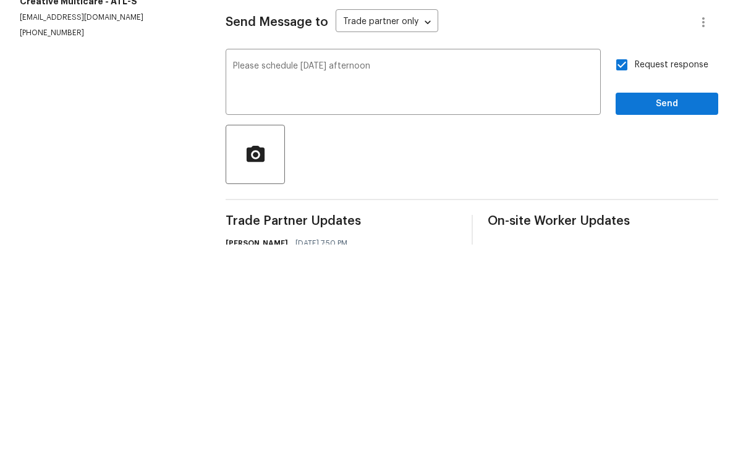
scroll to position [40, 0]
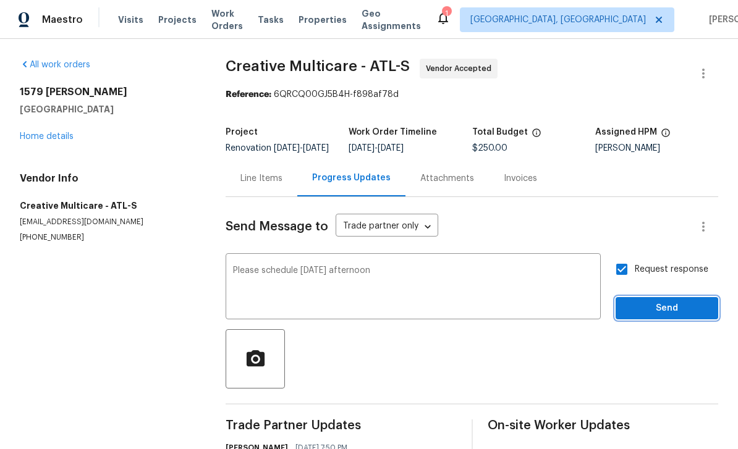
click at [645, 301] on span "Send" at bounding box center [667, 308] width 83 height 15
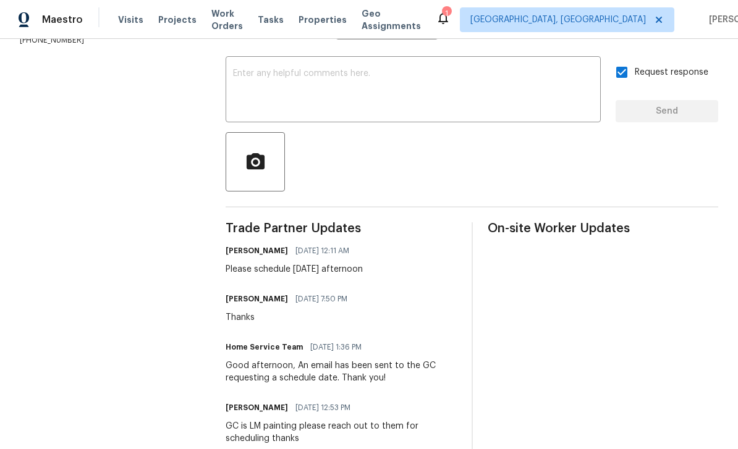
scroll to position [0, 0]
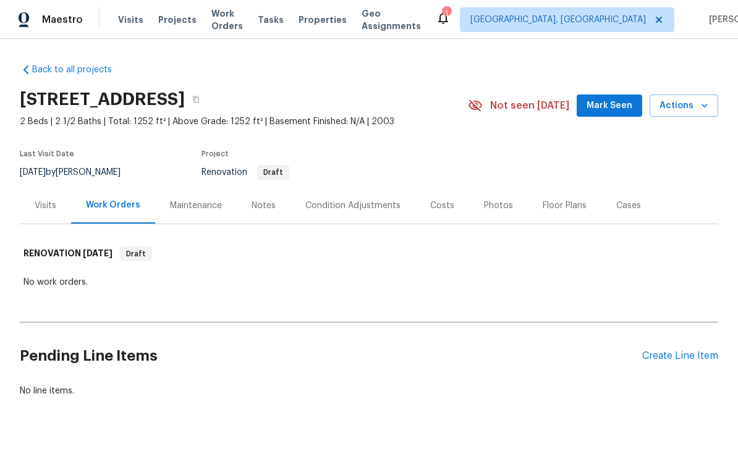
click at [255, 207] on div "Notes" at bounding box center [264, 206] width 24 height 12
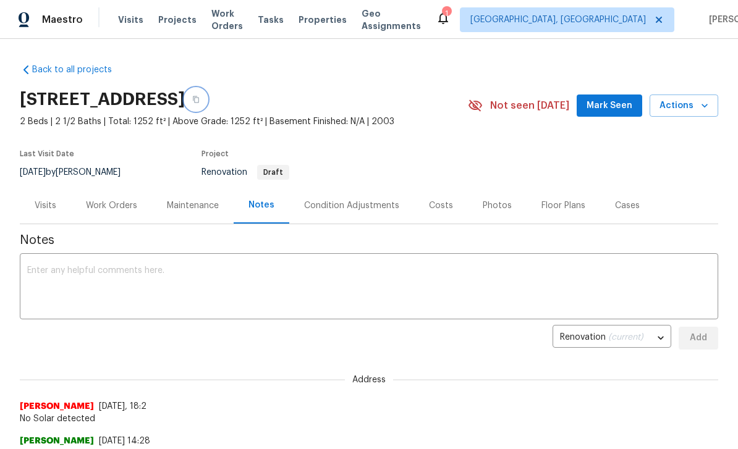
click at [200, 100] on icon "button" at bounding box center [195, 99] width 7 height 7
click at [200, 98] on icon "button" at bounding box center [195, 99] width 7 height 7
click at [199, 98] on icon "button" at bounding box center [196, 99] width 6 height 7
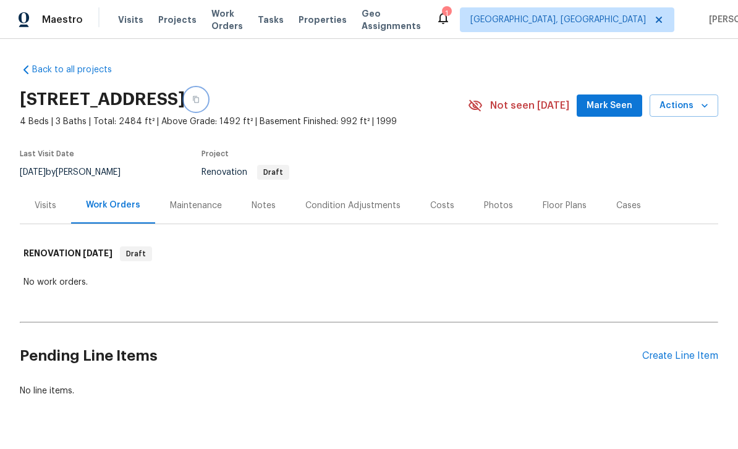
click at [200, 100] on icon "button" at bounding box center [195, 99] width 7 height 7
click at [207, 101] on button "button" at bounding box center [196, 99] width 22 height 22
